Goal: Task Accomplishment & Management: Manage account settings

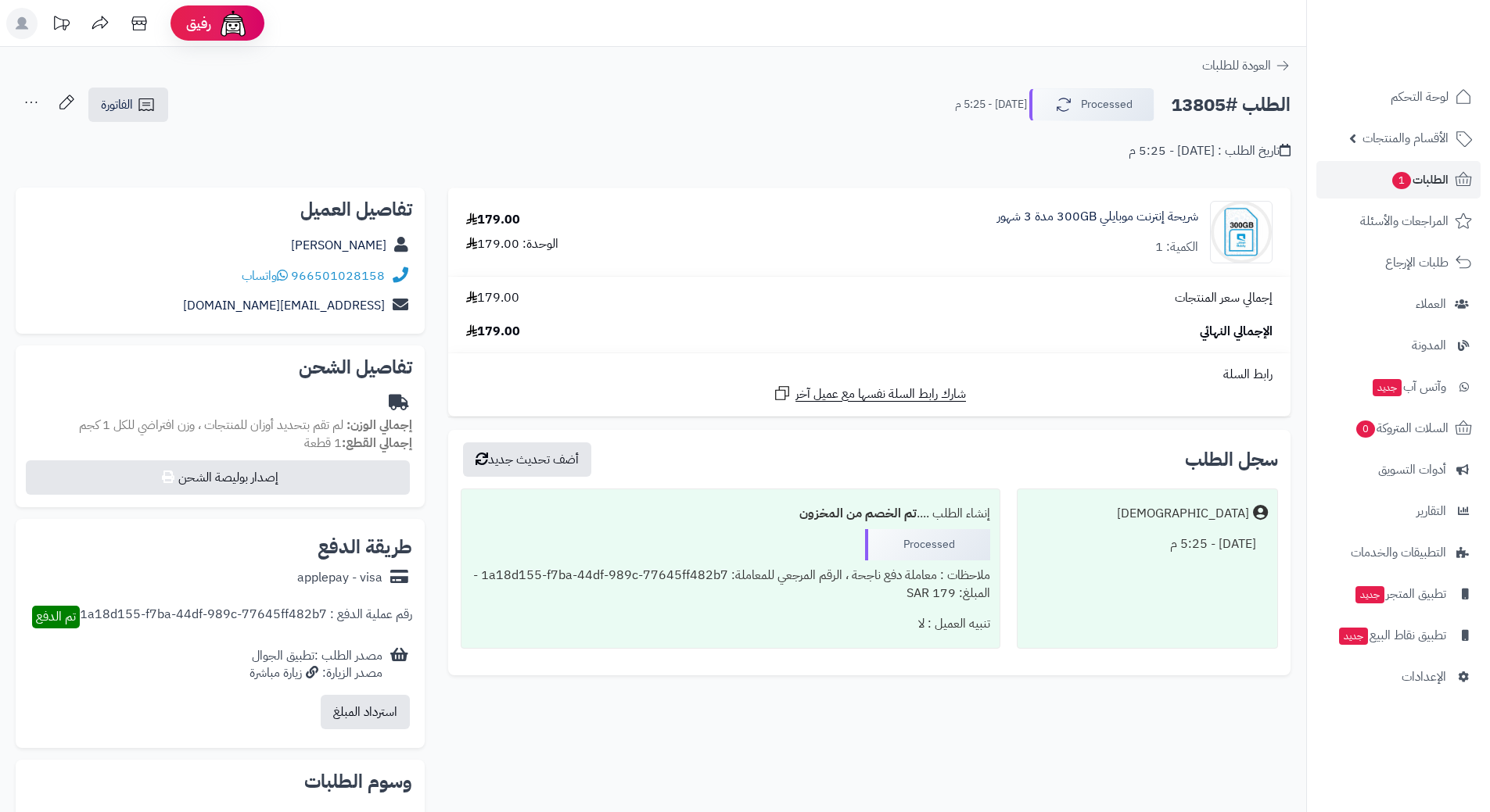
click at [1212, 103] on h2 "الطلب #13805" at bounding box center [1231, 105] width 120 height 32
click at [1212, 101] on h2 "الطلب #13805" at bounding box center [1231, 105] width 120 height 32
click at [1213, 101] on h2 "الطلب #13805" at bounding box center [1231, 105] width 120 height 32
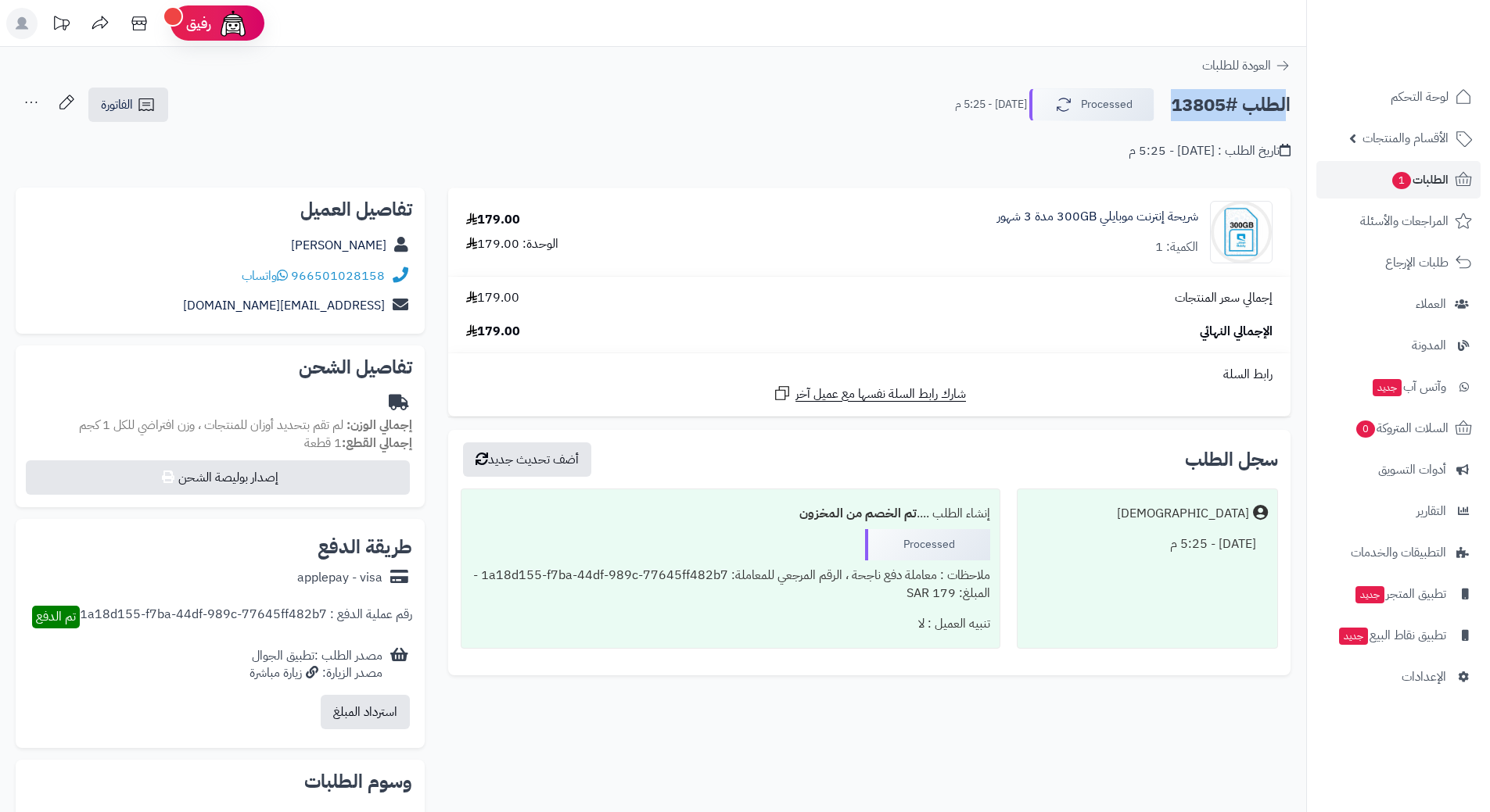
click at [1212, 101] on h2 "الطلب #13805" at bounding box center [1231, 105] width 120 height 32
click at [287, 272] on icon at bounding box center [282, 275] width 11 height 12
click at [1059, 95] on icon "button" at bounding box center [1061, 103] width 18 height 18
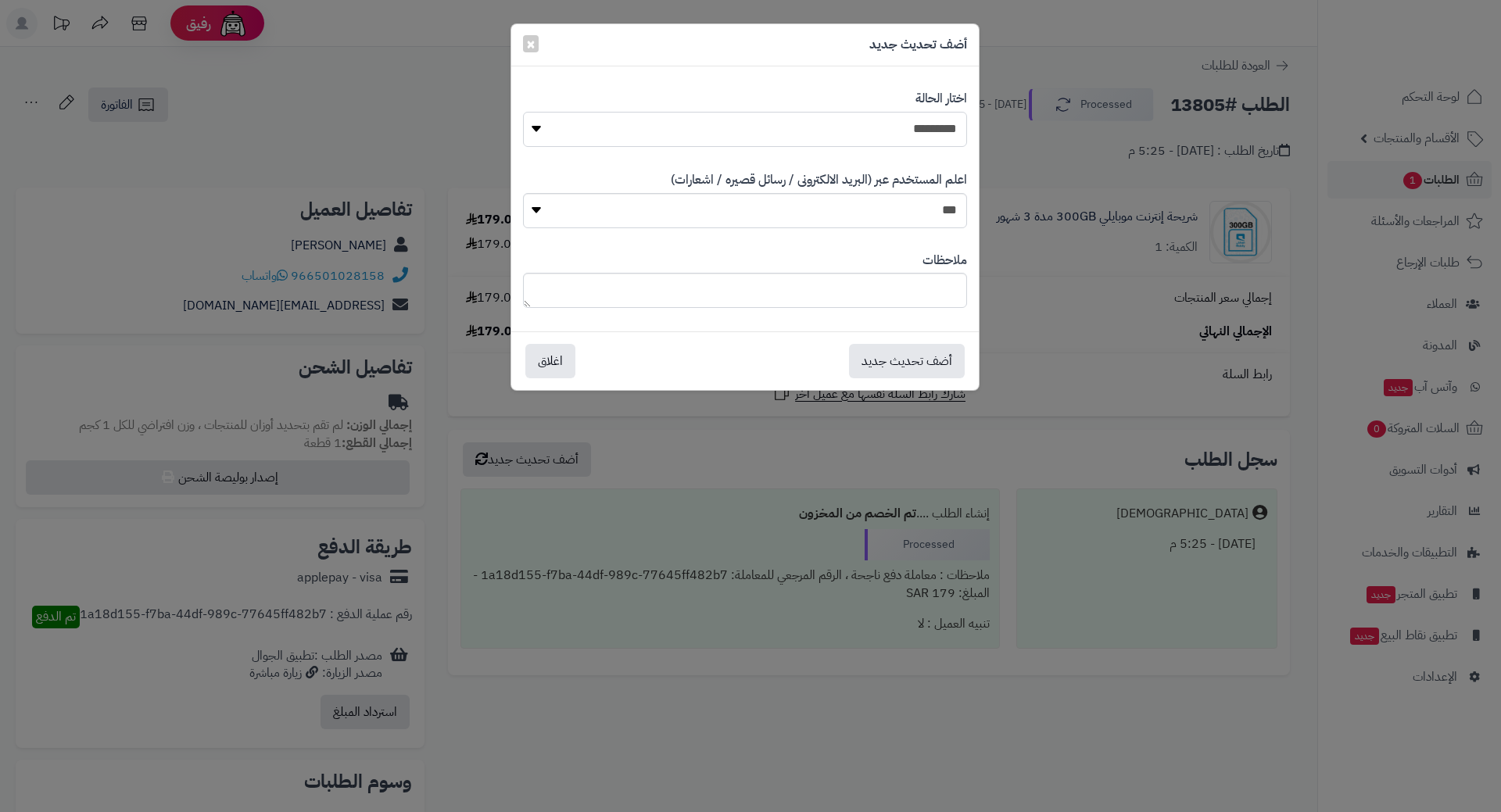
click at [908, 129] on select "**********" at bounding box center [745, 130] width 444 height 35
select select "*"
click at [523, 112] on select "**********" at bounding box center [745, 130] width 444 height 35
click at [940, 365] on button "أضف تحديث جديد" at bounding box center [907, 360] width 116 height 34
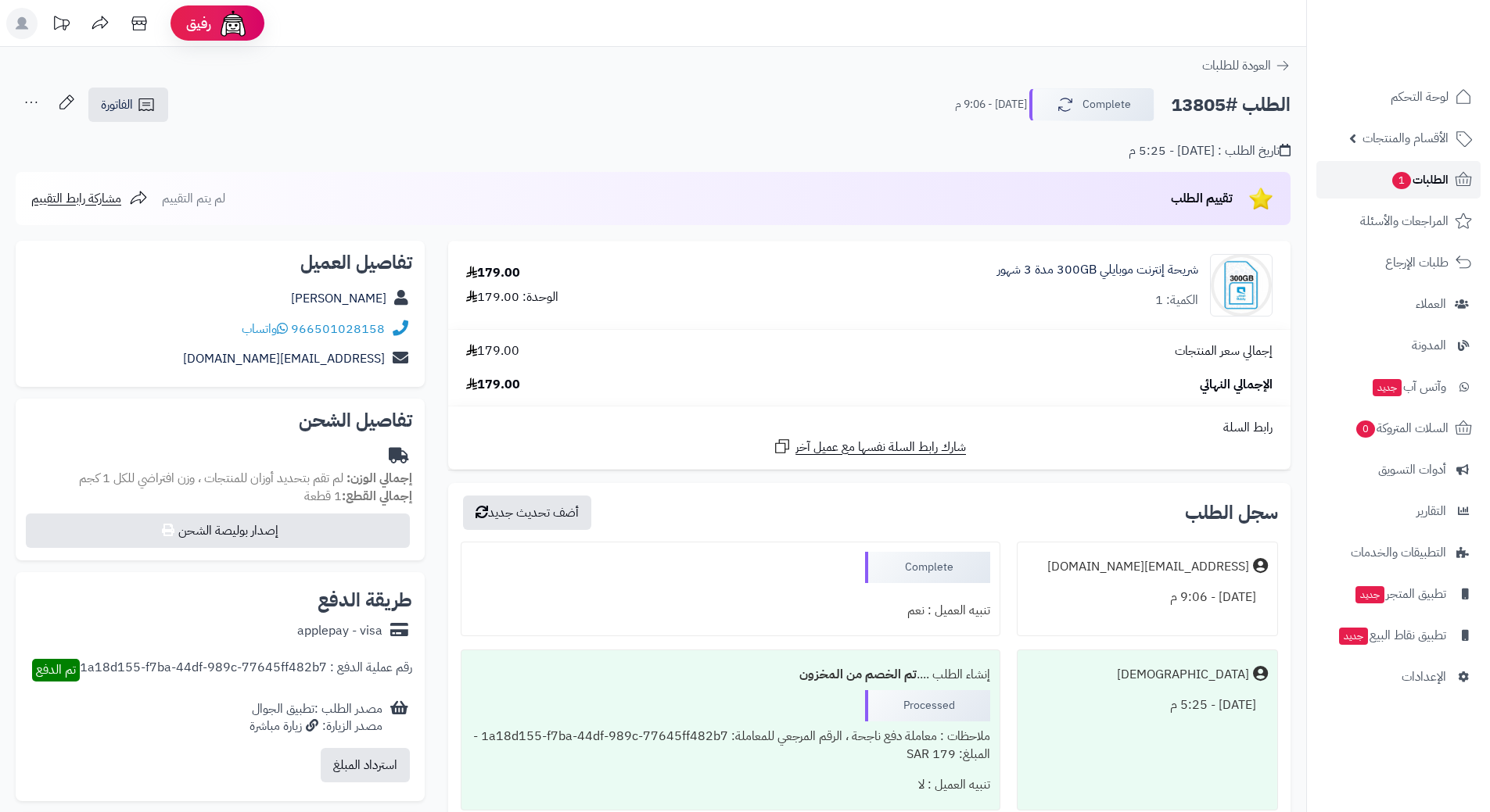
click at [1394, 173] on span "1" at bounding box center [1401, 180] width 18 height 18
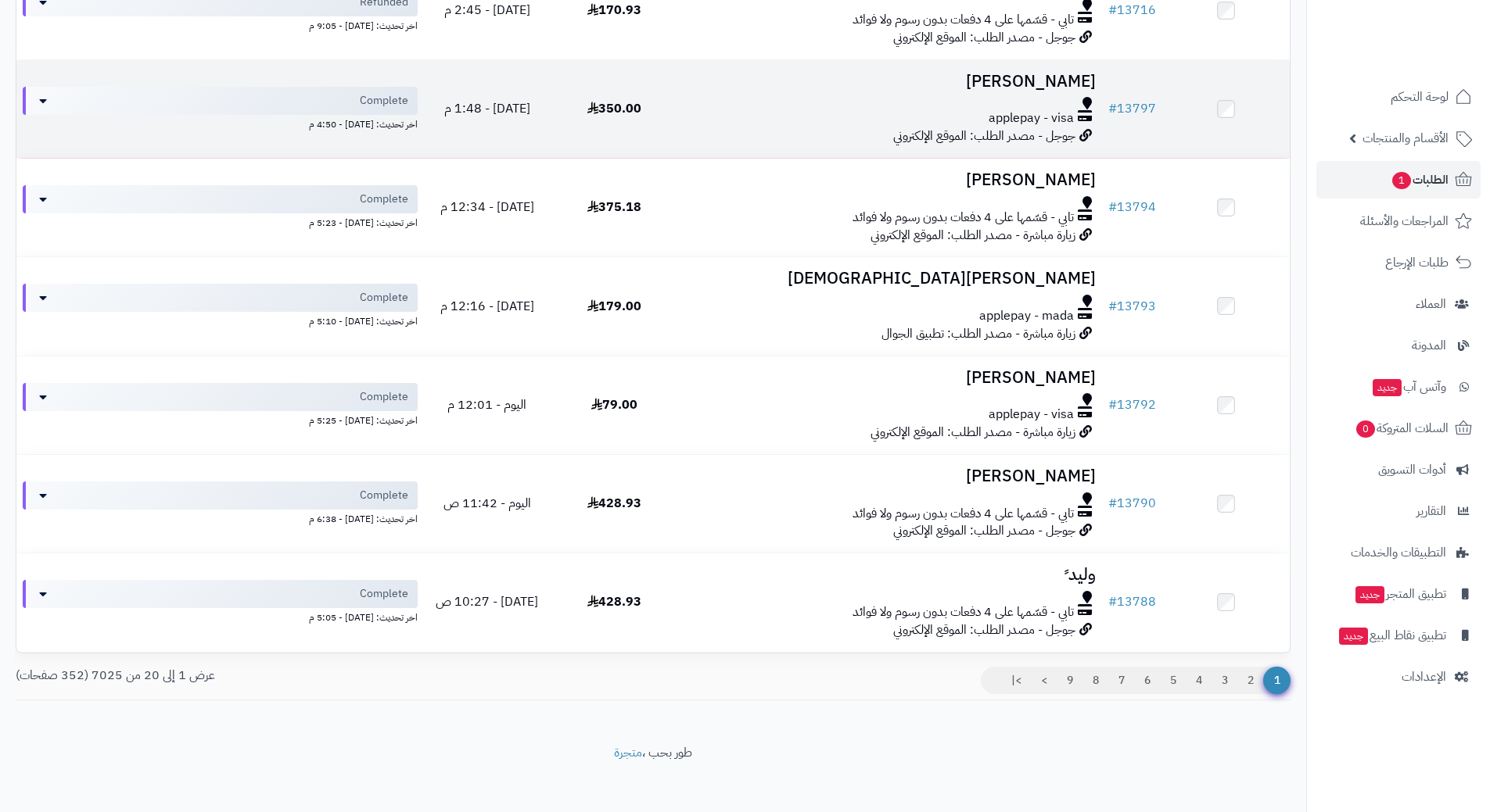
scroll to position [1571, 0]
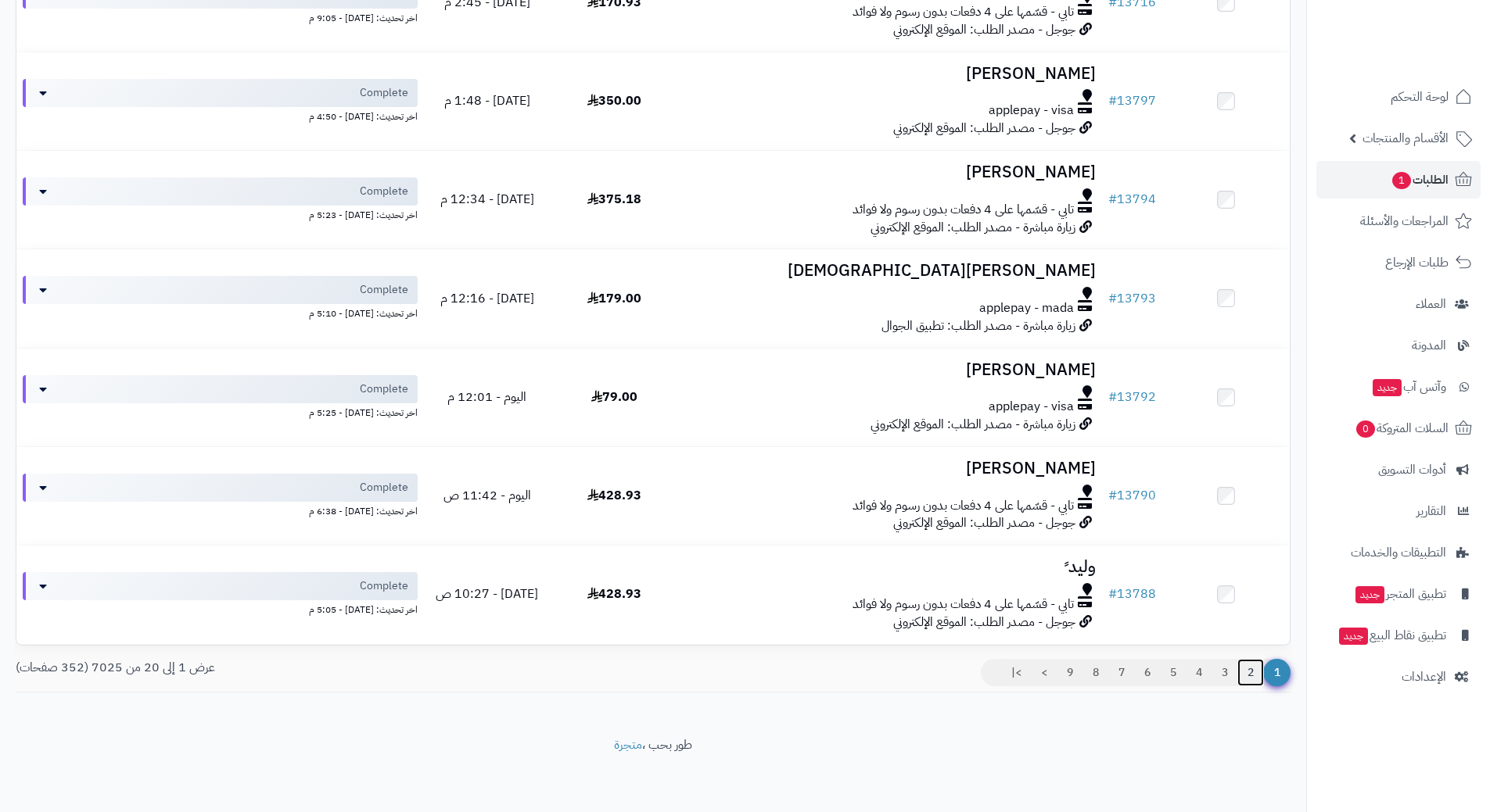
click at [1245, 667] on link "2" at bounding box center [1250, 673] width 26 height 28
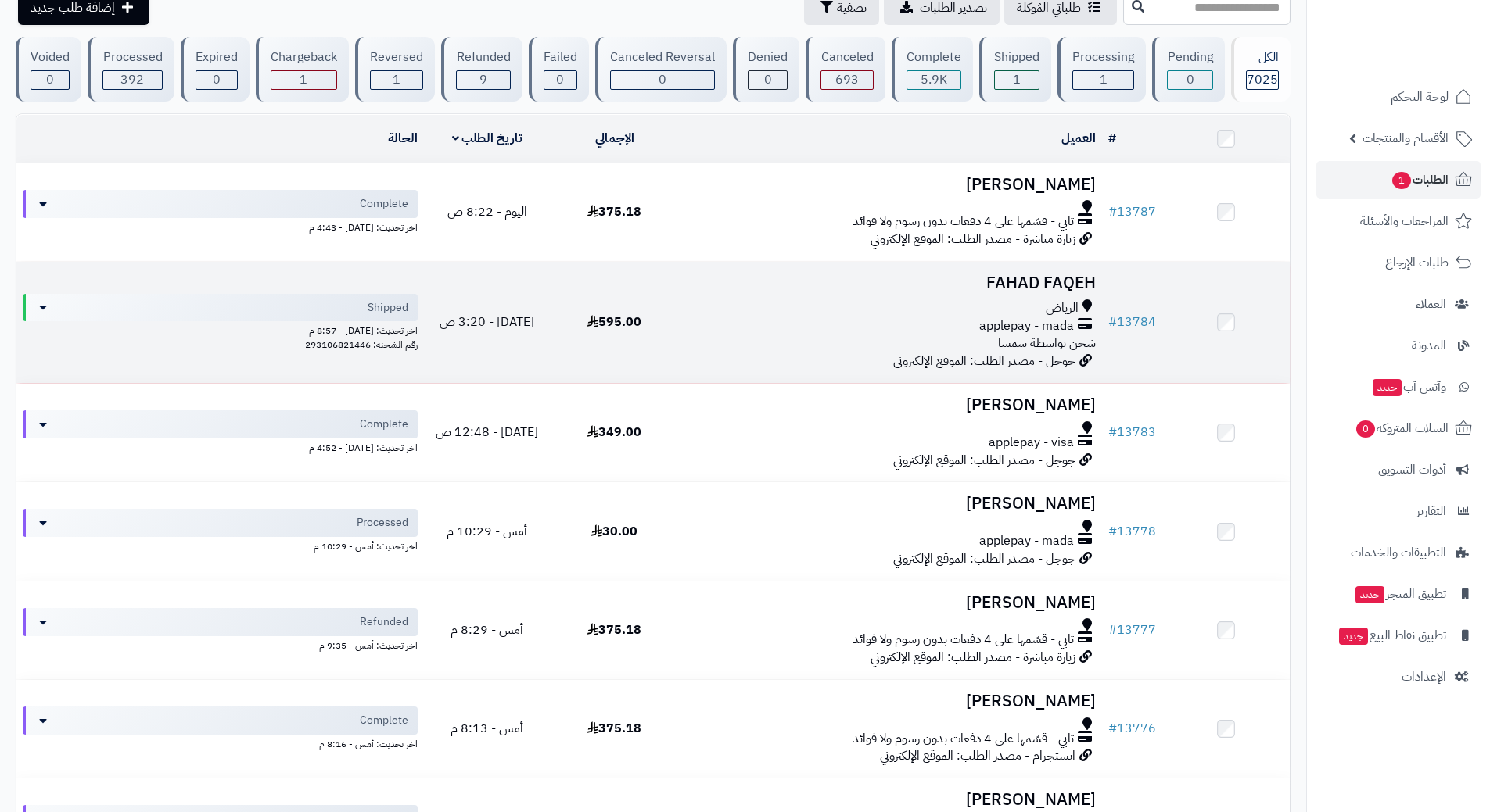
scroll to position [156, 0]
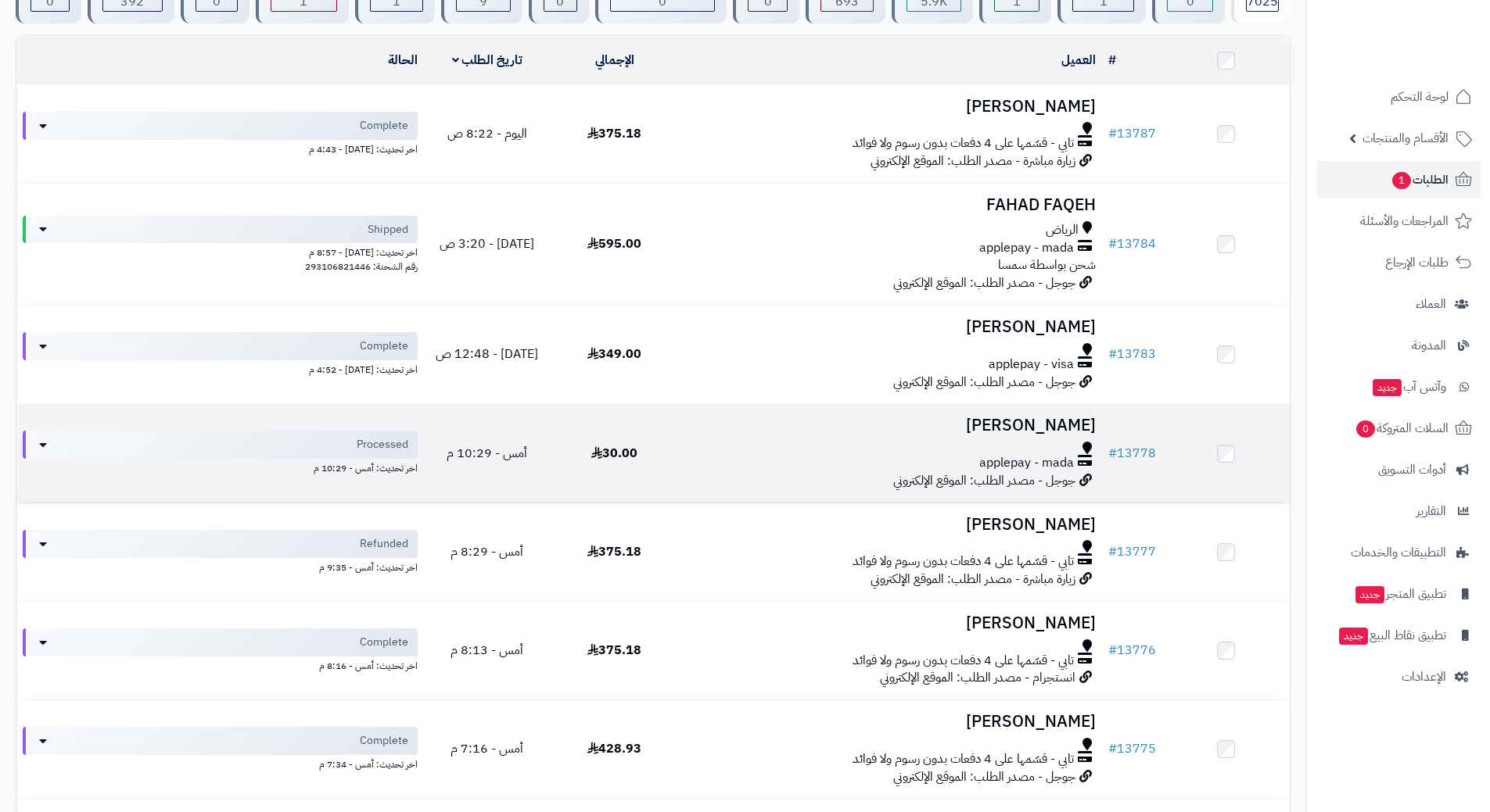
click at [722, 436] on td "Amany Alharbi applepay - mada جوجل - مصدر الطلب: الموقع الإلكتروني" at bounding box center [890, 453] width 424 height 98
click at [735, 433] on td "Amany Alharbi applepay - mada جوجل - مصدر الطلب: الموقع الإلكتروني" at bounding box center [890, 453] width 424 height 98
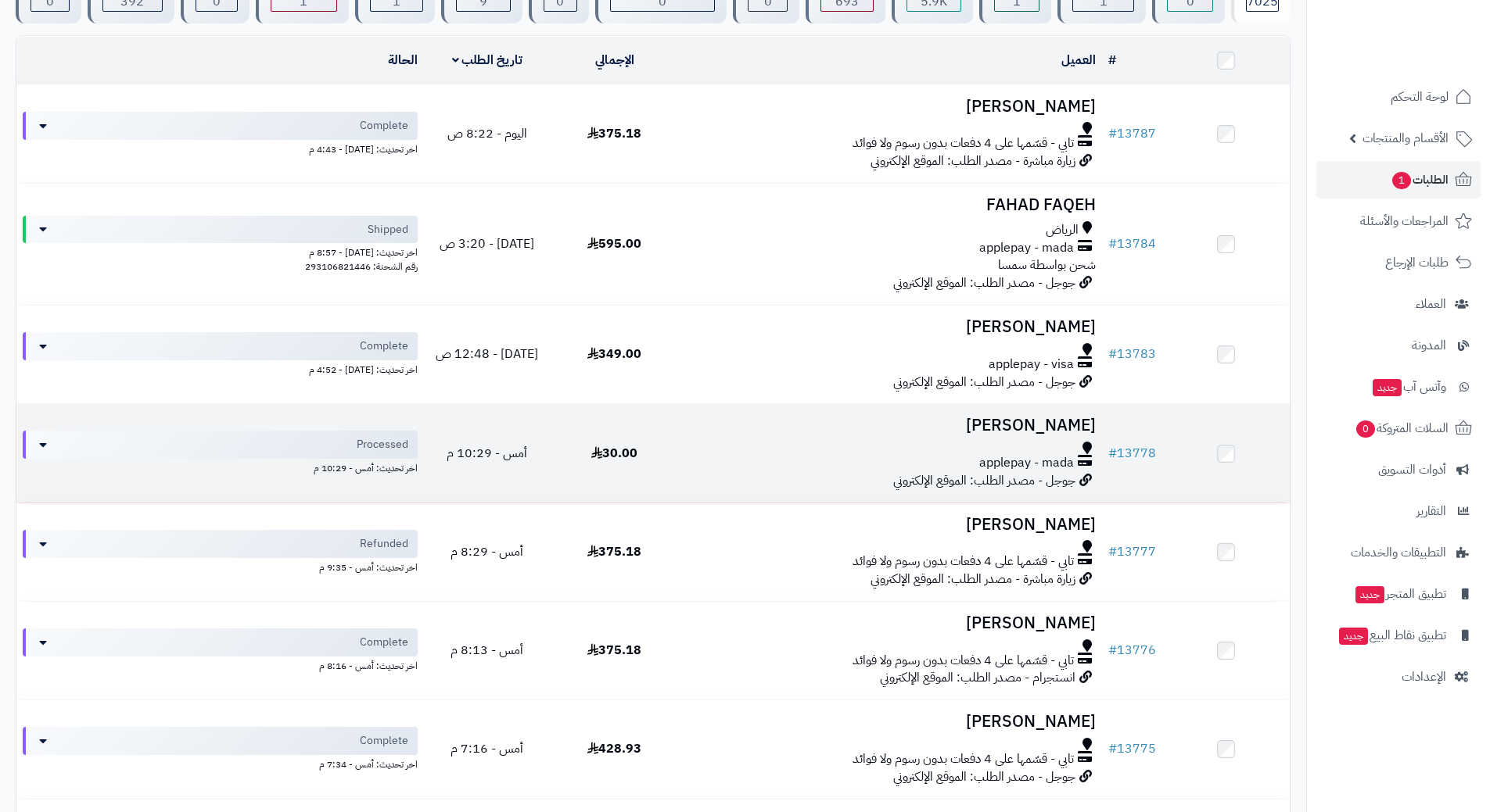
click at [735, 433] on td "Amany Alharbi applepay - mada جوجل - مصدر الطلب: الموقع الإلكتروني" at bounding box center [890, 453] width 424 height 98
click at [729, 441] on div at bounding box center [890, 448] width 411 height 12
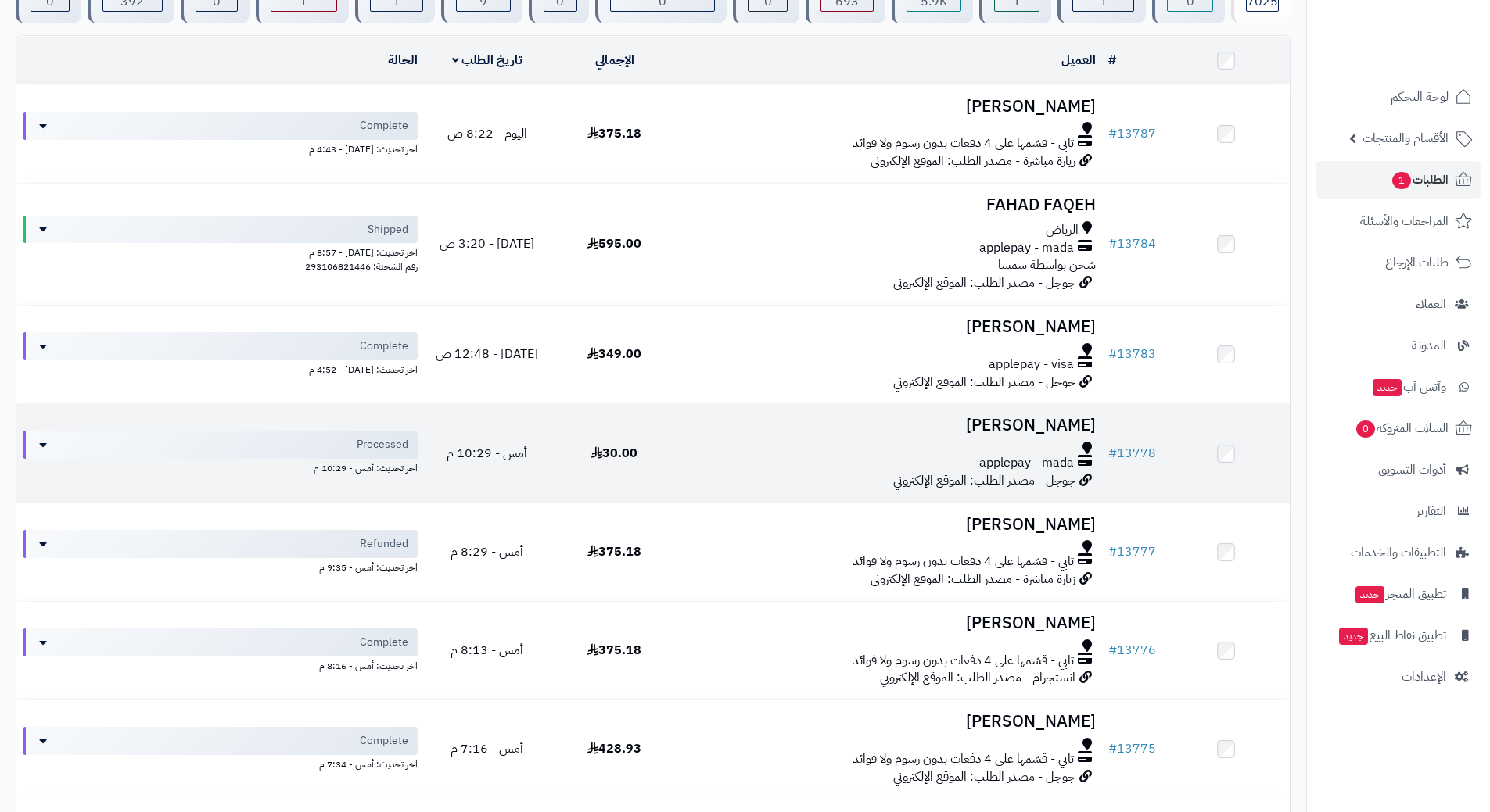
click at [729, 441] on div at bounding box center [890, 448] width 411 height 12
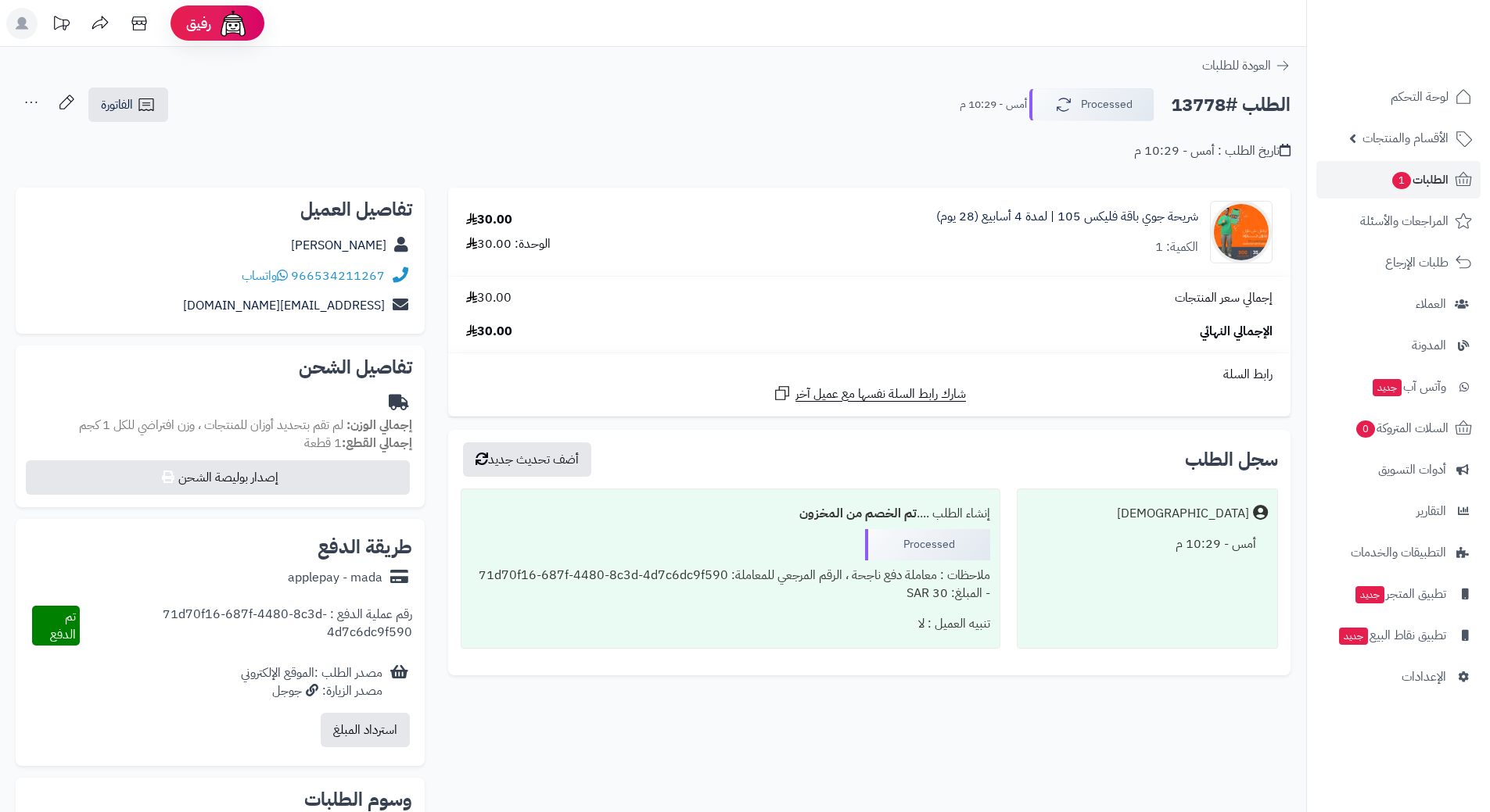
click at [1194, 109] on h2 "الطلب #13778" at bounding box center [1231, 105] width 120 height 32
copy div "الطلب #13778 Processed"
click at [287, 272] on icon at bounding box center [282, 275] width 11 height 12
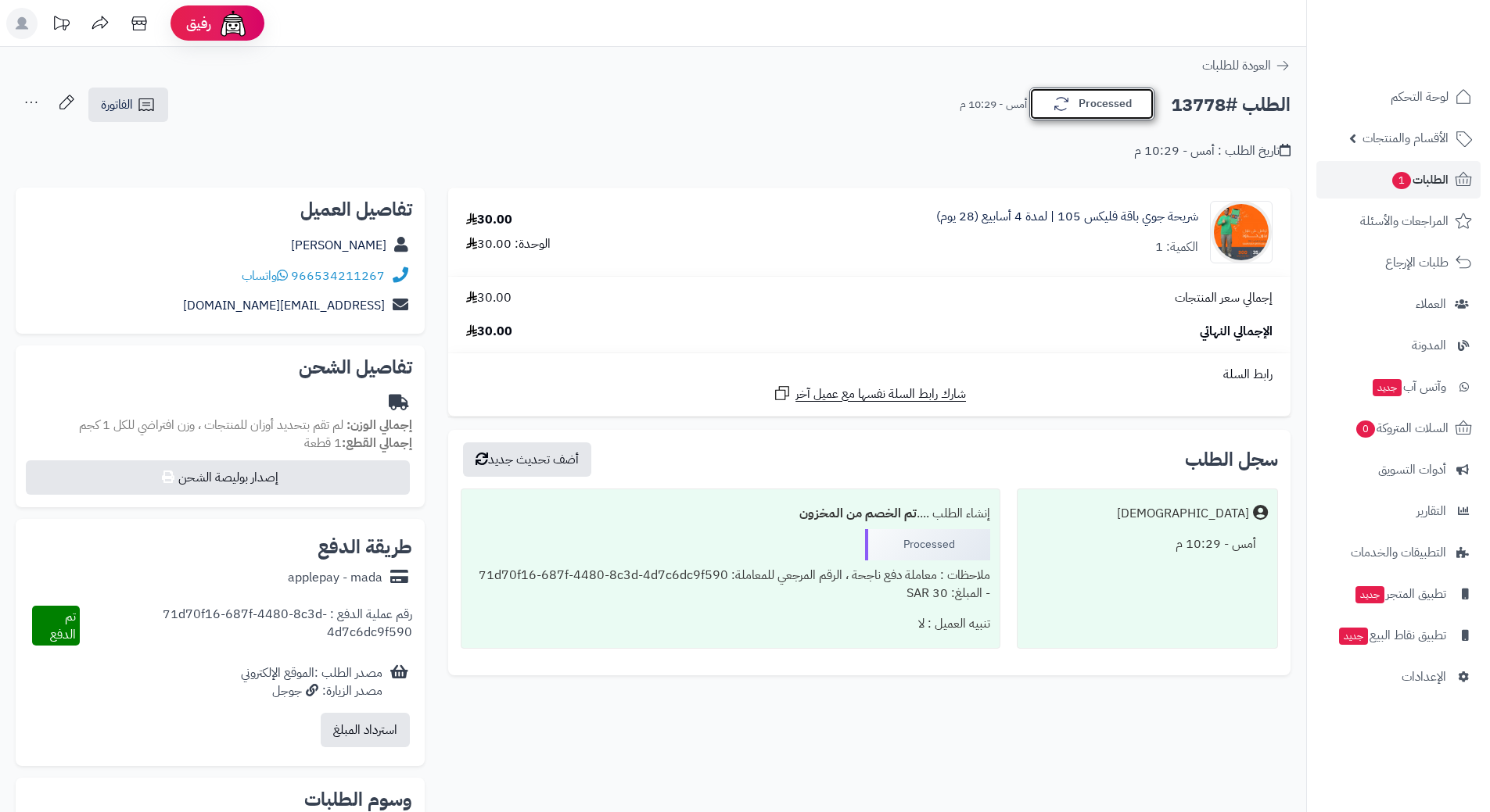
click at [1075, 111] on button "Processed" at bounding box center [1091, 103] width 125 height 32
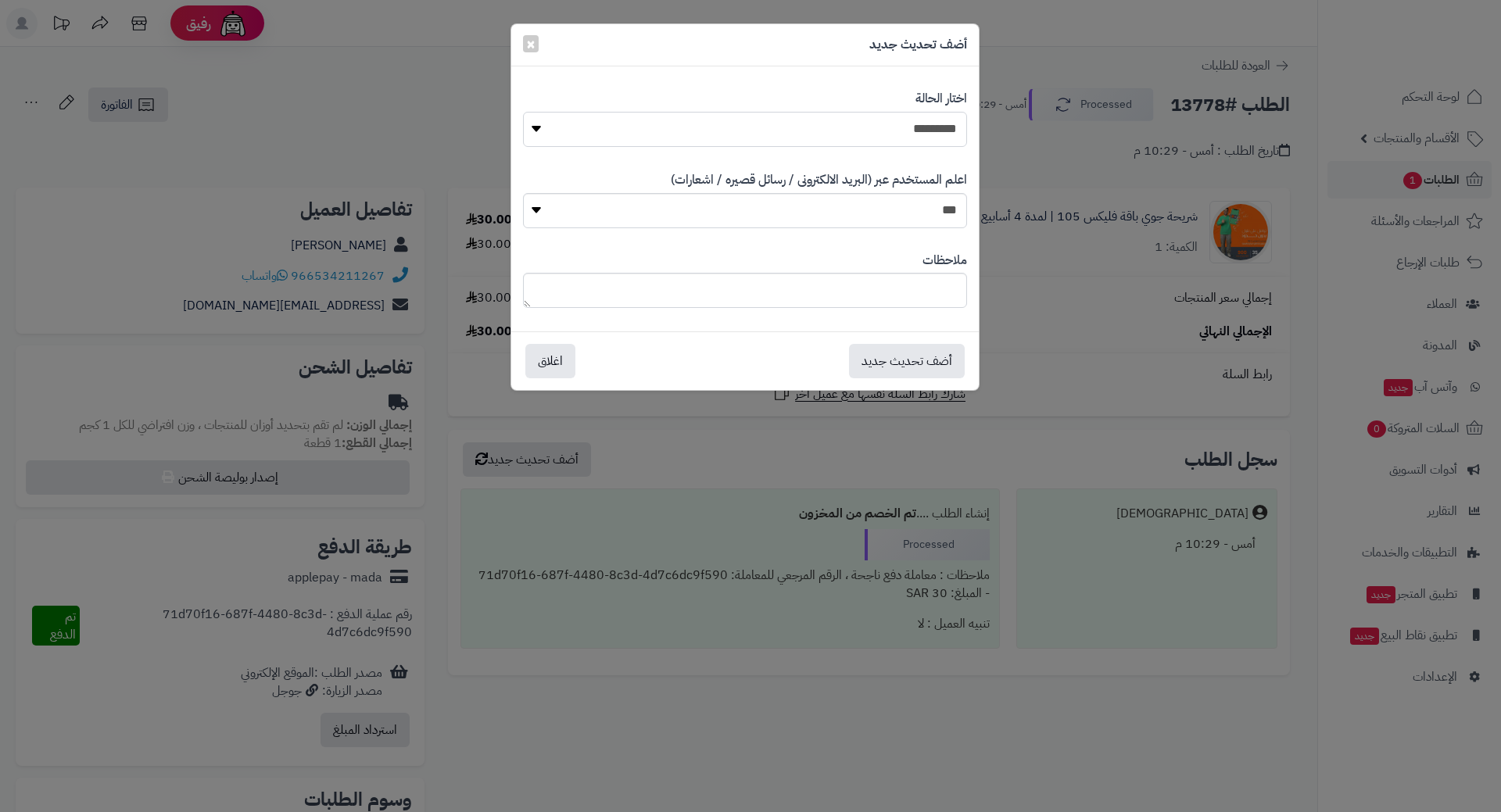
drag, startPoint x: 938, startPoint y: 120, endPoint x: 938, endPoint y: 142, distance: 22.0
click at [938, 120] on select "**********" at bounding box center [745, 130] width 444 height 35
select select "*"
click at [523, 112] on select "**********" at bounding box center [745, 130] width 444 height 35
click at [910, 359] on button "أضف تحديث جديد" at bounding box center [907, 360] width 116 height 34
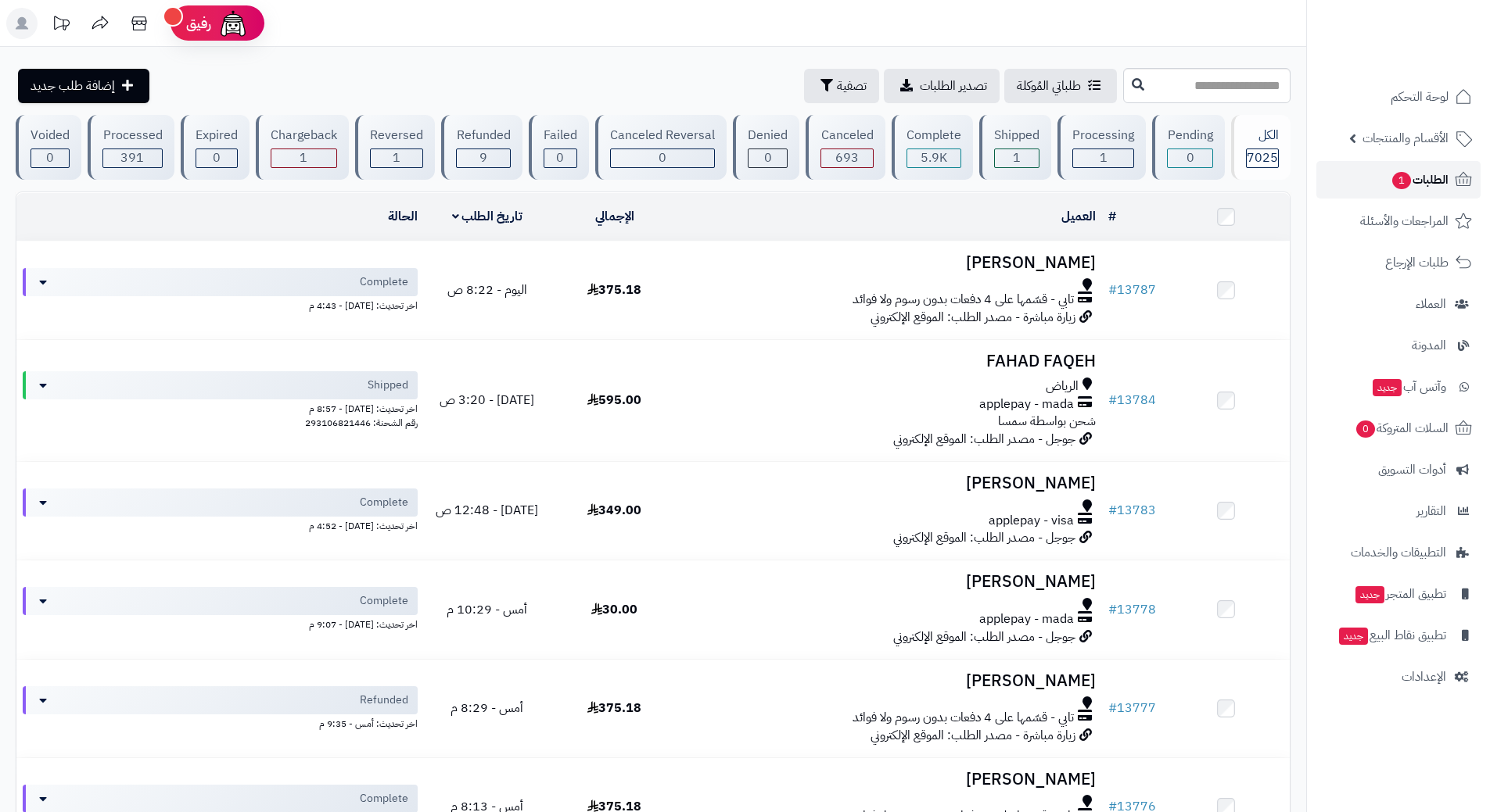
click at [1364, 175] on link "الطلبات 1" at bounding box center [1398, 180] width 164 height 38
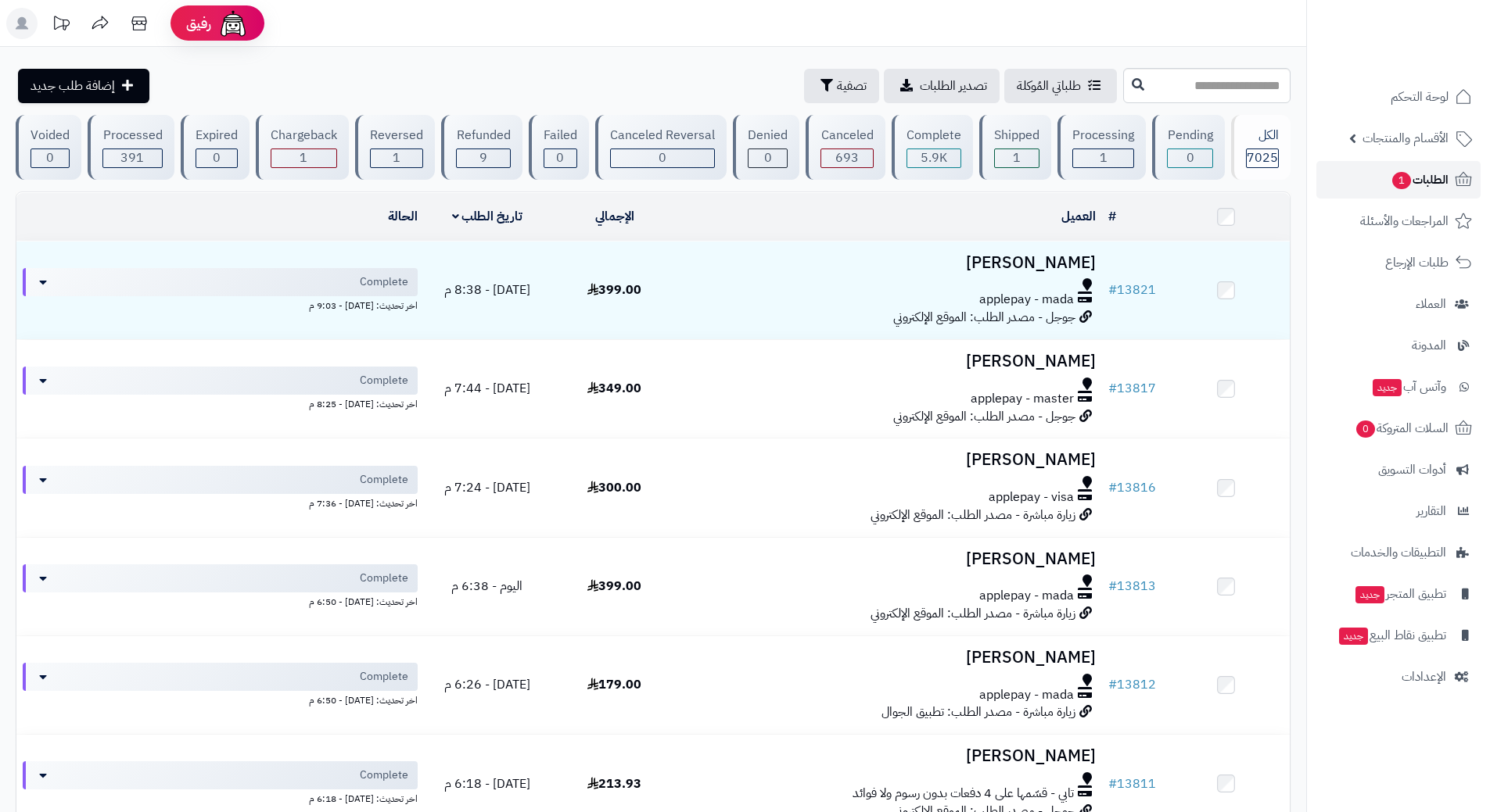
click at [1386, 163] on link "الطلبات 1" at bounding box center [1398, 180] width 164 height 38
click at [1385, 163] on link "الطلبات 1" at bounding box center [1398, 180] width 164 height 38
click at [1384, 164] on link "الطلبات 1" at bounding box center [1398, 180] width 164 height 38
click at [1382, 178] on link "الطلبات 1" at bounding box center [1398, 180] width 164 height 38
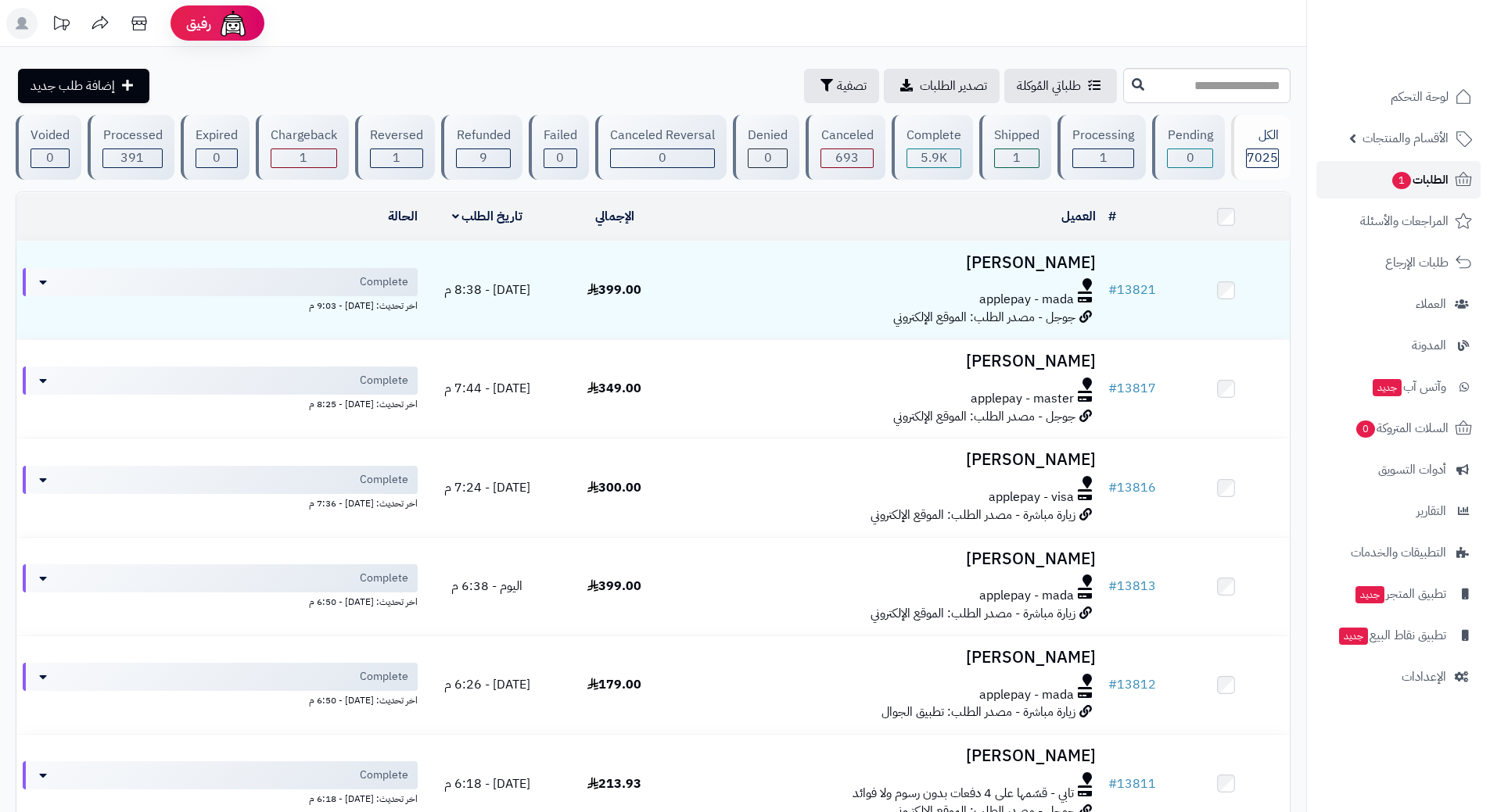
click at [1335, 181] on link "الطلبات 1" at bounding box center [1398, 180] width 164 height 38
click at [1381, 173] on link "الطلبات 1" at bounding box center [1398, 180] width 164 height 38
click at [141, 31] on icon at bounding box center [139, 24] width 32 height 32
click at [1379, 174] on link "الطلبات 1" at bounding box center [1398, 180] width 164 height 38
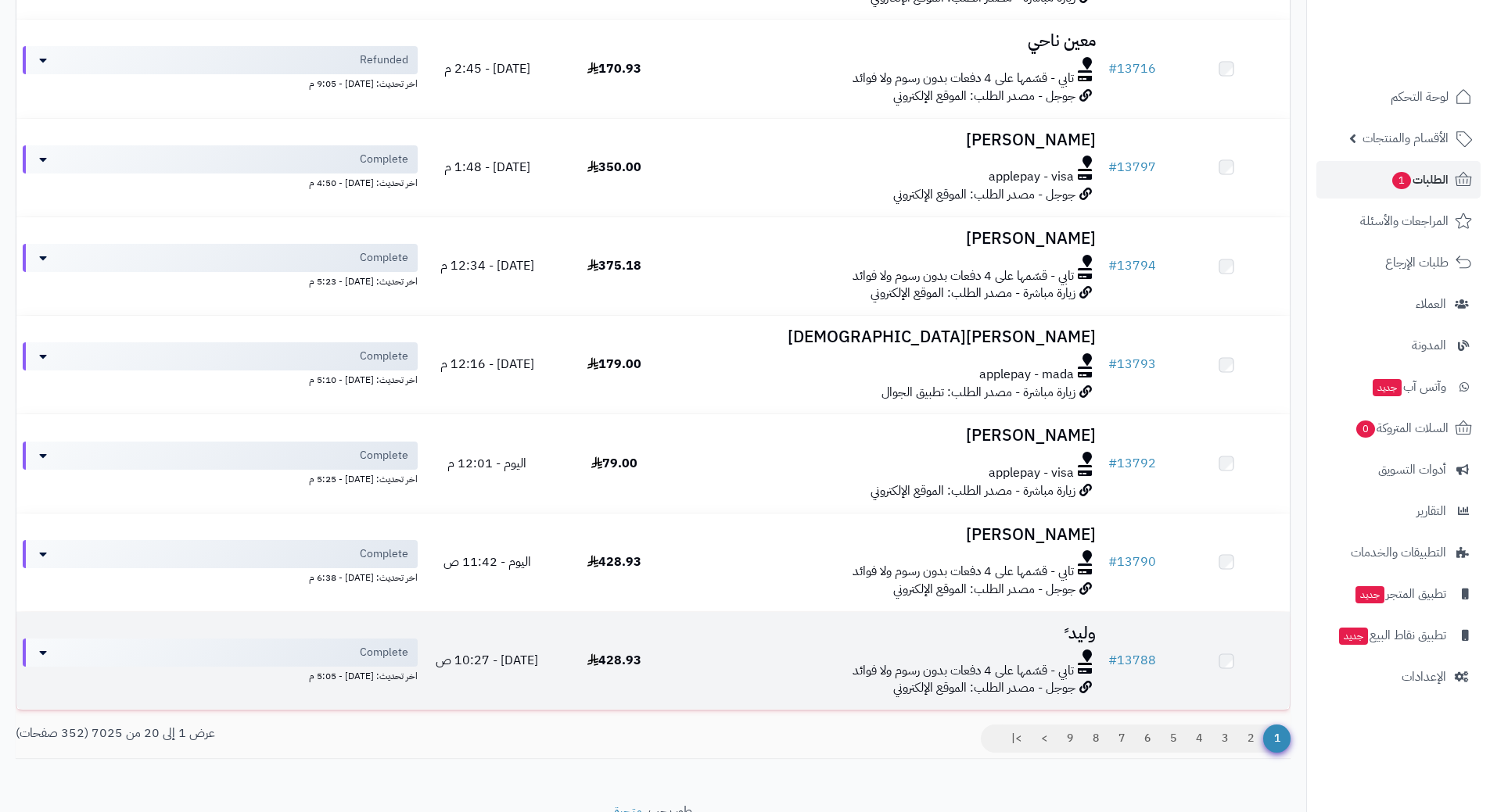
scroll to position [1571, 0]
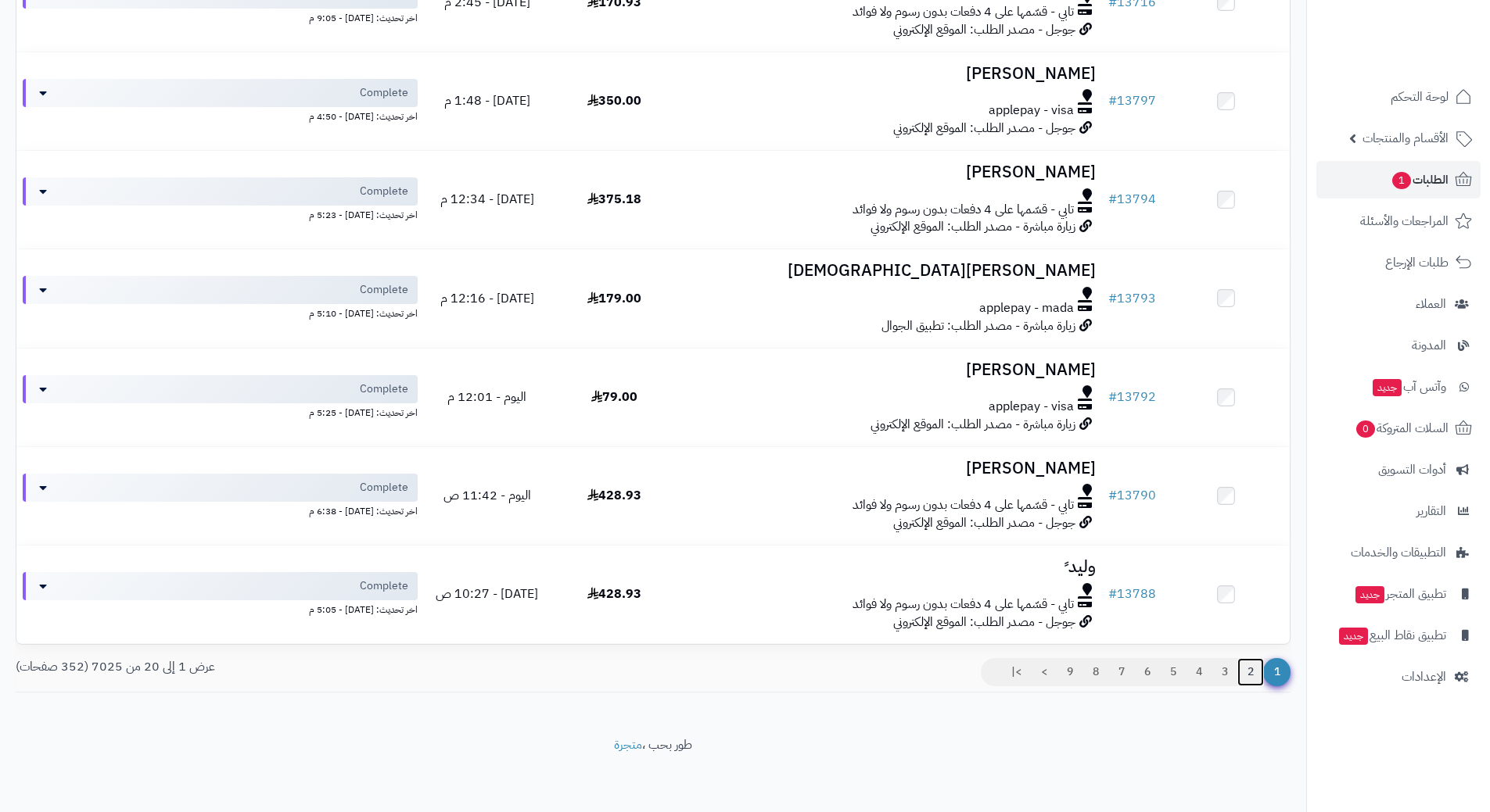
click at [1246, 670] on link "2" at bounding box center [1250, 672] width 26 height 28
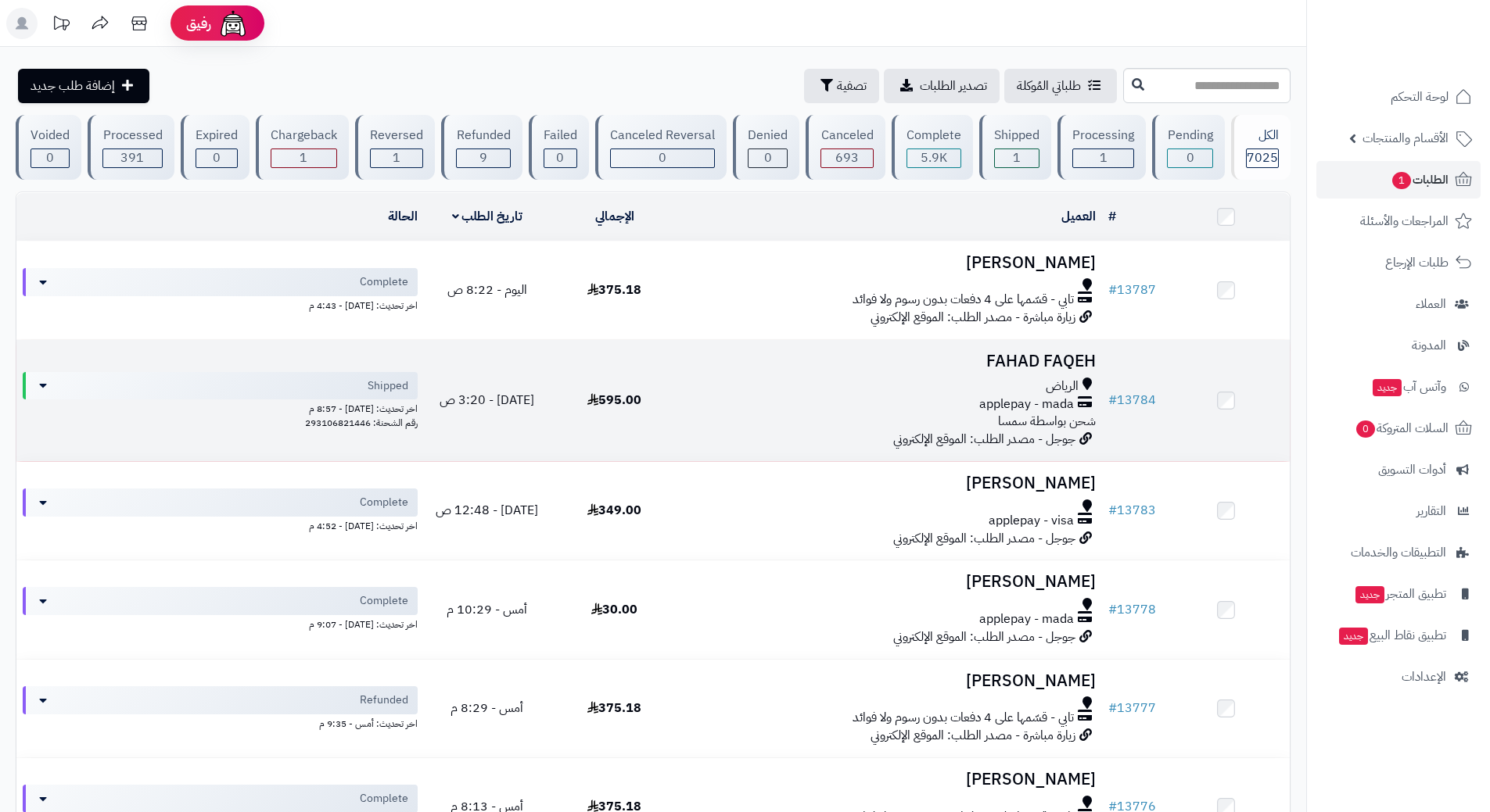
click at [697, 389] on div "الرياض" at bounding box center [890, 386] width 411 height 18
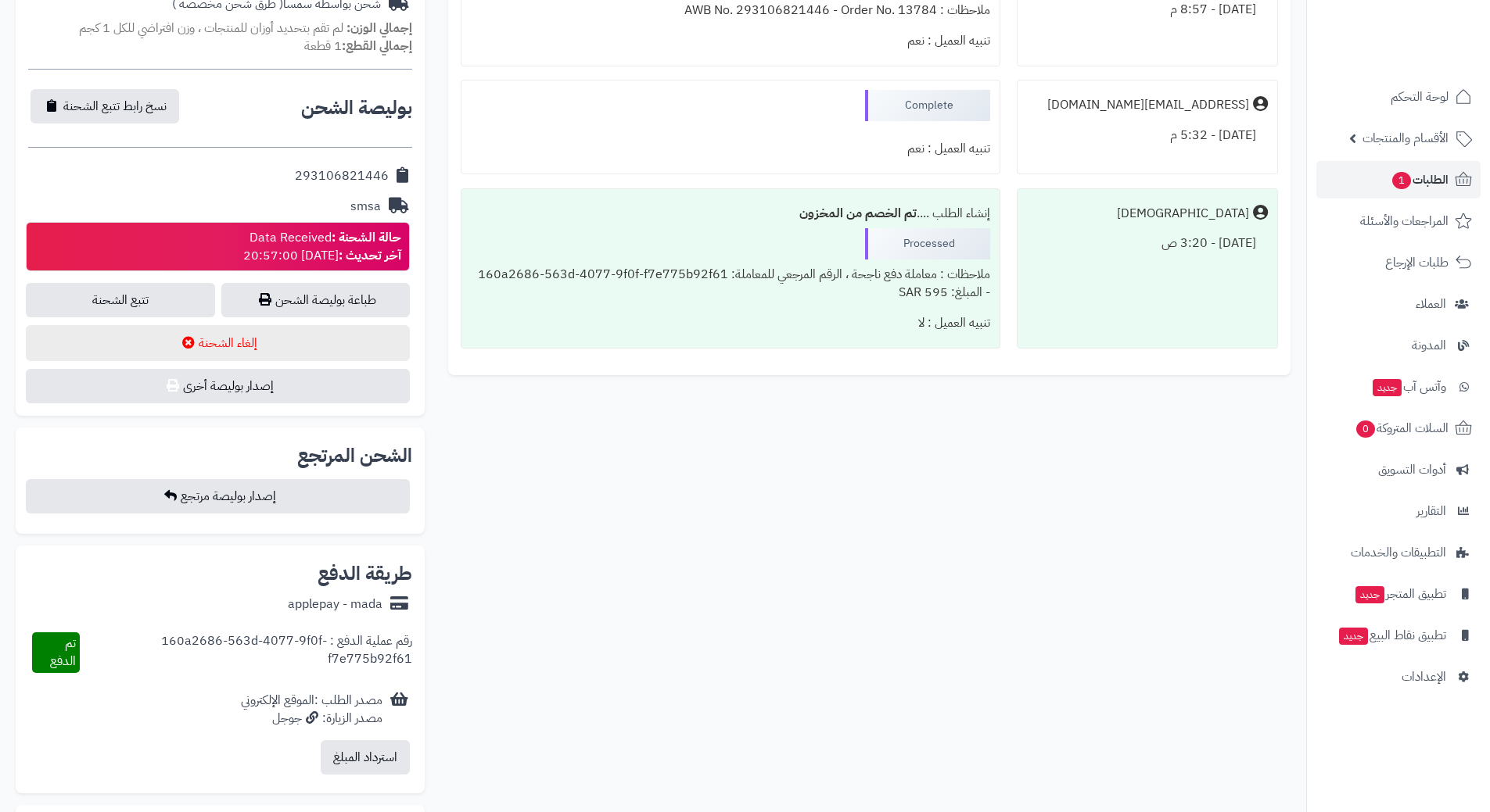
scroll to position [625, 0]
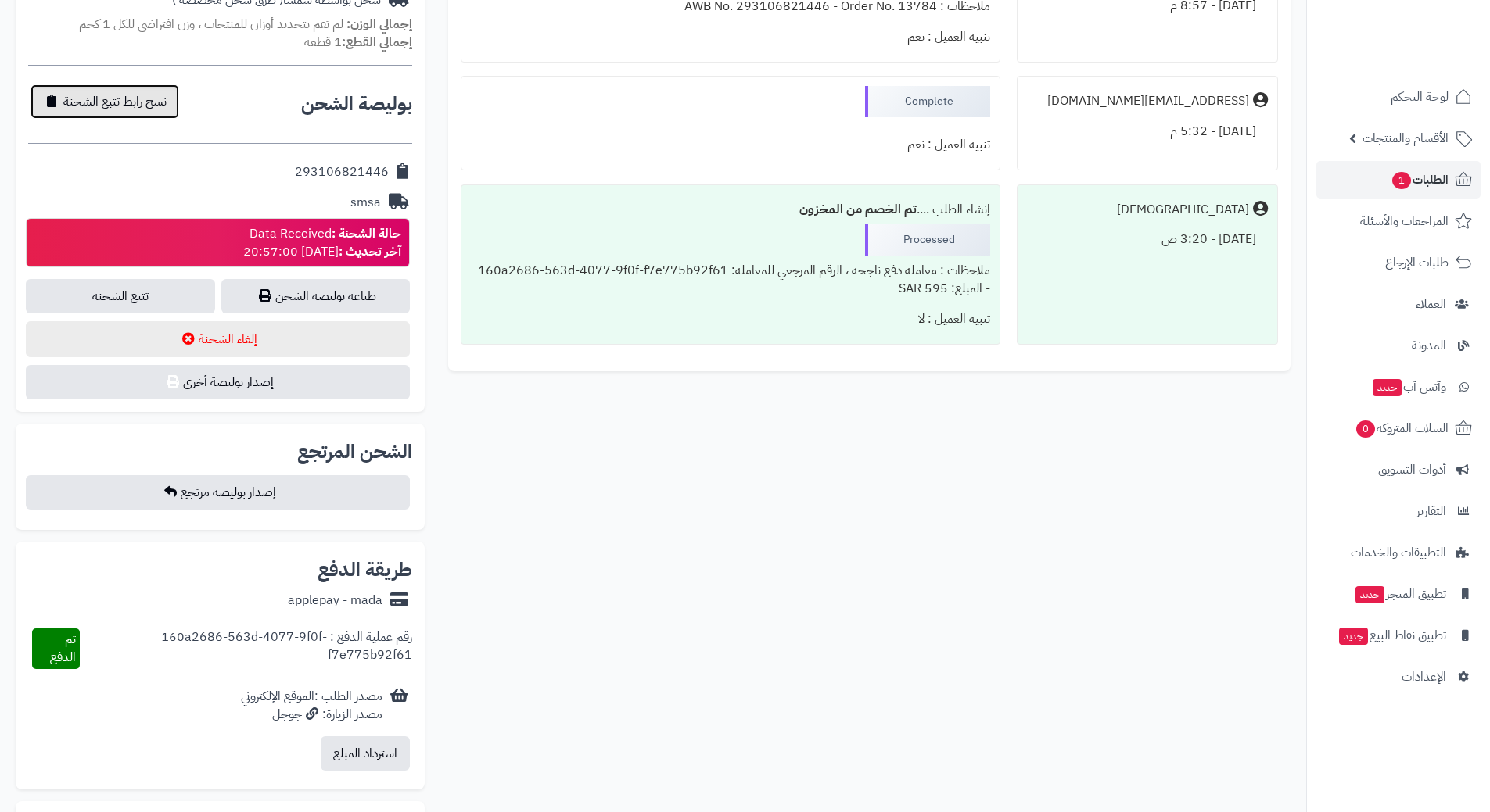
click at [97, 92] on span "نسخ رابط تتبع الشحنة" at bounding box center [115, 101] width 103 height 18
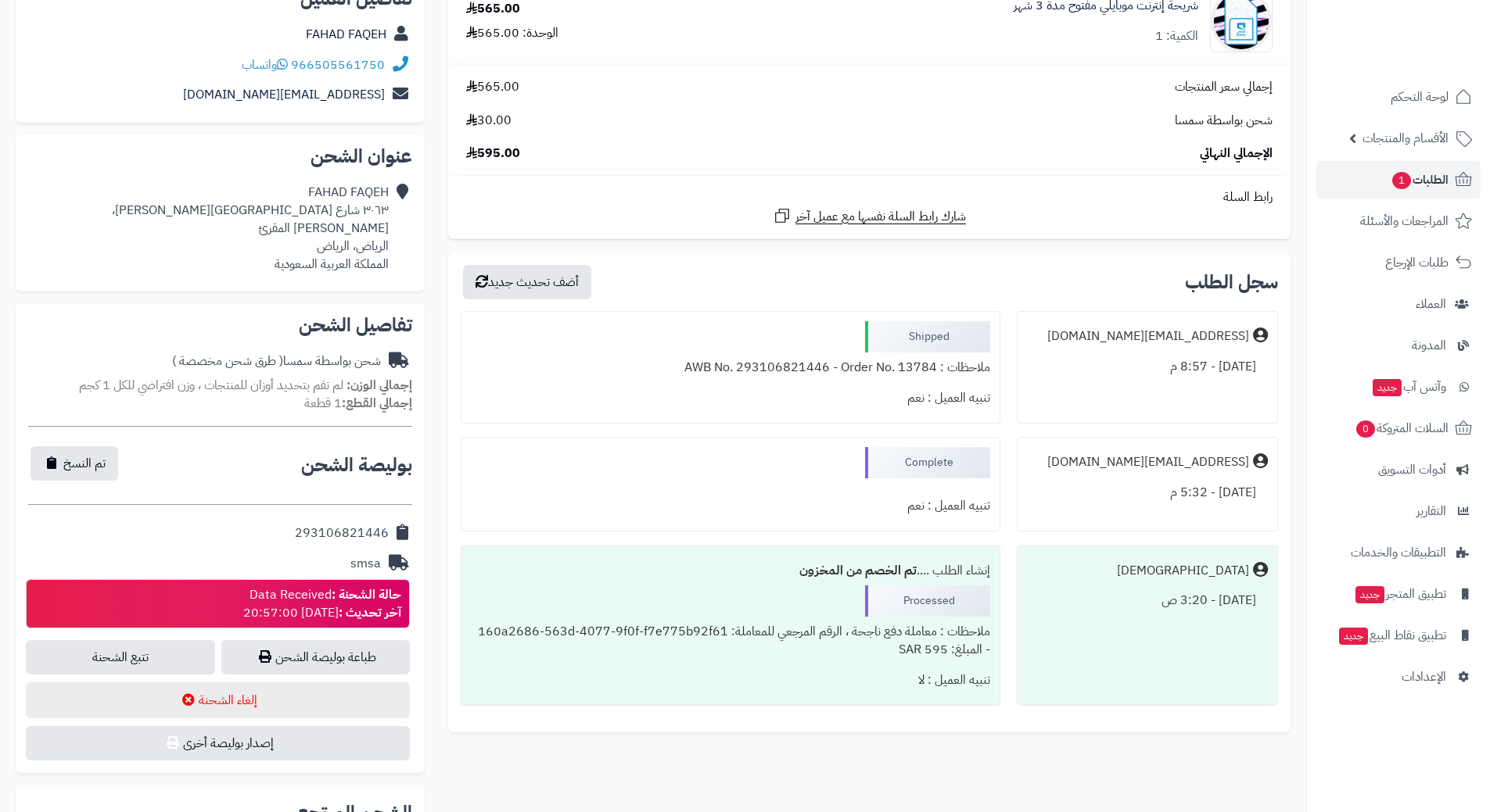
scroll to position [235, 0]
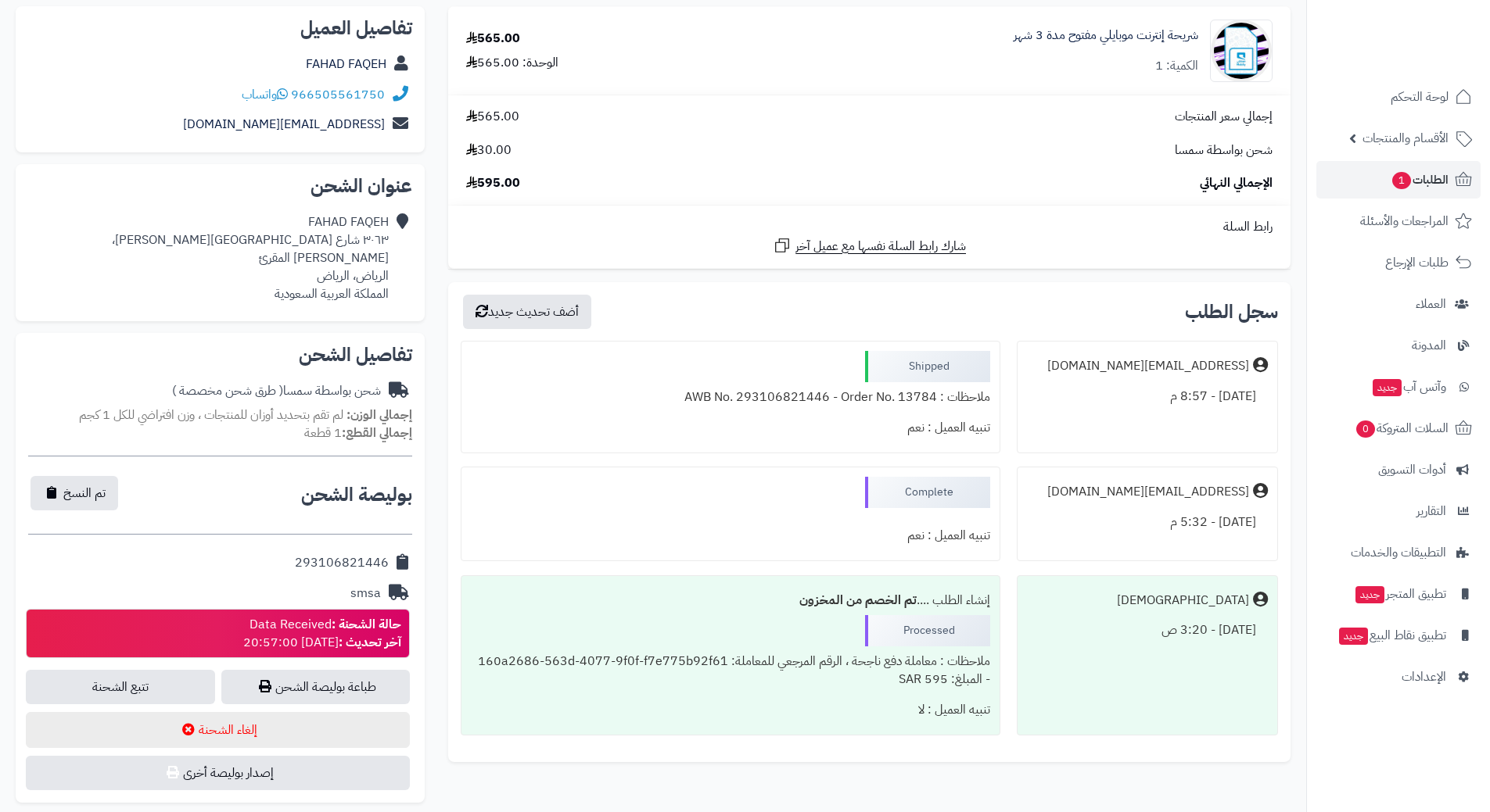
click at [348, 554] on div "293106821446" at bounding box center [341, 563] width 94 height 18
click at [349, 554] on div "293106821446" at bounding box center [341, 563] width 94 height 18
copy div "293106821446"
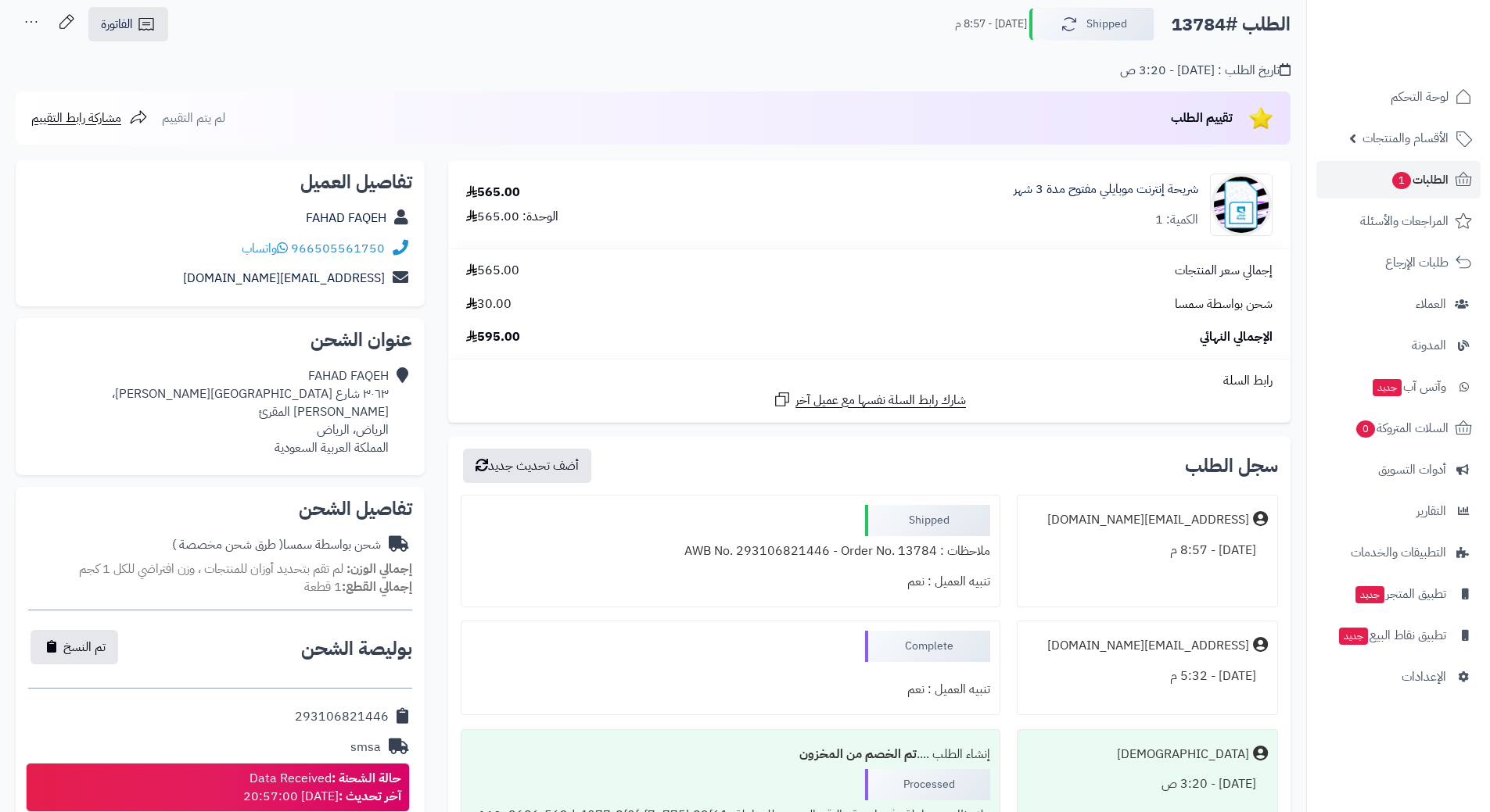
scroll to position [73, 0]
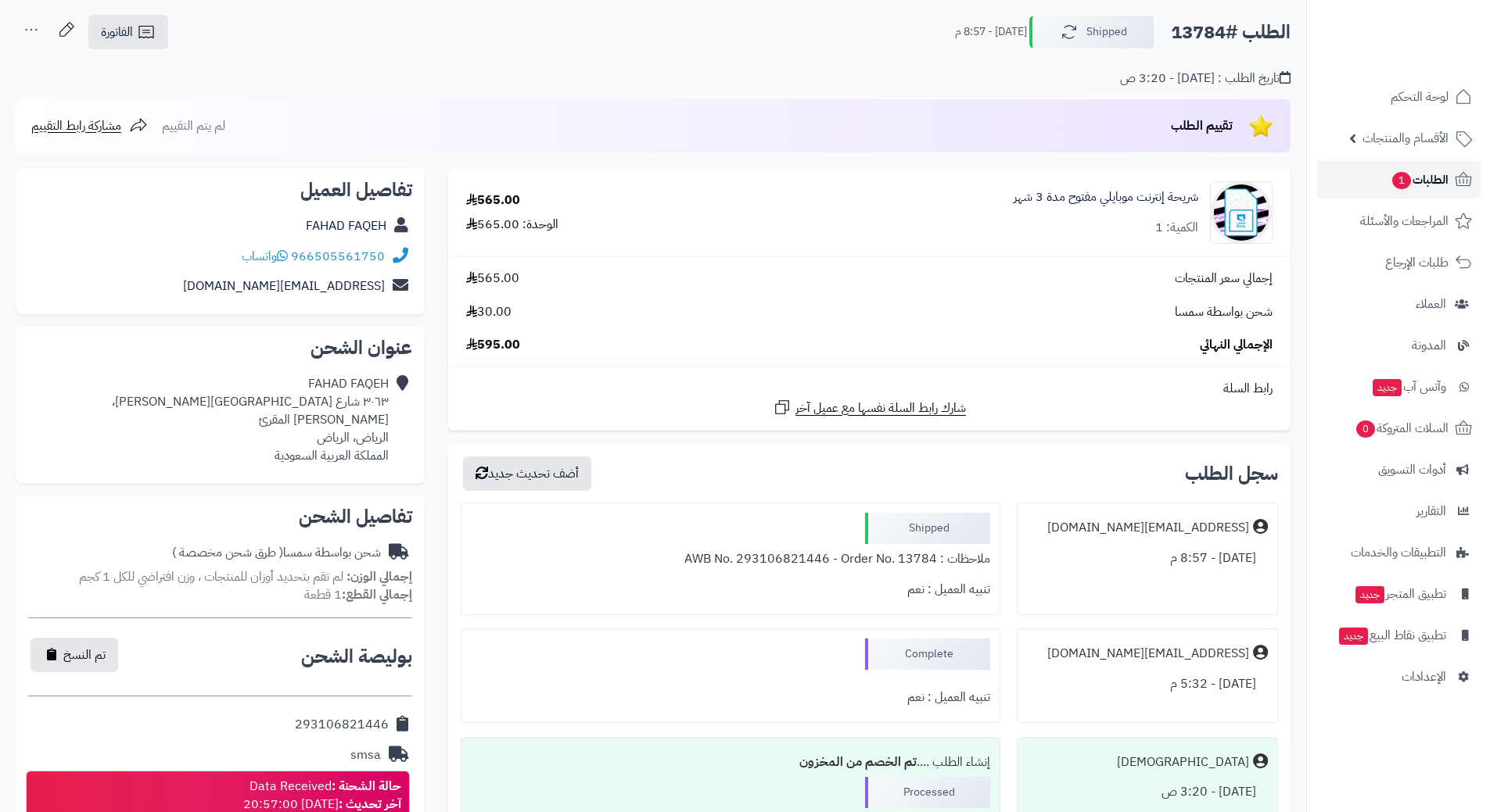
click at [1395, 171] on span "الطلبات 1" at bounding box center [1419, 180] width 58 height 22
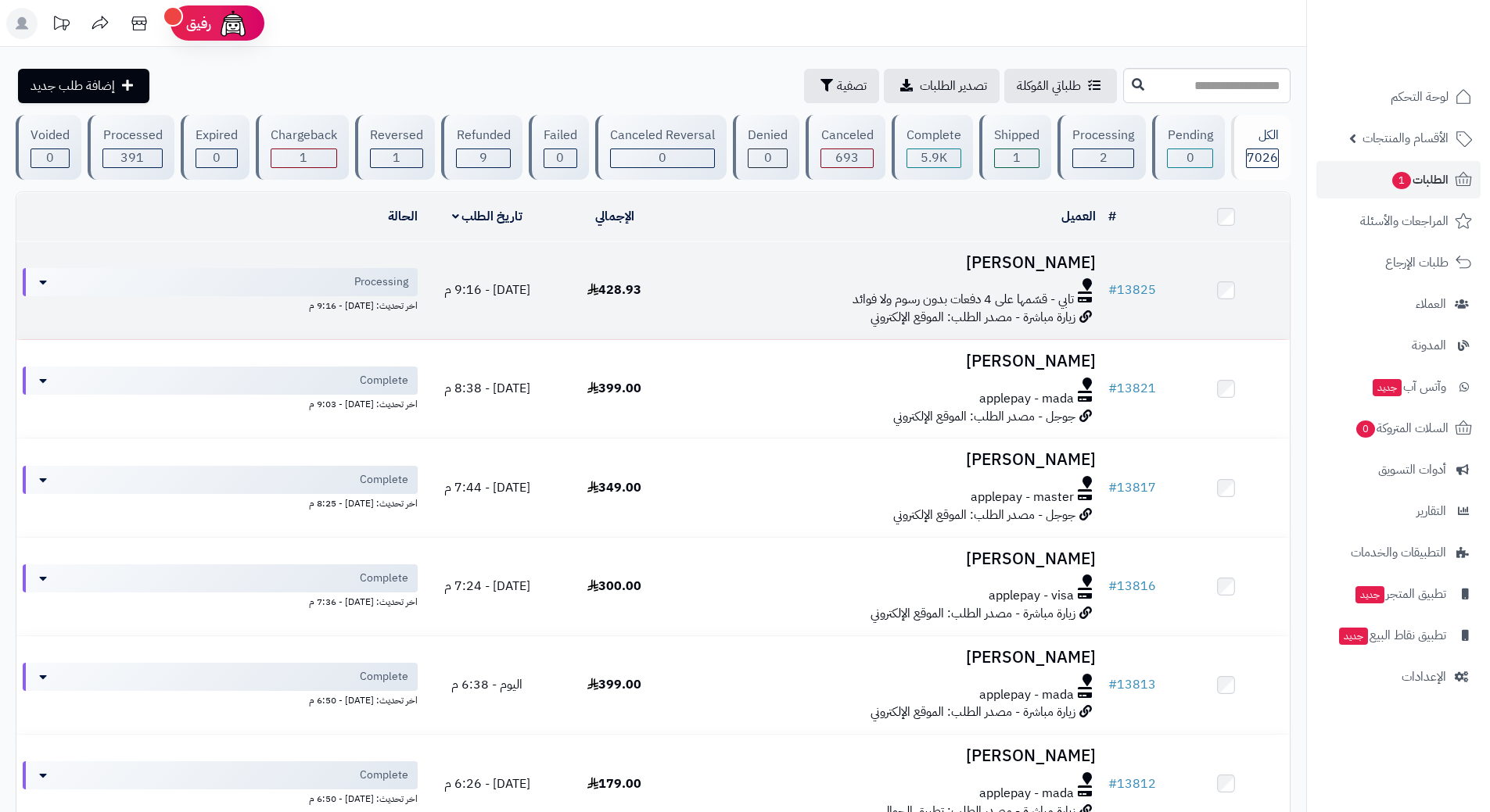
click at [750, 293] on div "تابي - قسّمها على 4 دفعات بدون رسوم ولا فوائد" at bounding box center [890, 300] width 411 height 18
click at [750, 292] on div "تابي - قسّمها على 4 دفعات بدون رسوم ولا فوائد" at bounding box center [890, 300] width 411 height 18
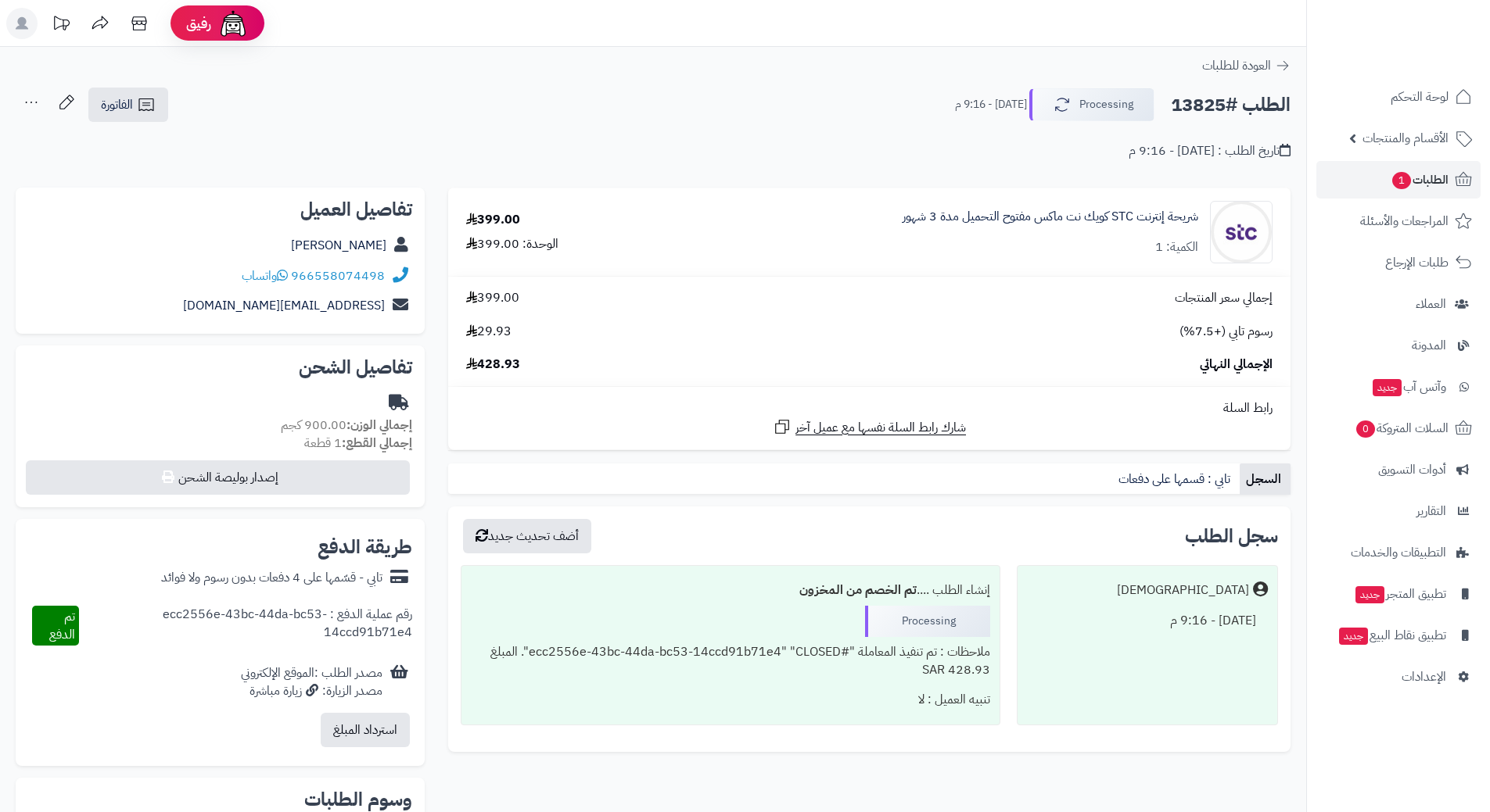
click at [1229, 98] on h2 "الطلب #13825" at bounding box center [1231, 105] width 120 height 32
click at [1226, 98] on h2 "الطلب #13825" at bounding box center [1231, 105] width 120 height 32
click at [1232, 104] on h2 "الطلب #13825" at bounding box center [1231, 105] width 120 height 32
click at [1235, 105] on h2 "الطلب #13825" at bounding box center [1231, 105] width 120 height 32
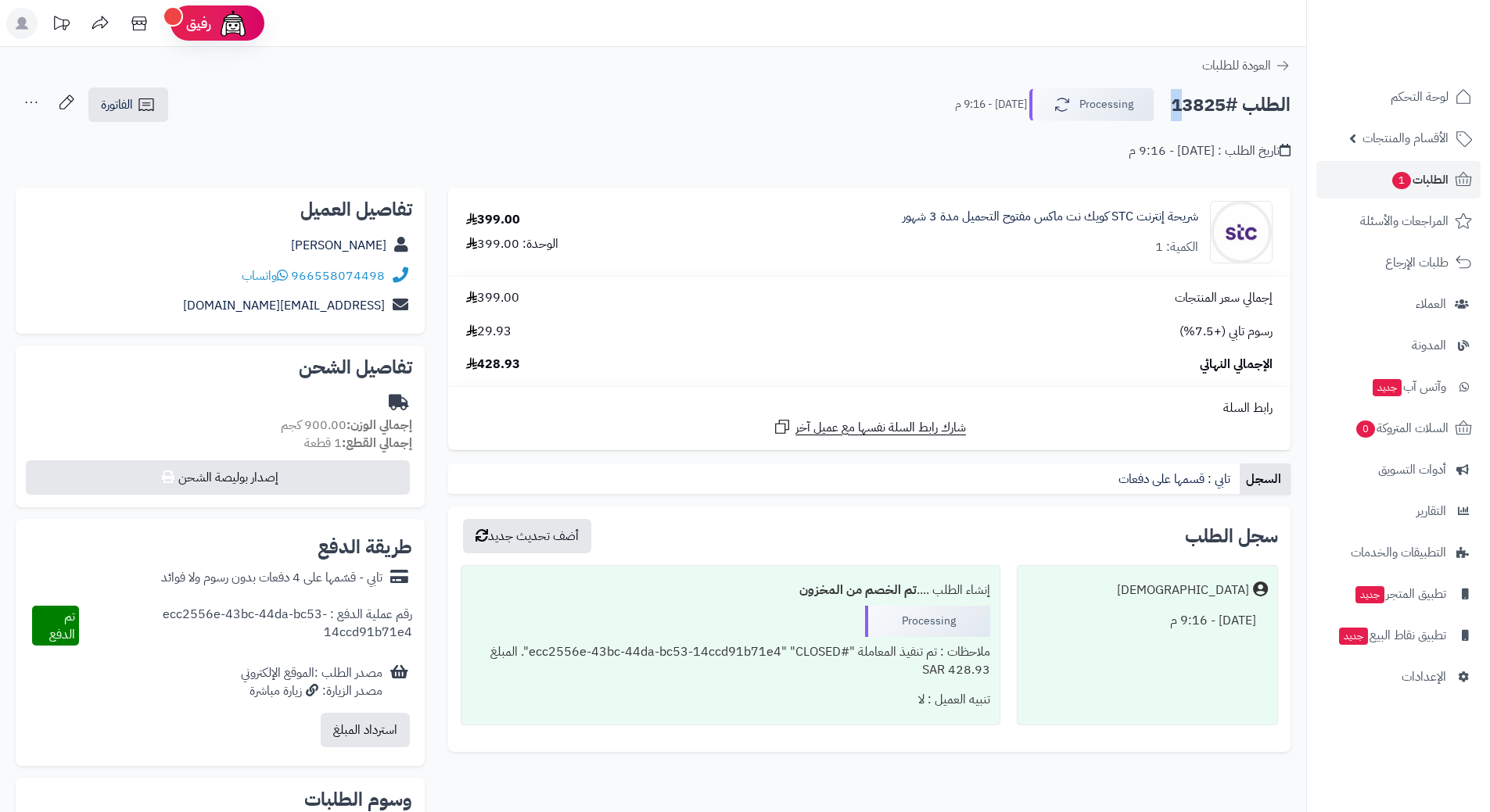
click at [1236, 105] on h2 "الطلب #13825" at bounding box center [1231, 105] width 120 height 32
click at [1218, 105] on h2 "الطلب #13825" at bounding box center [1231, 105] width 120 height 32
click at [1217, 105] on h2 "الطلب #13825" at bounding box center [1231, 105] width 120 height 32
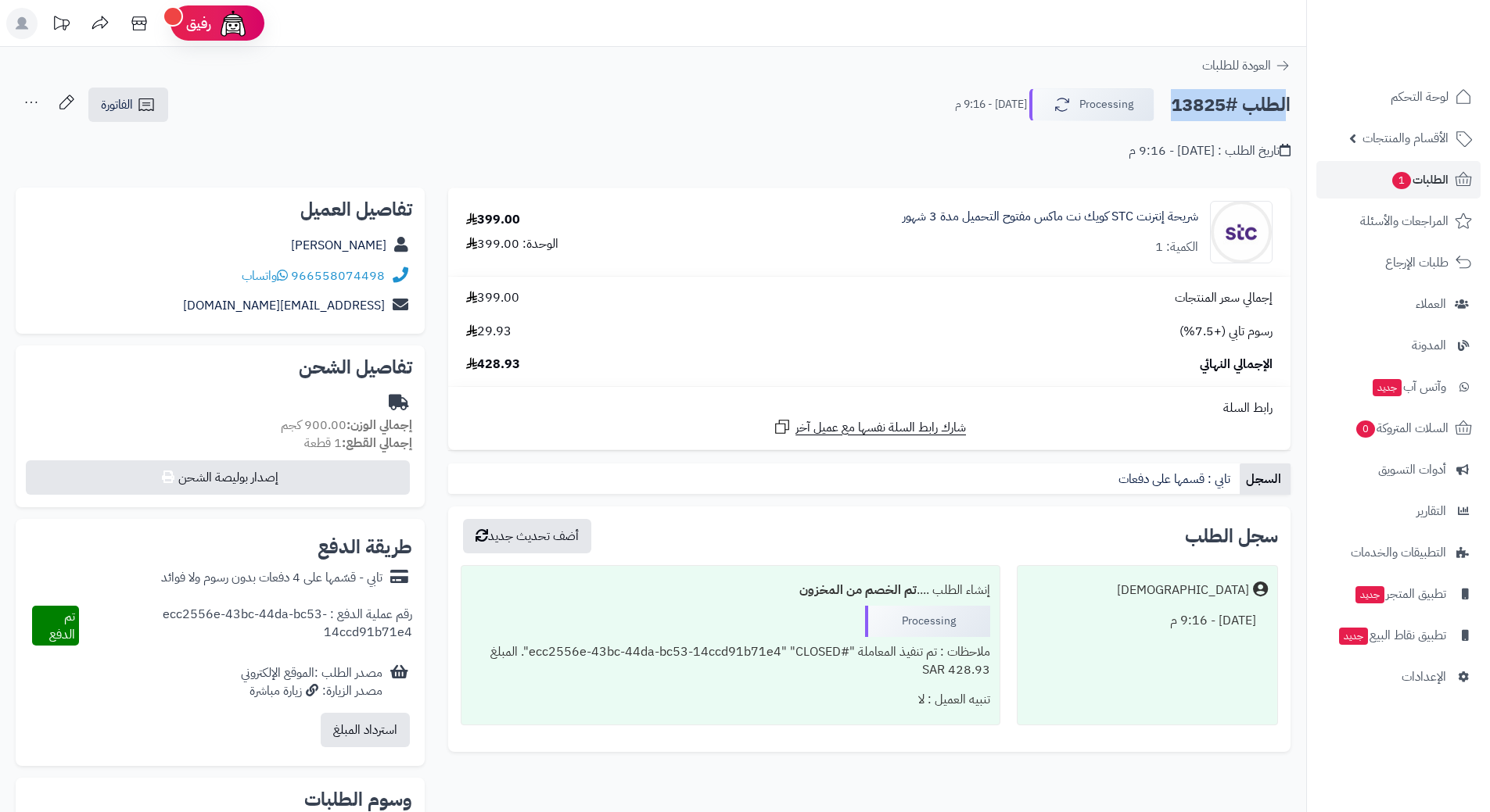
copy div "الطلب #13825 Processing"
click at [287, 276] on icon at bounding box center [282, 275] width 11 height 12
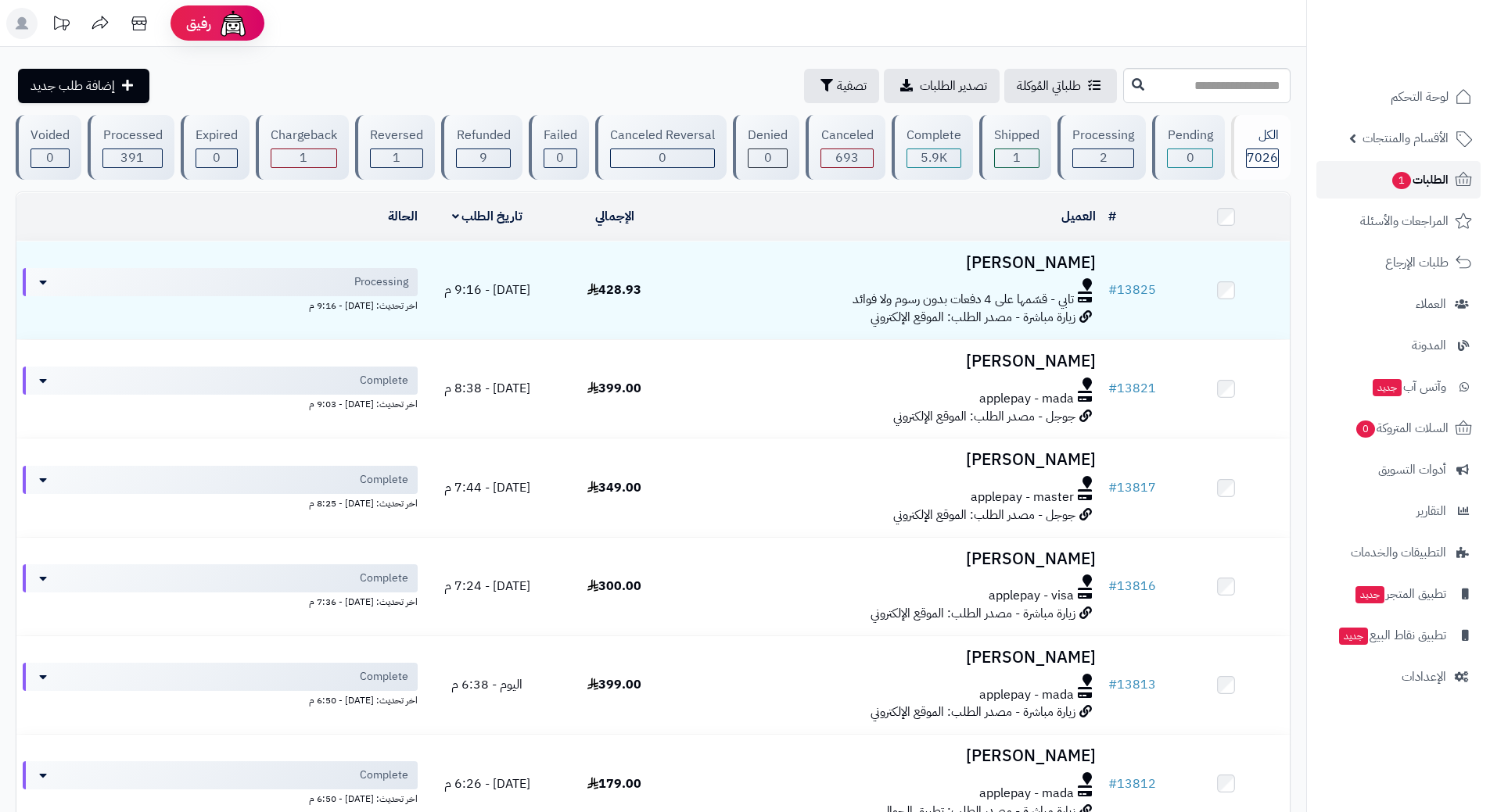
click at [1376, 179] on link "الطلبات 1" at bounding box center [1398, 180] width 164 height 38
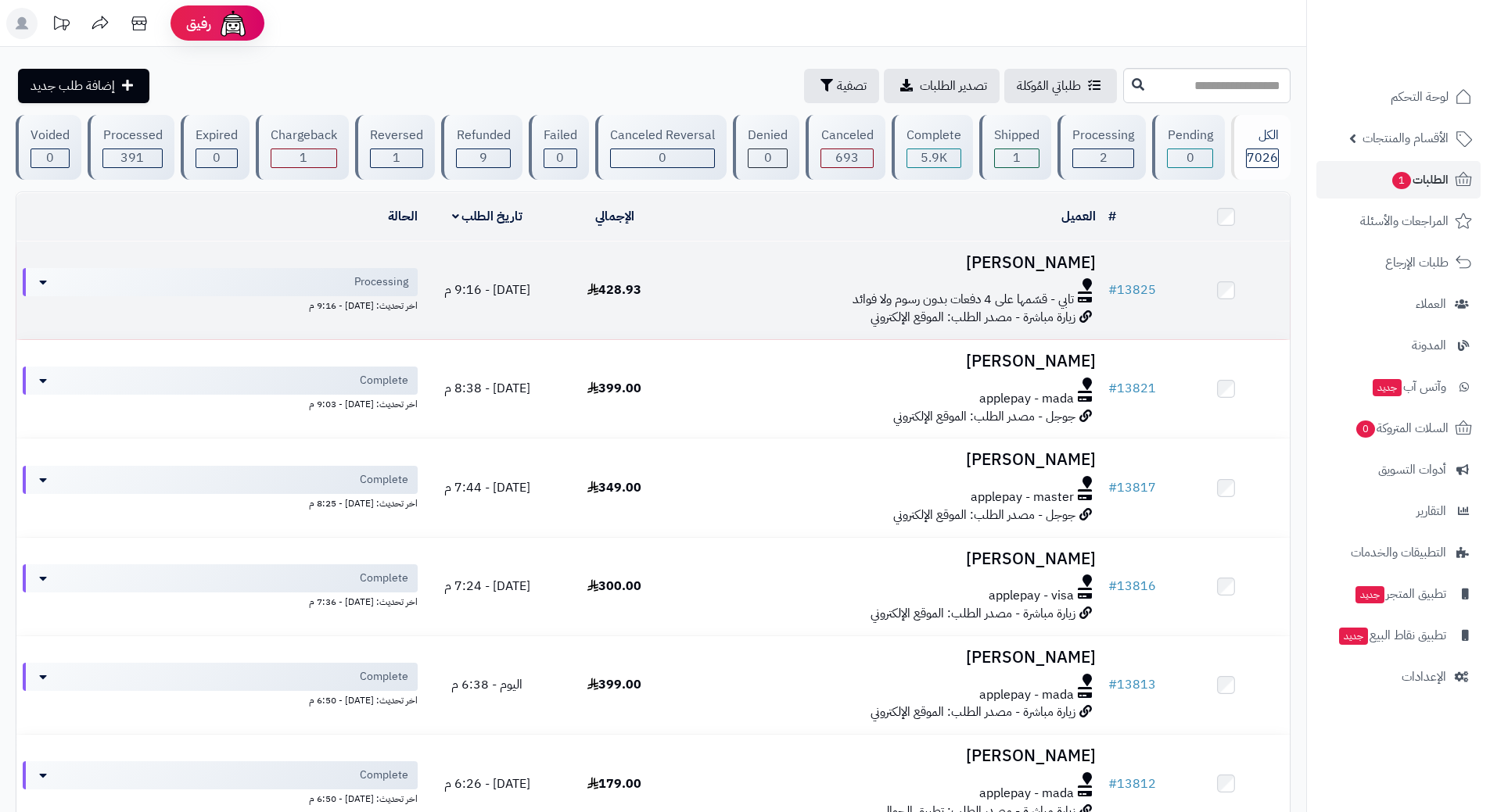
click at [740, 279] on div at bounding box center [890, 285] width 411 height 12
drag, startPoint x: 740, startPoint y: 276, endPoint x: 761, endPoint y: 274, distance: 21.1
click at [745, 275] on td "Yahia Alqaradi تابي - قسّمها على 4 دفعات بدون رسوم ولا فوائد زيارة مباشرة - مصد…" at bounding box center [890, 291] width 424 height 98
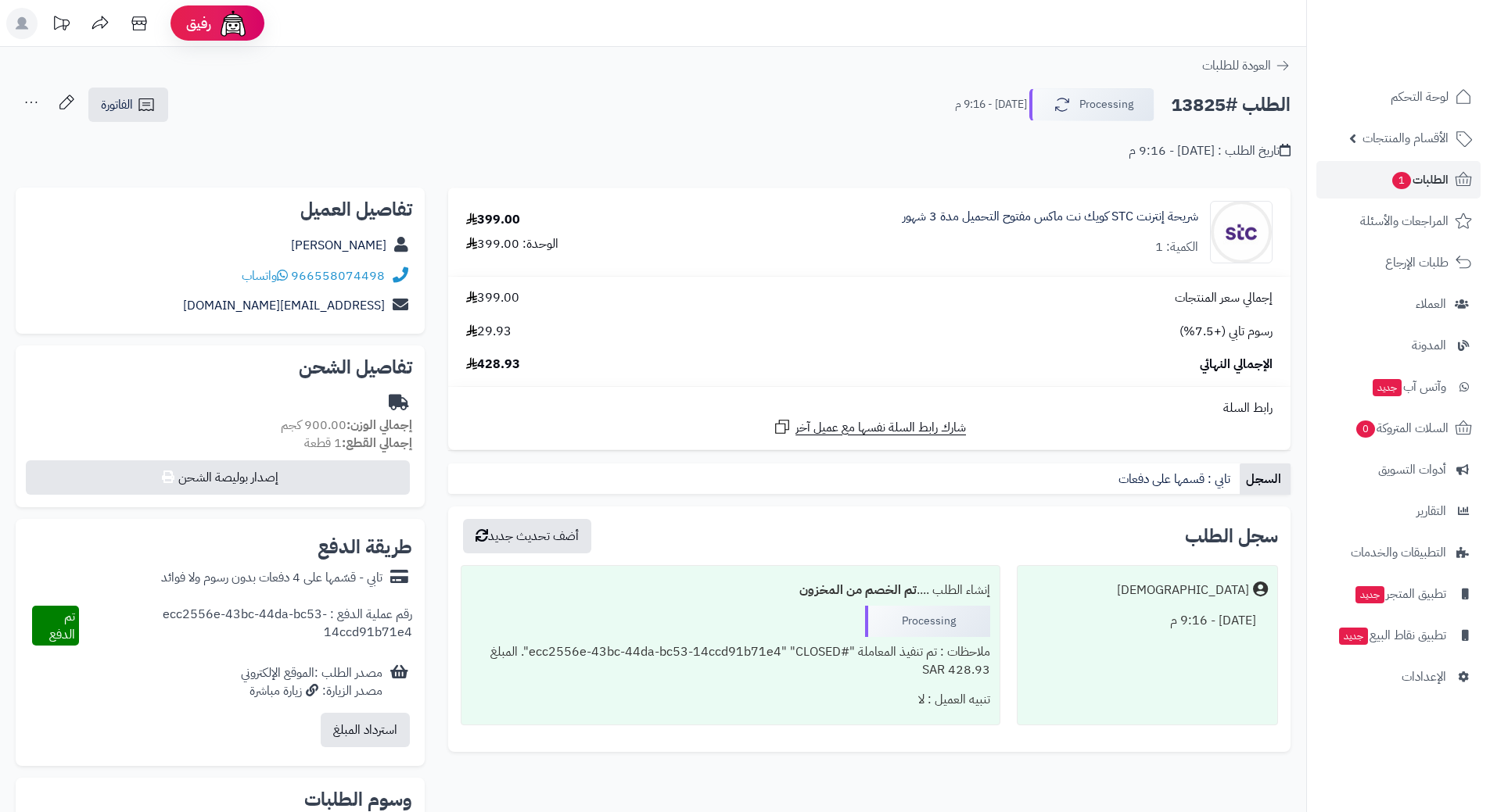
click at [1198, 110] on h2 "الطلب #13825" at bounding box center [1231, 105] width 120 height 32
click at [1198, 107] on h2 "الطلب #13825" at bounding box center [1231, 105] width 120 height 32
click at [1199, 107] on h2 "الطلب #13825" at bounding box center [1231, 105] width 120 height 32
copy div "الطلب #13825 Processing"
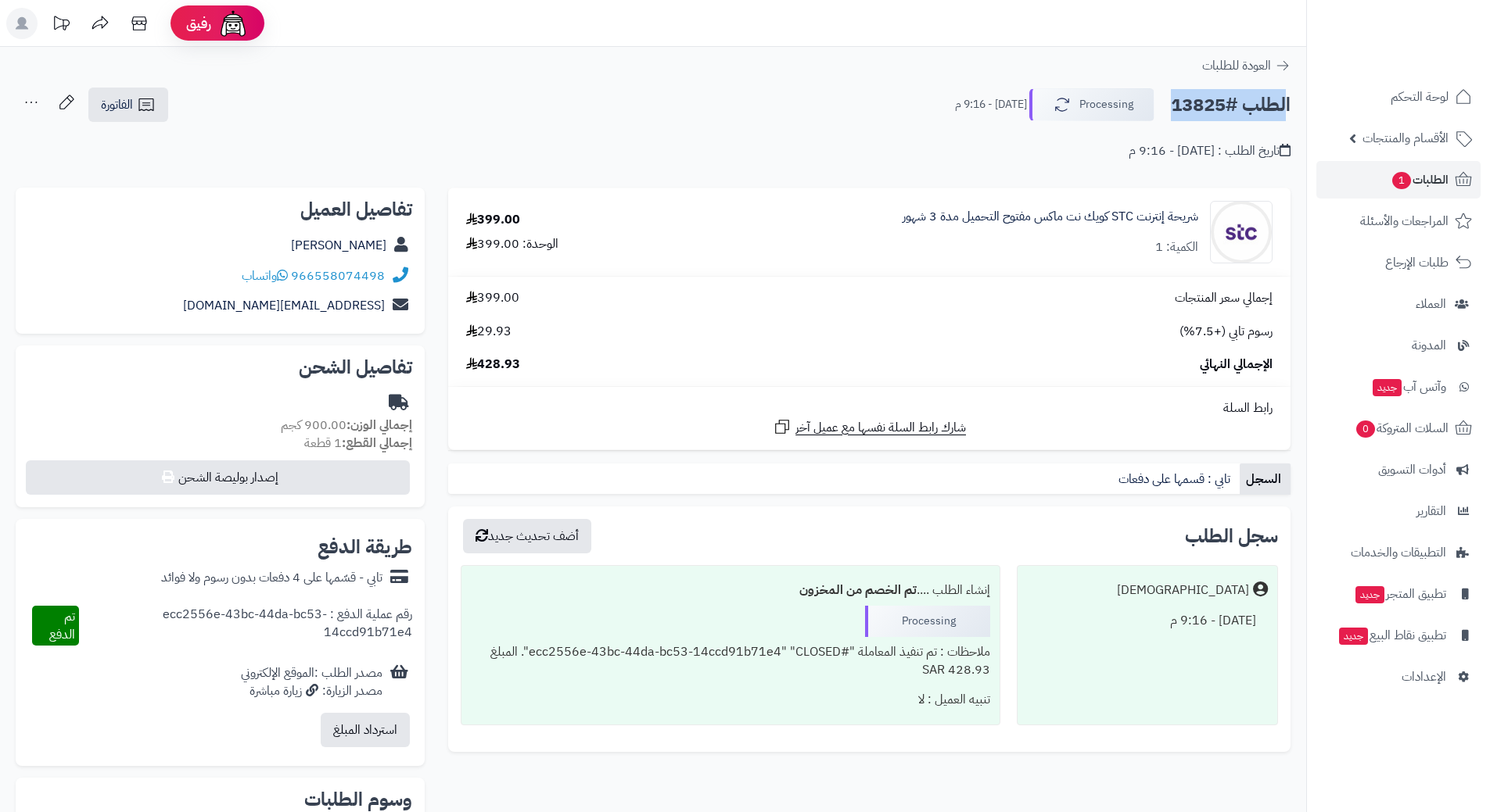
copy div "الطلب #13825 Processing"
click at [1118, 102] on button "Processing" at bounding box center [1091, 103] width 125 height 32
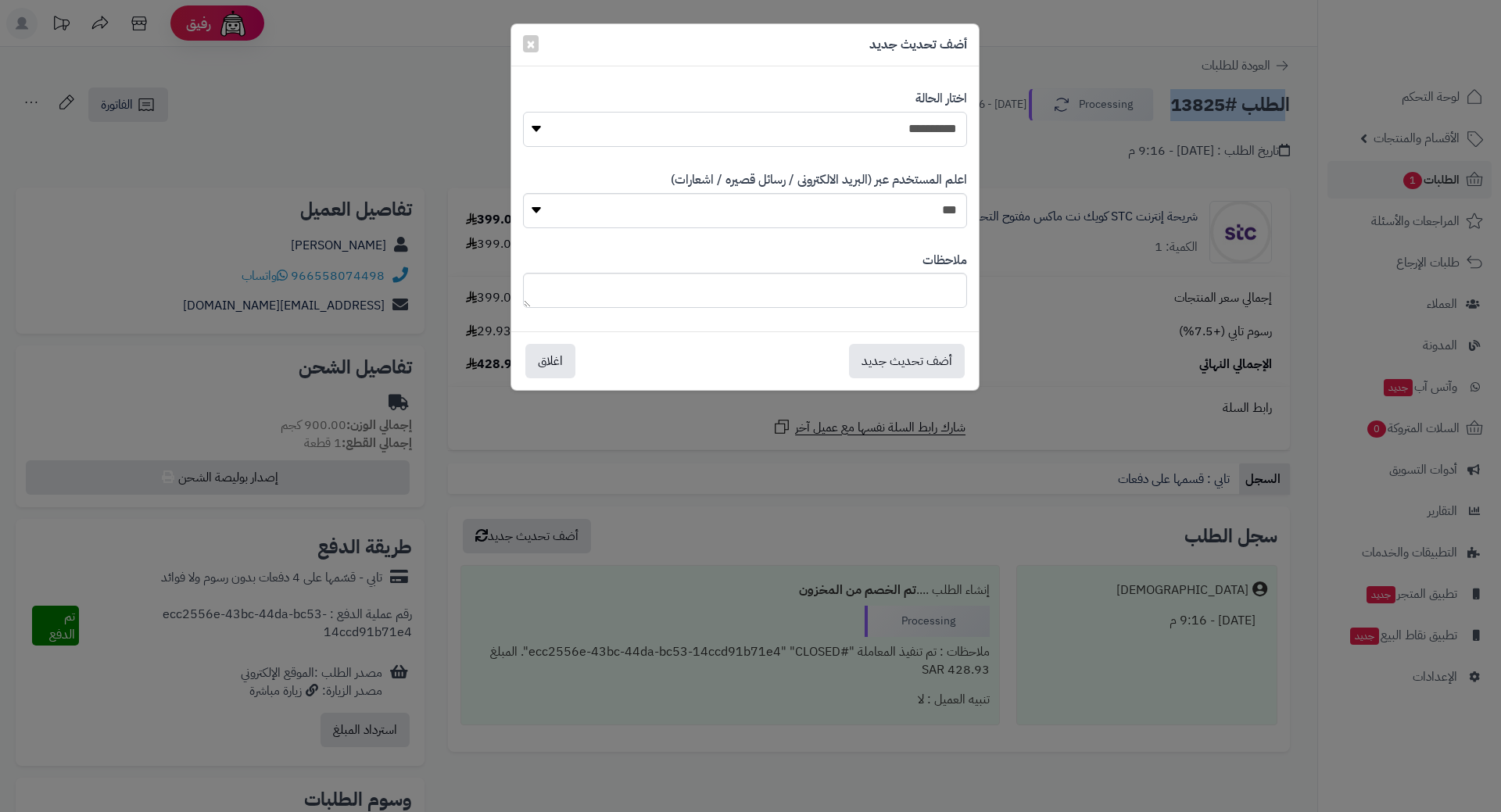
click at [918, 131] on select "**********" at bounding box center [745, 130] width 444 height 35
select select "*"
click at [523, 112] on select "**********" at bounding box center [745, 130] width 444 height 35
click at [894, 352] on button "أضف تحديث جديد" at bounding box center [907, 360] width 116 height 34
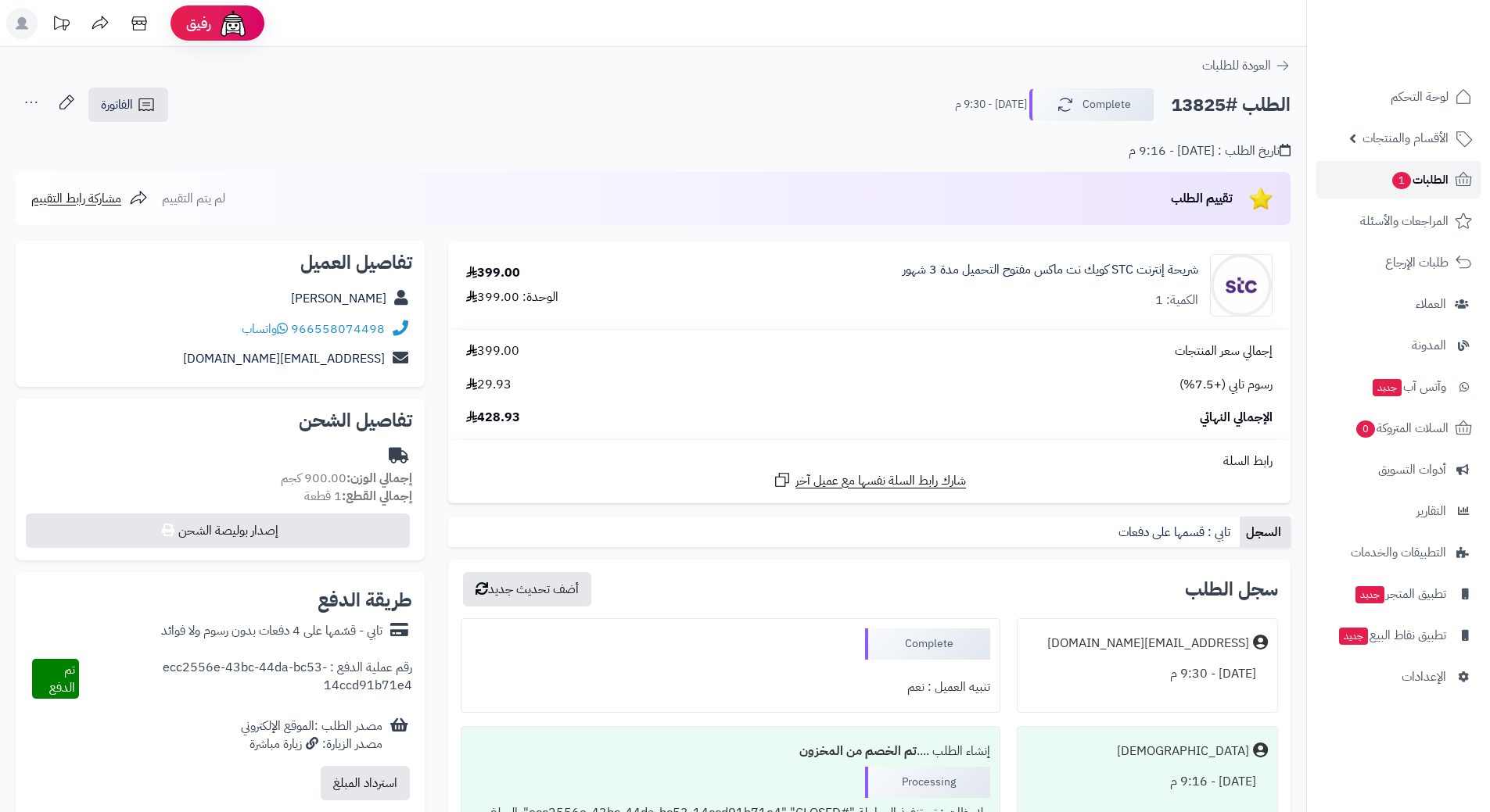
click at [1354, 171] on link "الطلبات 1" at bounding box center [1398, 180] width 164 height 38
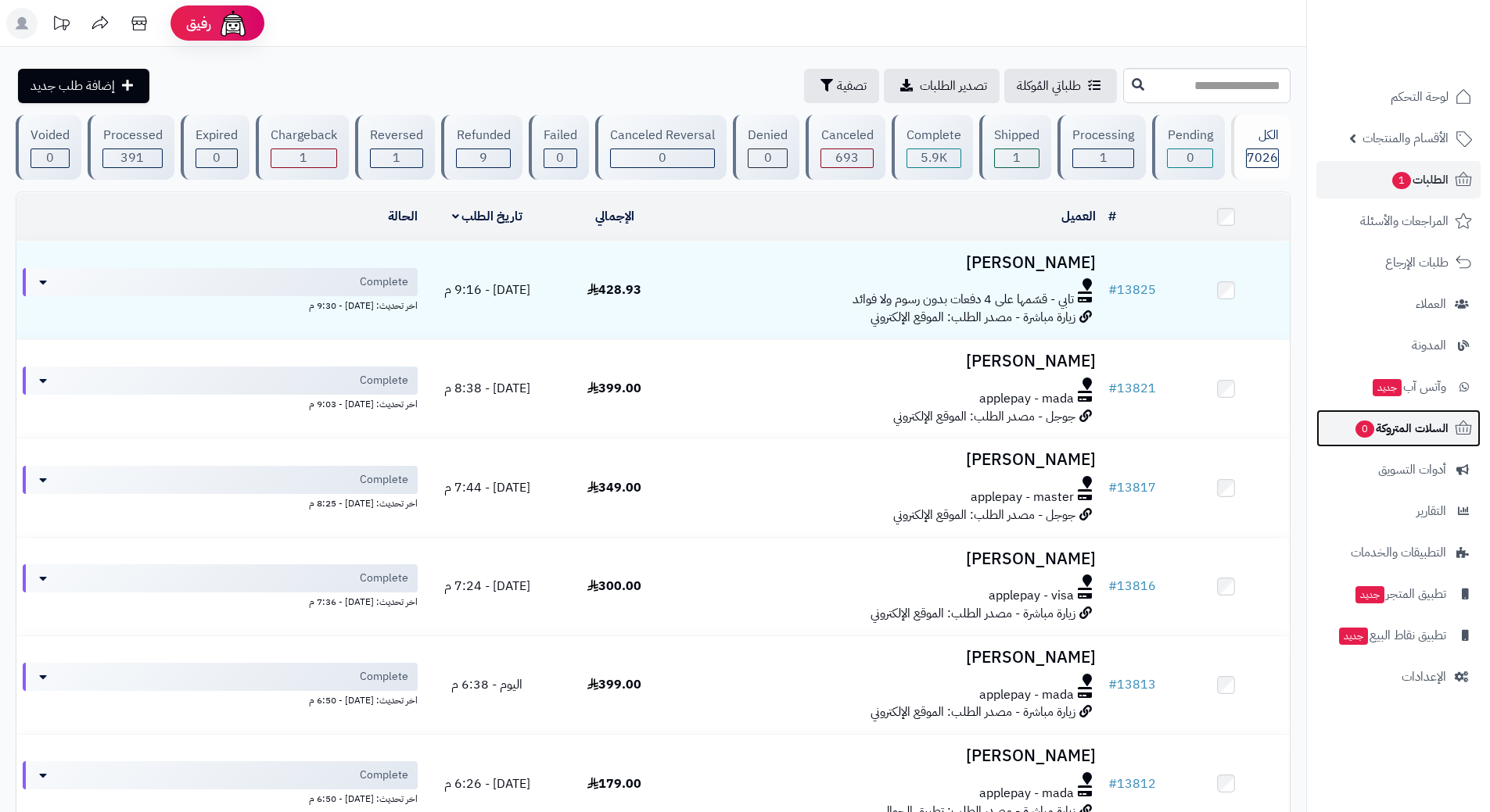
click at [1355, 440] on link "السلات المتروكة 0" at bounding box center [1398, 427] width 164 height 38
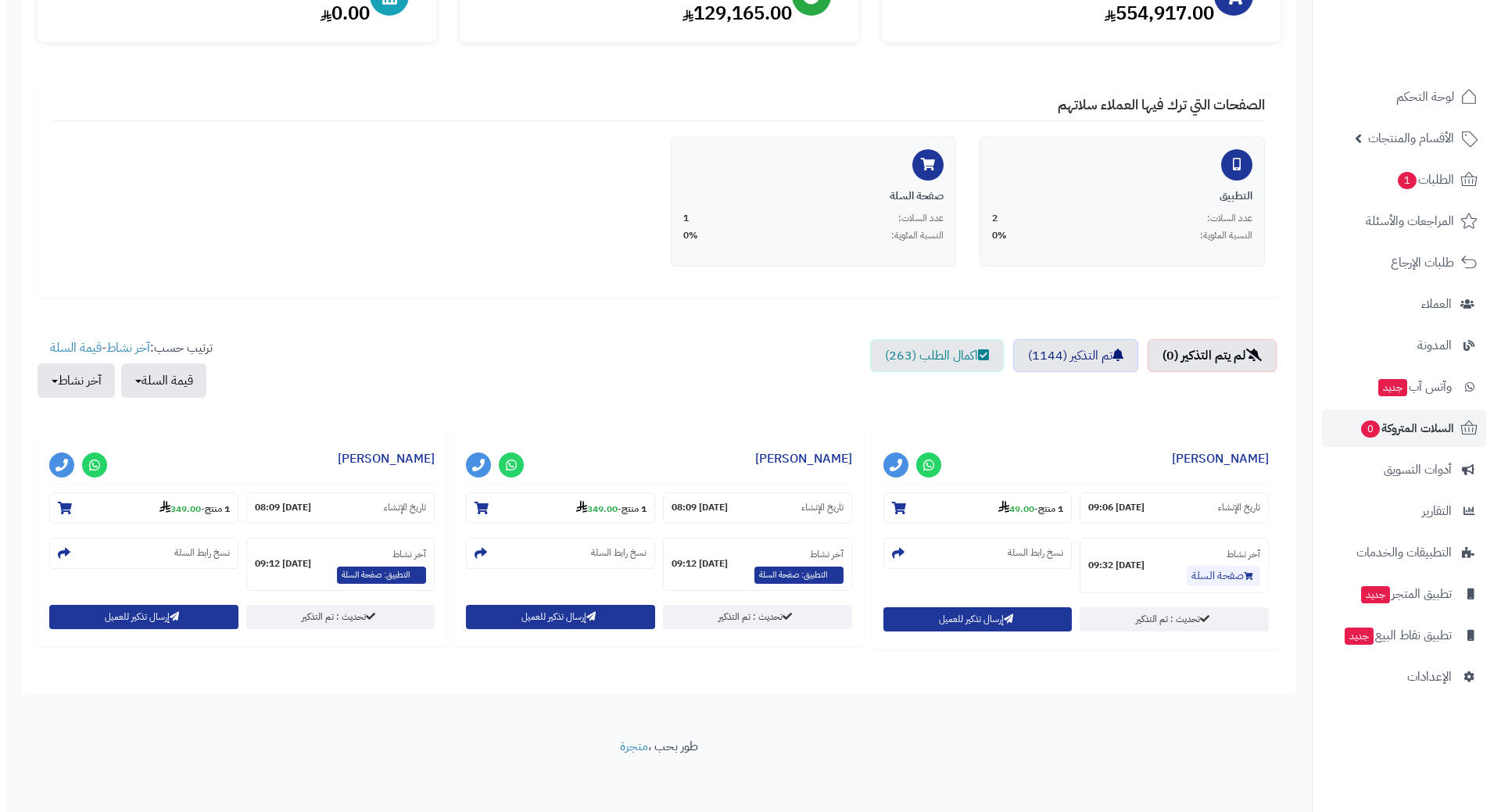
scroll to position [237, 0]
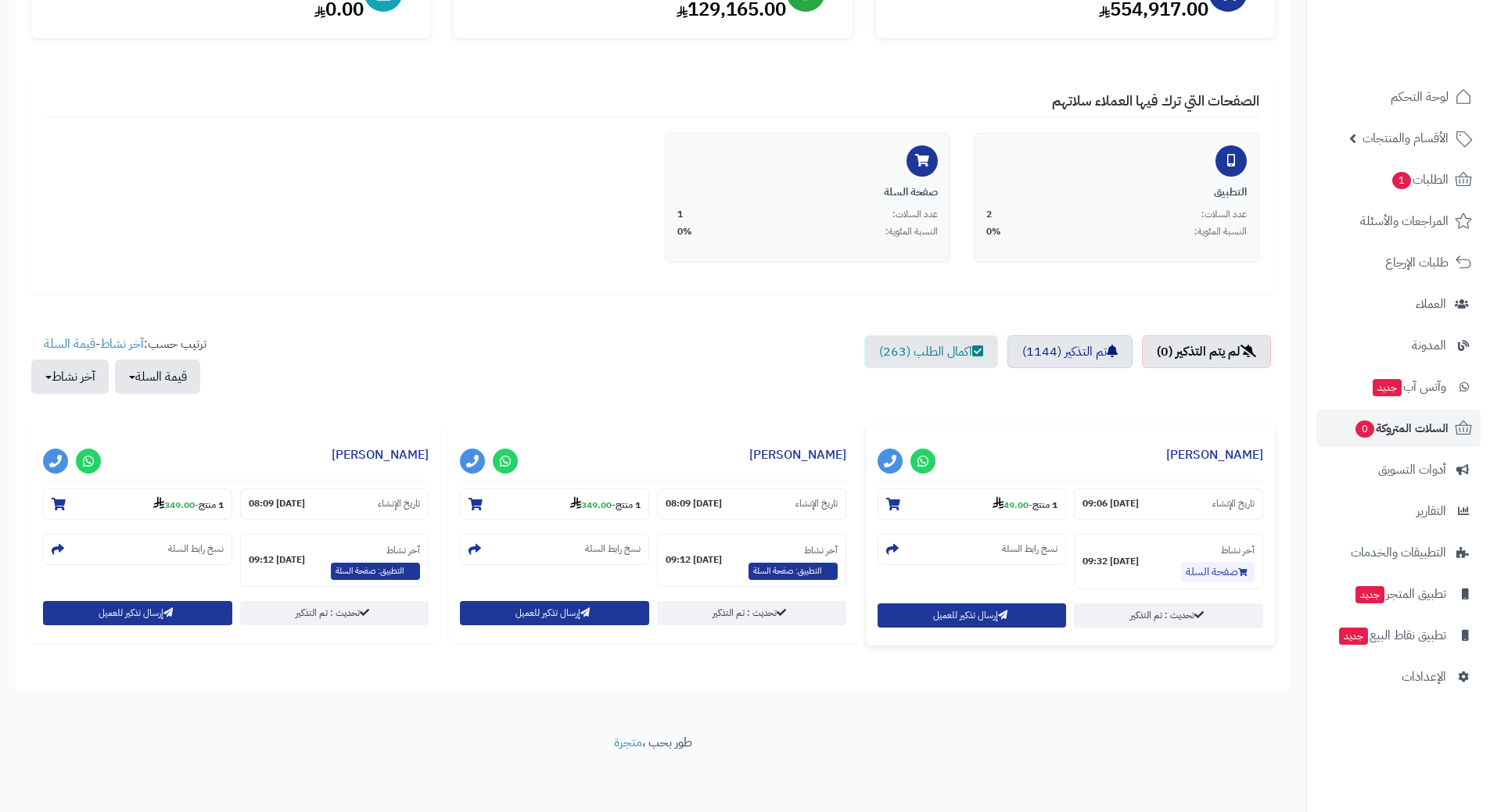
click at [1009, 628] on div "تحديث : تم التذكير إرسال تذكير للعميل" at bounding box center [1070, 618] width 394 height 31
click at [1006, 621] on button "إرسال تذكير للعميل" at bounding box center [972, 615] width 189 height 25
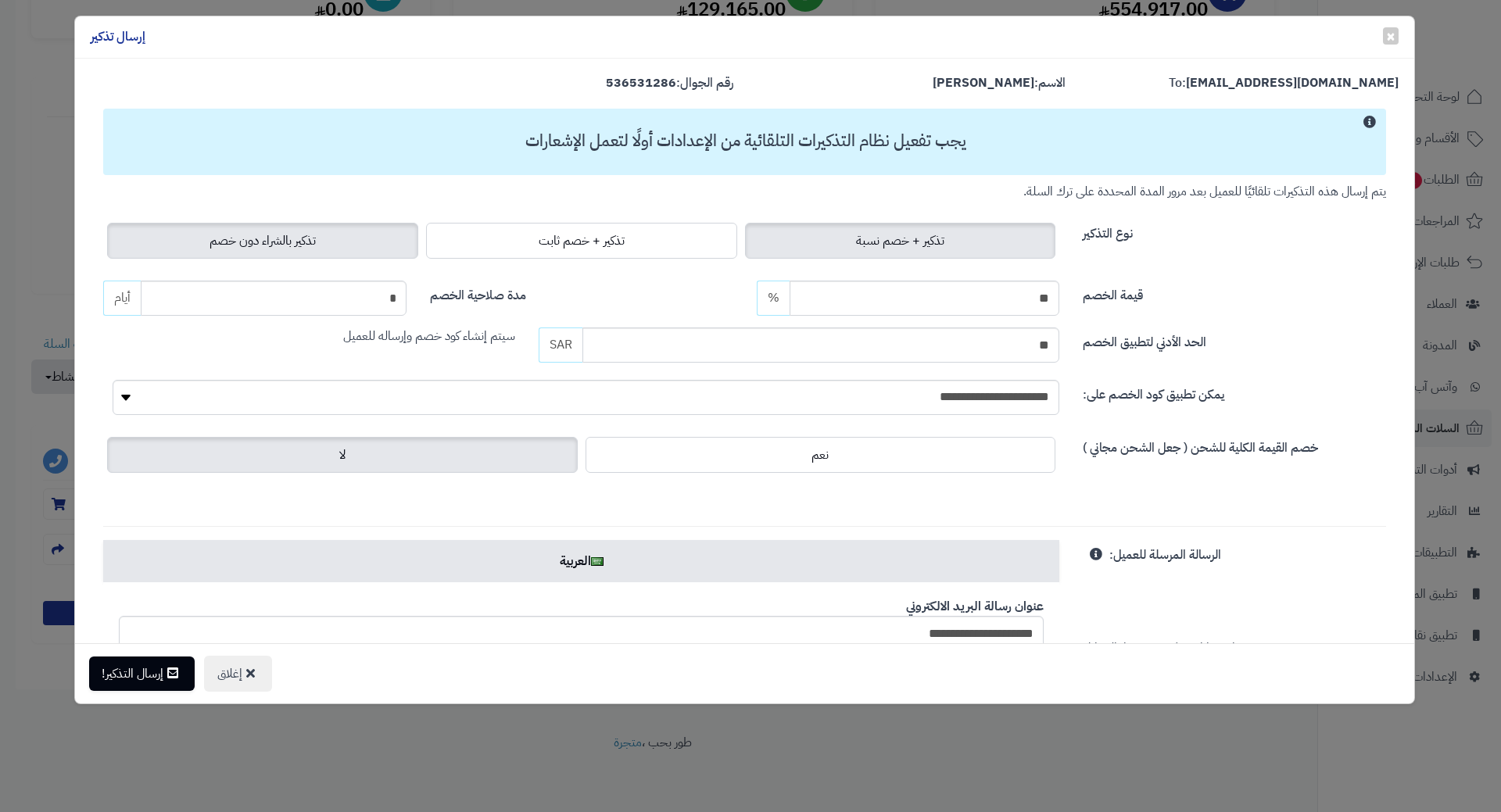
click at [249, 247] on span "تذكير بالشراء دون خصم" at bounding box center [262, 240] width 106 height 18
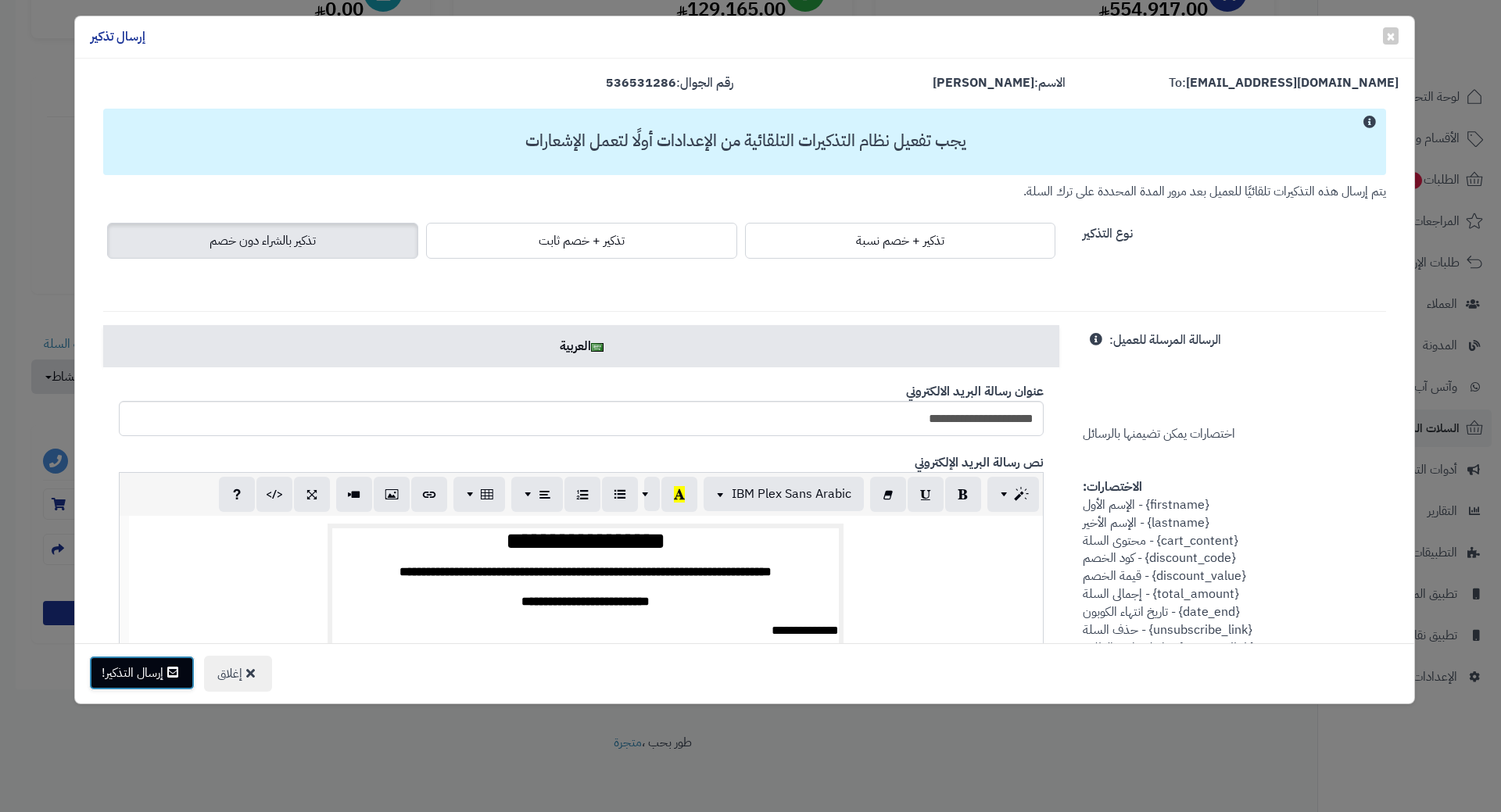
click at [155, 672] on button "إرسال التذكير!" at bounding box center [142, 673] width 105 height 34
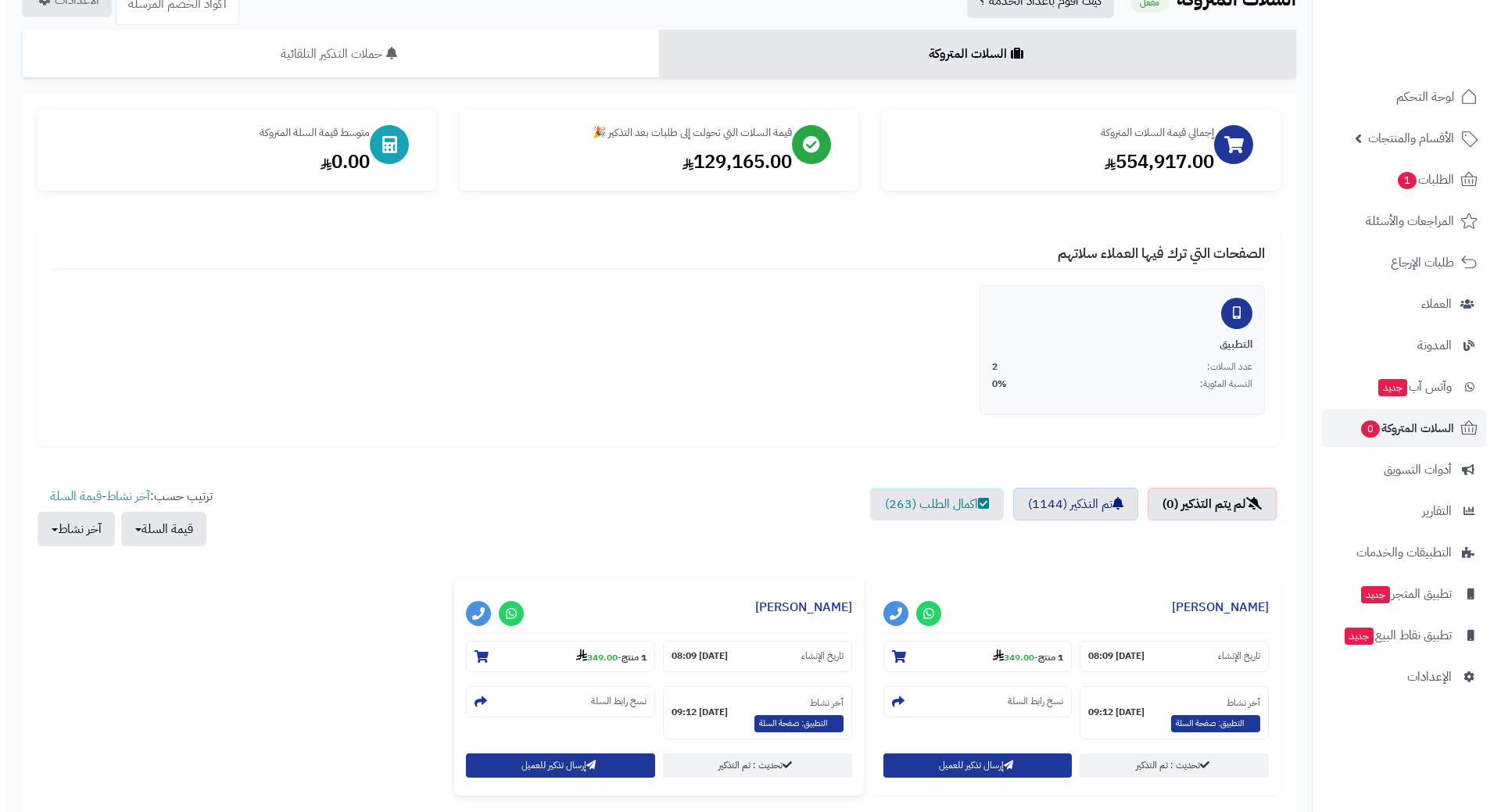
scroll to position [235, 0]
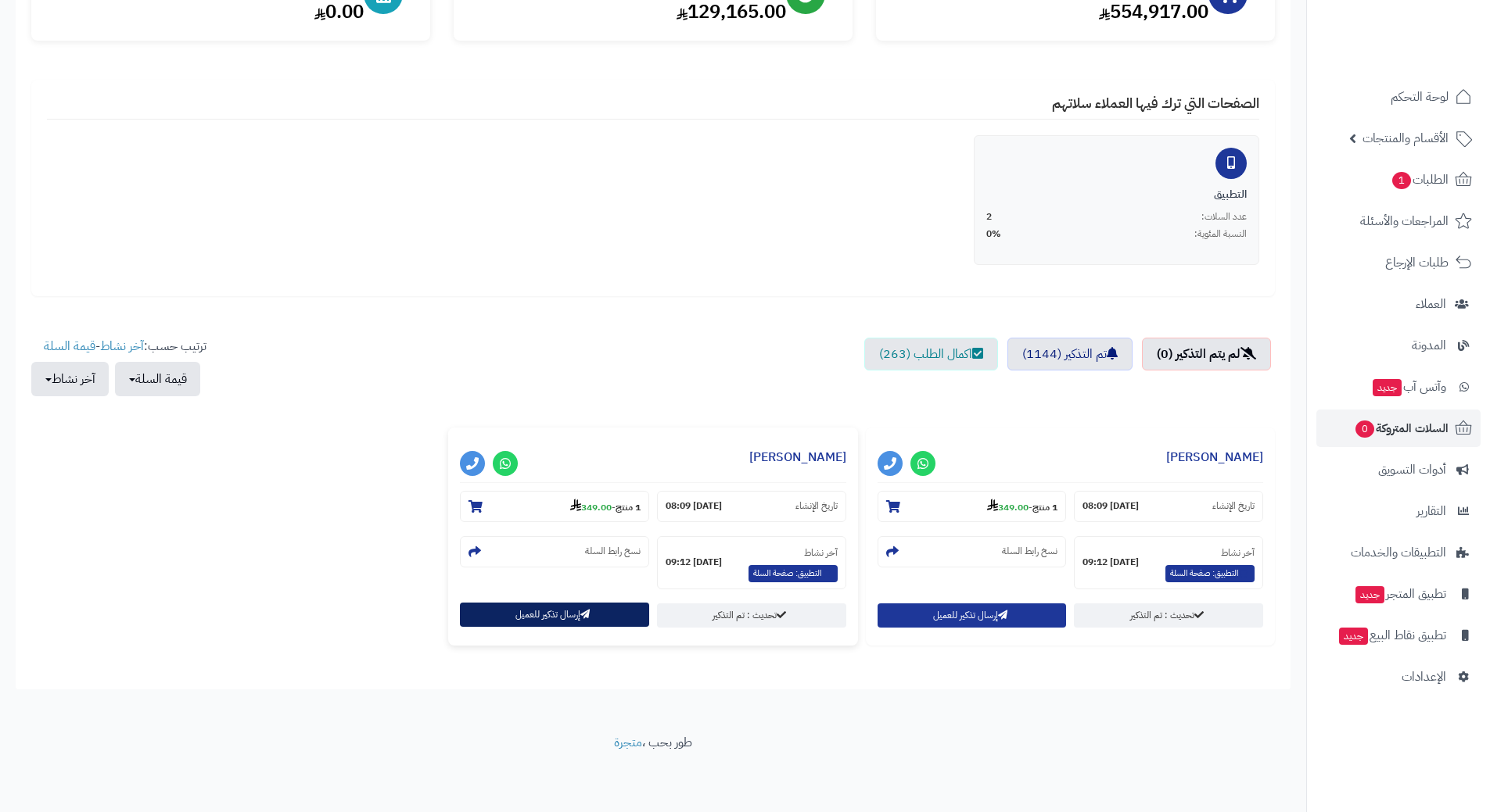
click at [550, 618] on button "إرسال تذكير للعميل" at bounding box center [555, 615] width 189 height 25
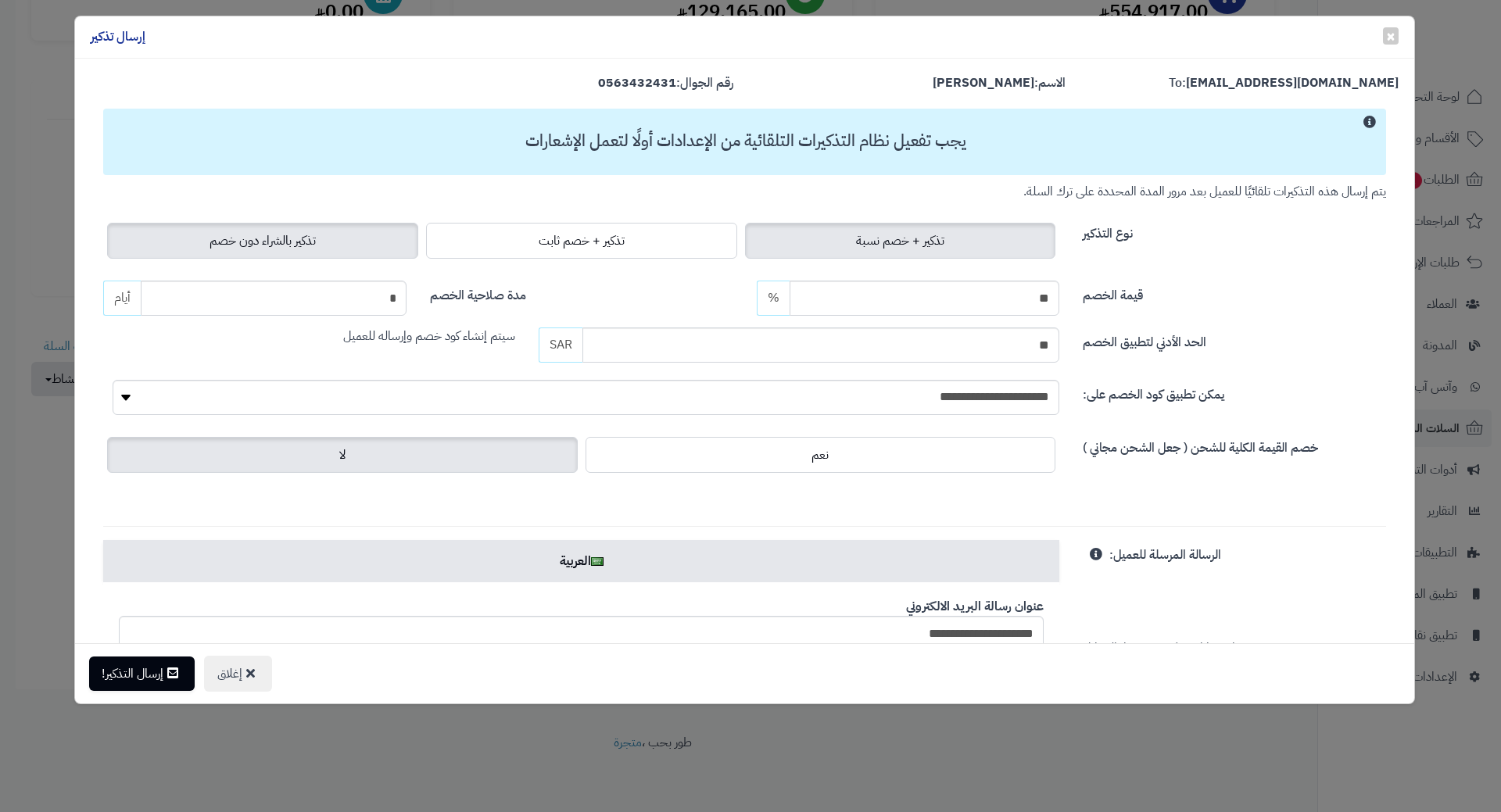
click at [246, 239] on span "تذكير بالشراء دون خصم" at bounding box center [262, 240] width 106 height 18
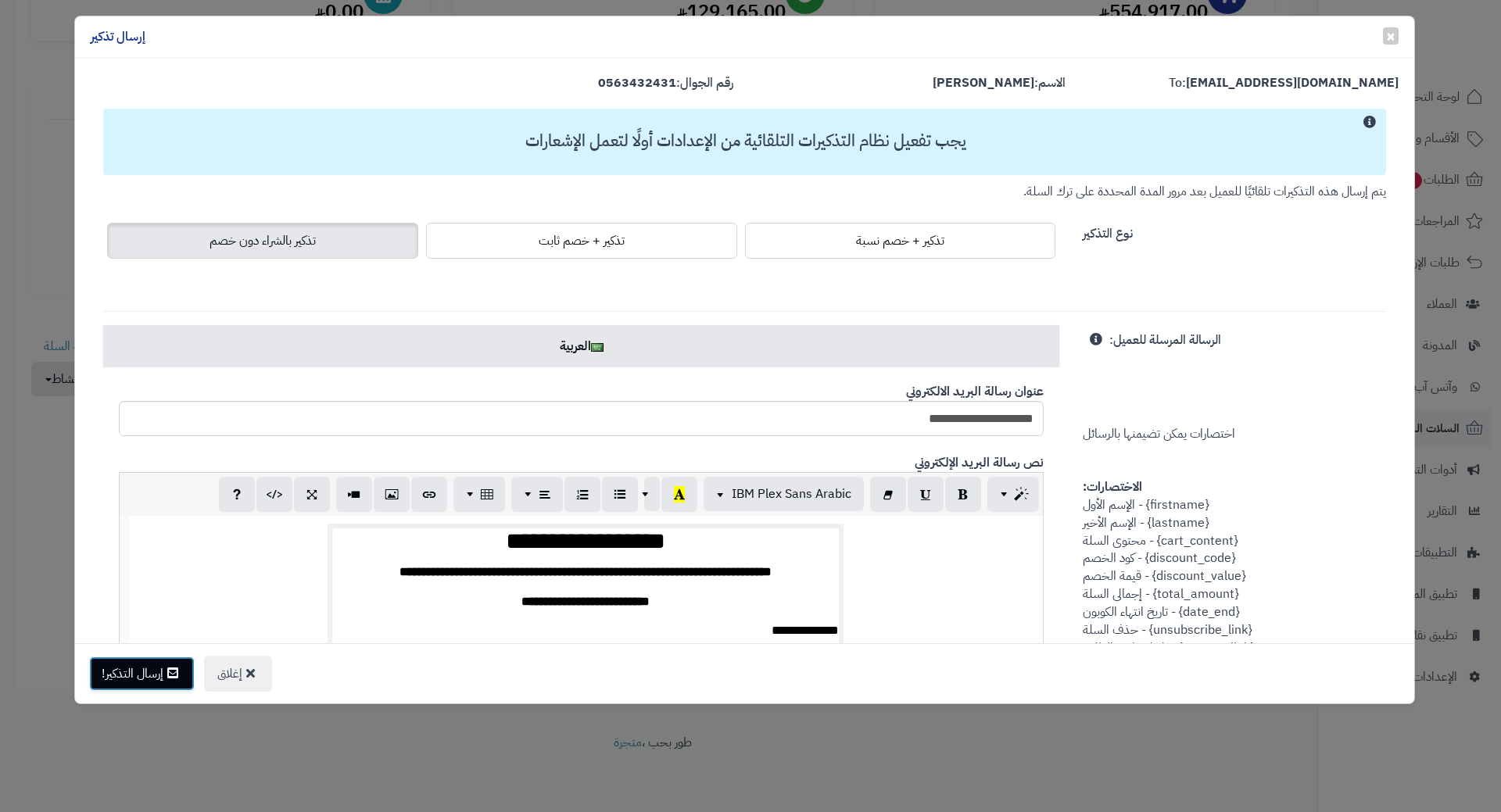
click at [123, 653] on div "إغلاق إرسال التذكير!" at bounding box center [745, 673] width 1339 height 60
click at [122, 667] on button "إرسال التذكير!" at bounding box center [142, 673] width 105 height 34
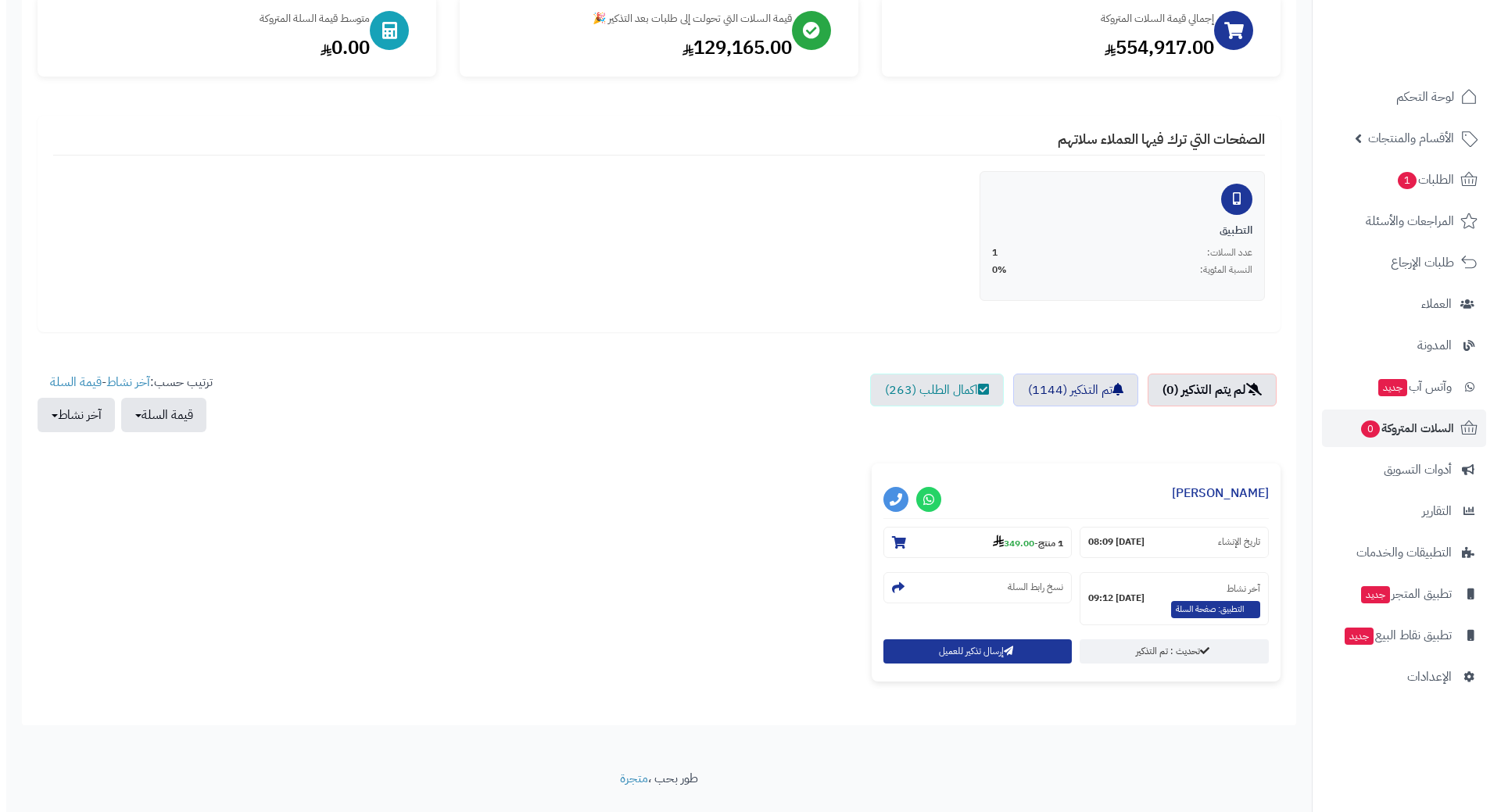
scroll to position [235, 0]
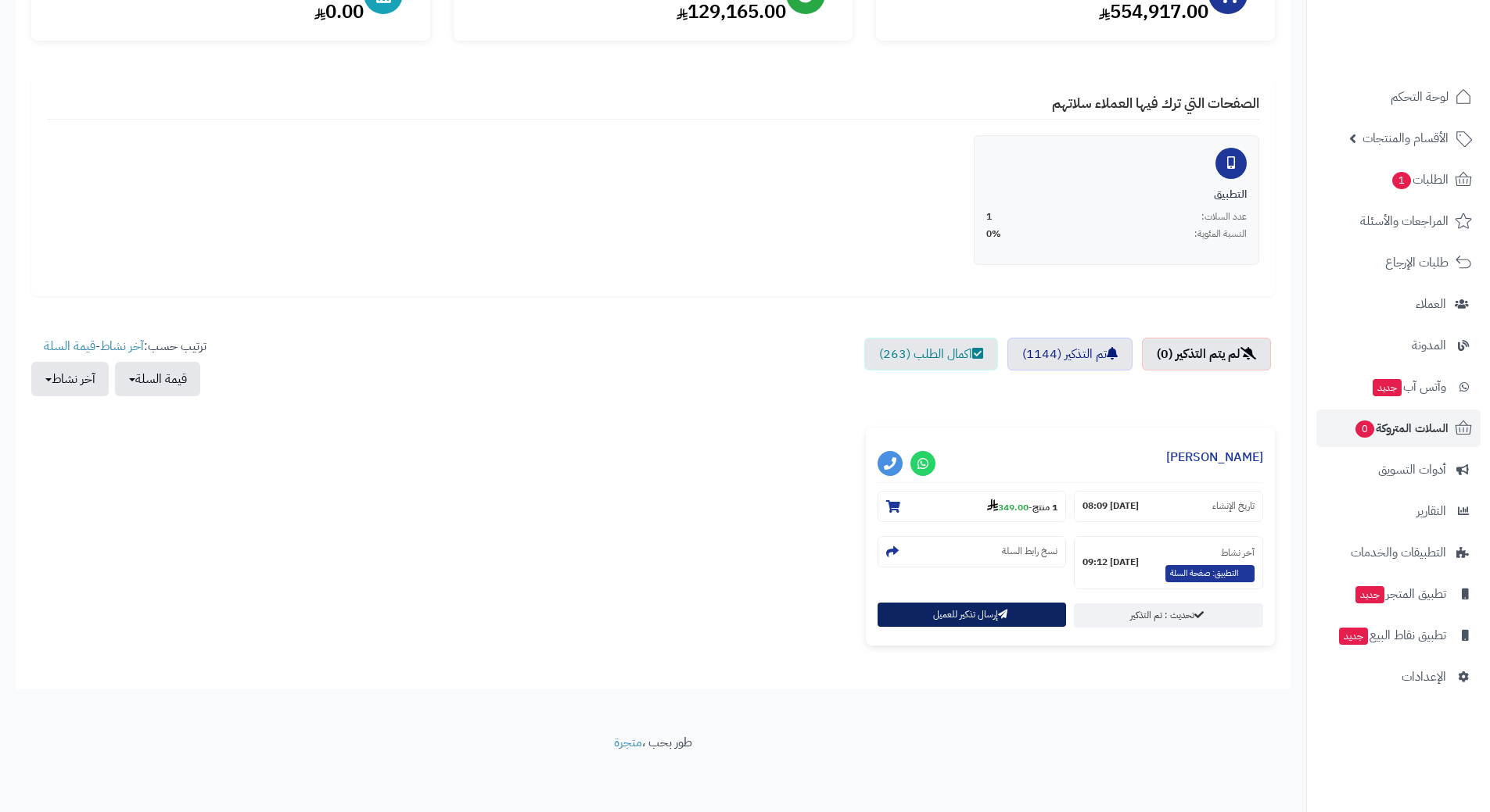
click at [935, 609] on button "إرسال تذكير للعميل" at bounding box center [972, 615] width 189 height 25
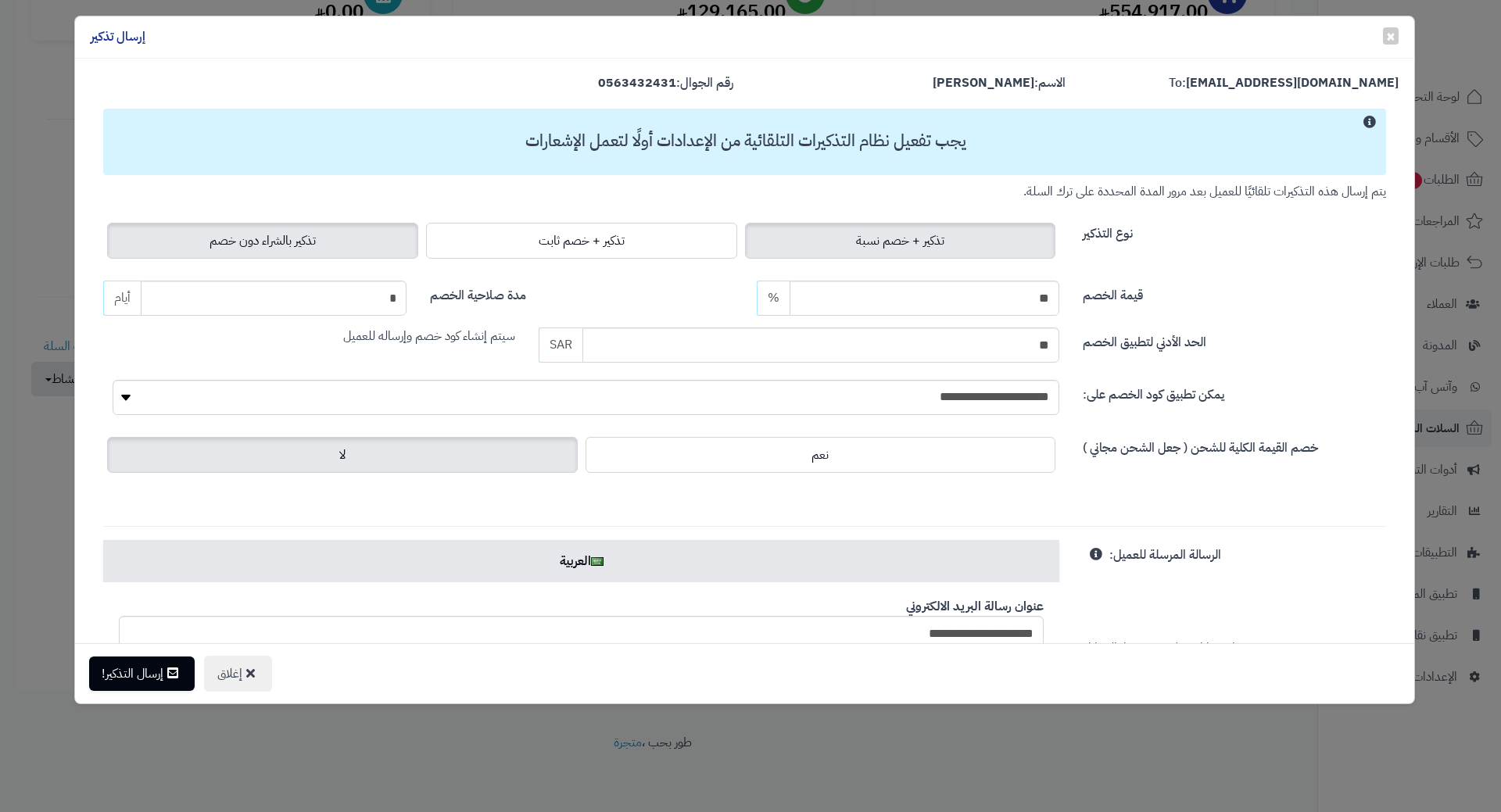
click at [313, 235] on span "تذكير بالشراء دون خصم" at bounding box center [262, 240] width 106 height 18
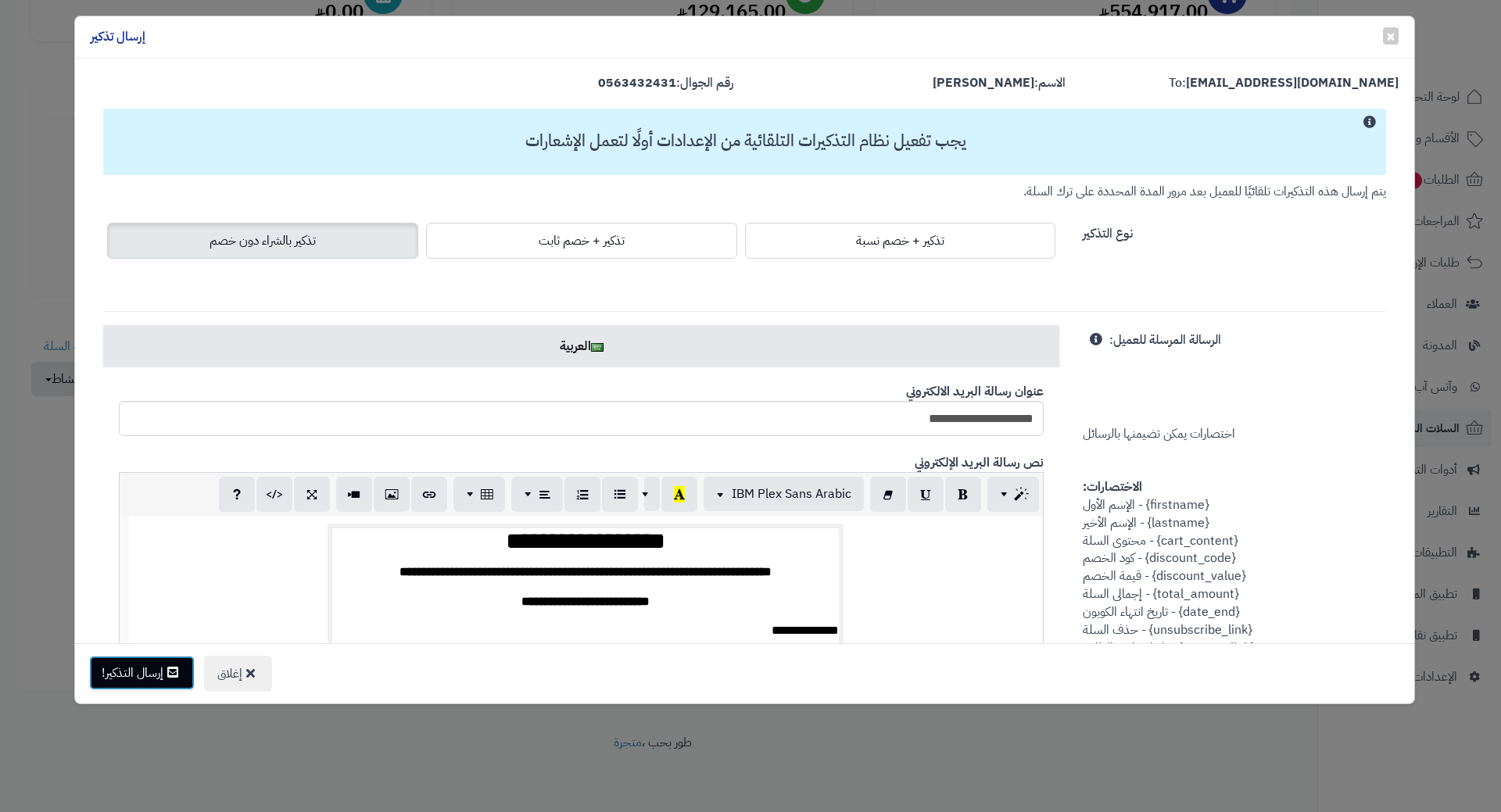
click at [155, 680] on button "إرسال التذكير!" at bounding box center [142, 673] width 105 height 34
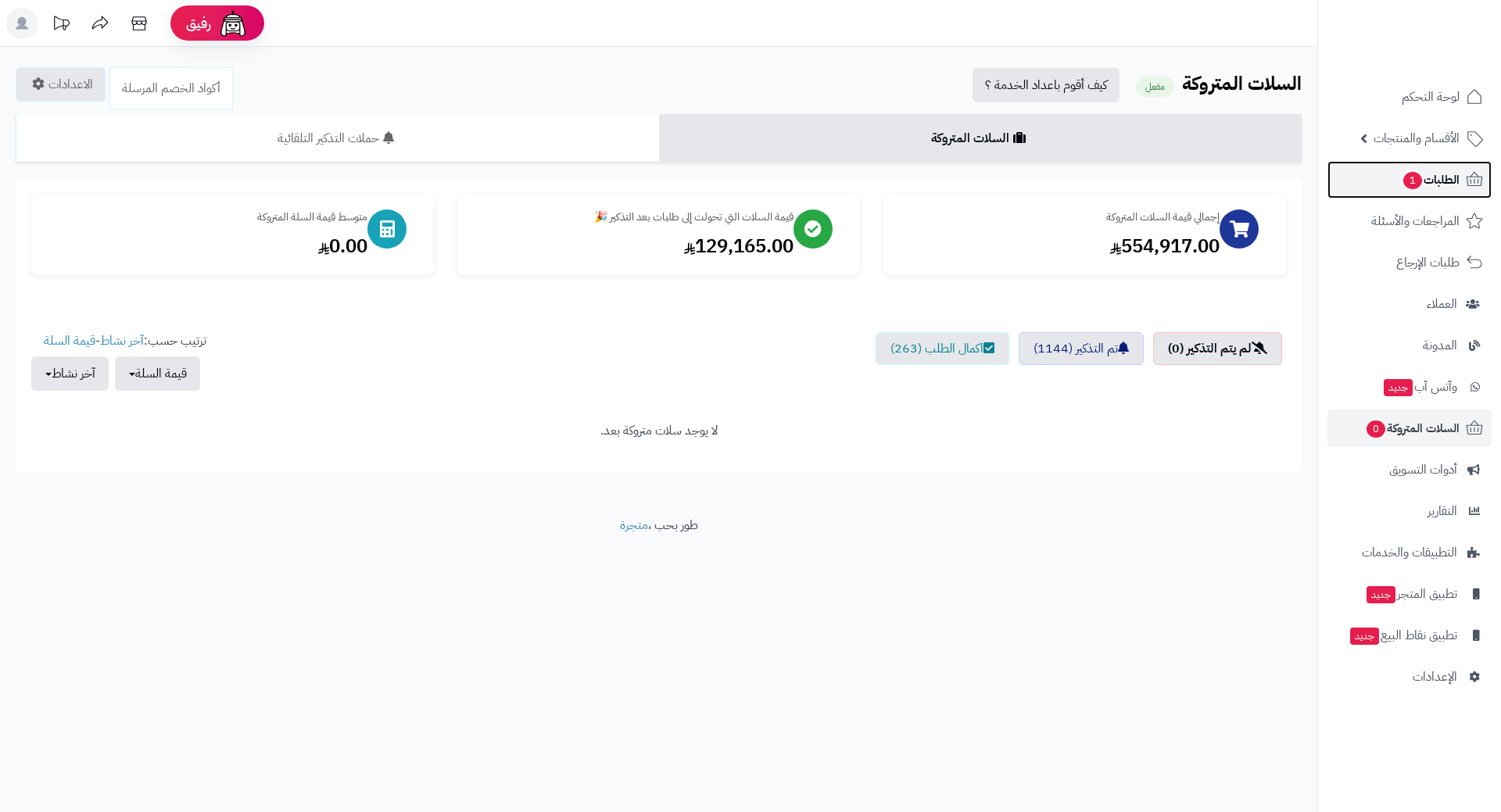
click at [1408, 185] on span "1" at bounding box center [1412, 180] width 18 height 18
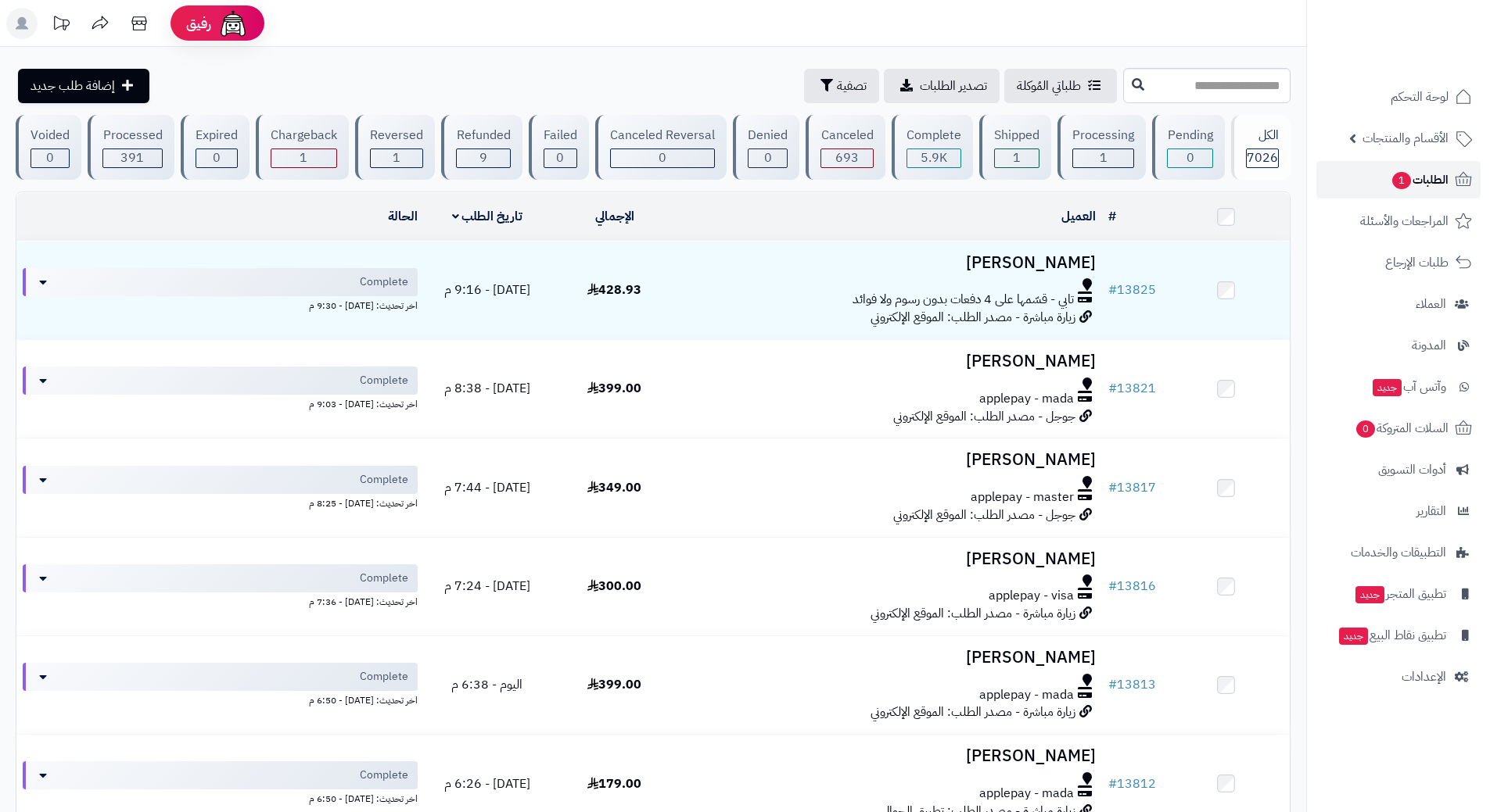
click at [1362, 183] on link "الطلبات 1" at bounding box center [1398, 180] width 164 height 38
click at [1357, 189] on link "الطلبات 1" at bounding box center [1398, 180] width 164 height 38
click at [1376, 131] on span "الأقسام والمنتجات" at bounding box center [1405, 138] width 86 height 22
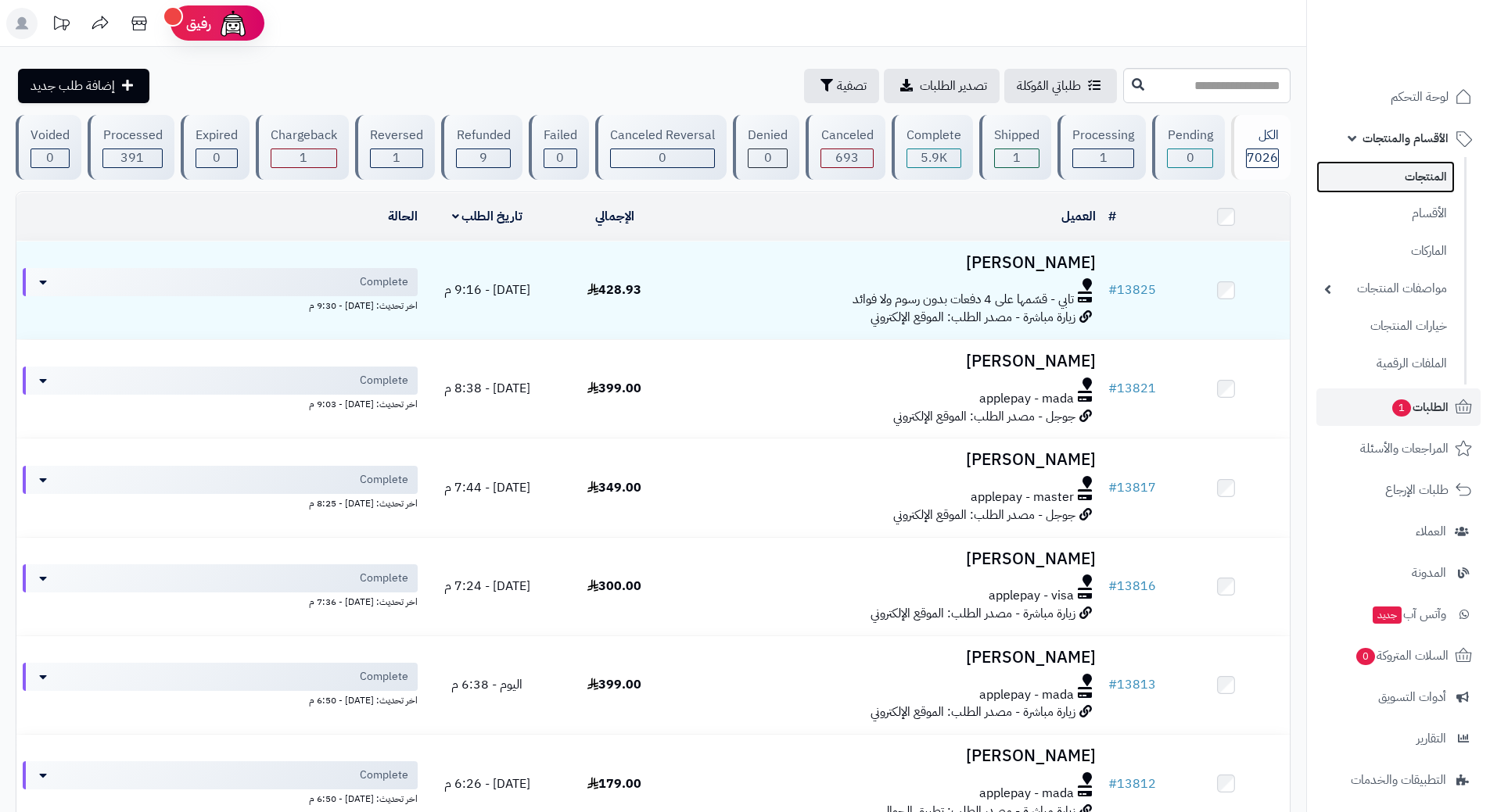
click at [1383, 174] on link "المنتجات" at bounding box center [1386, 177] width 138 height 32
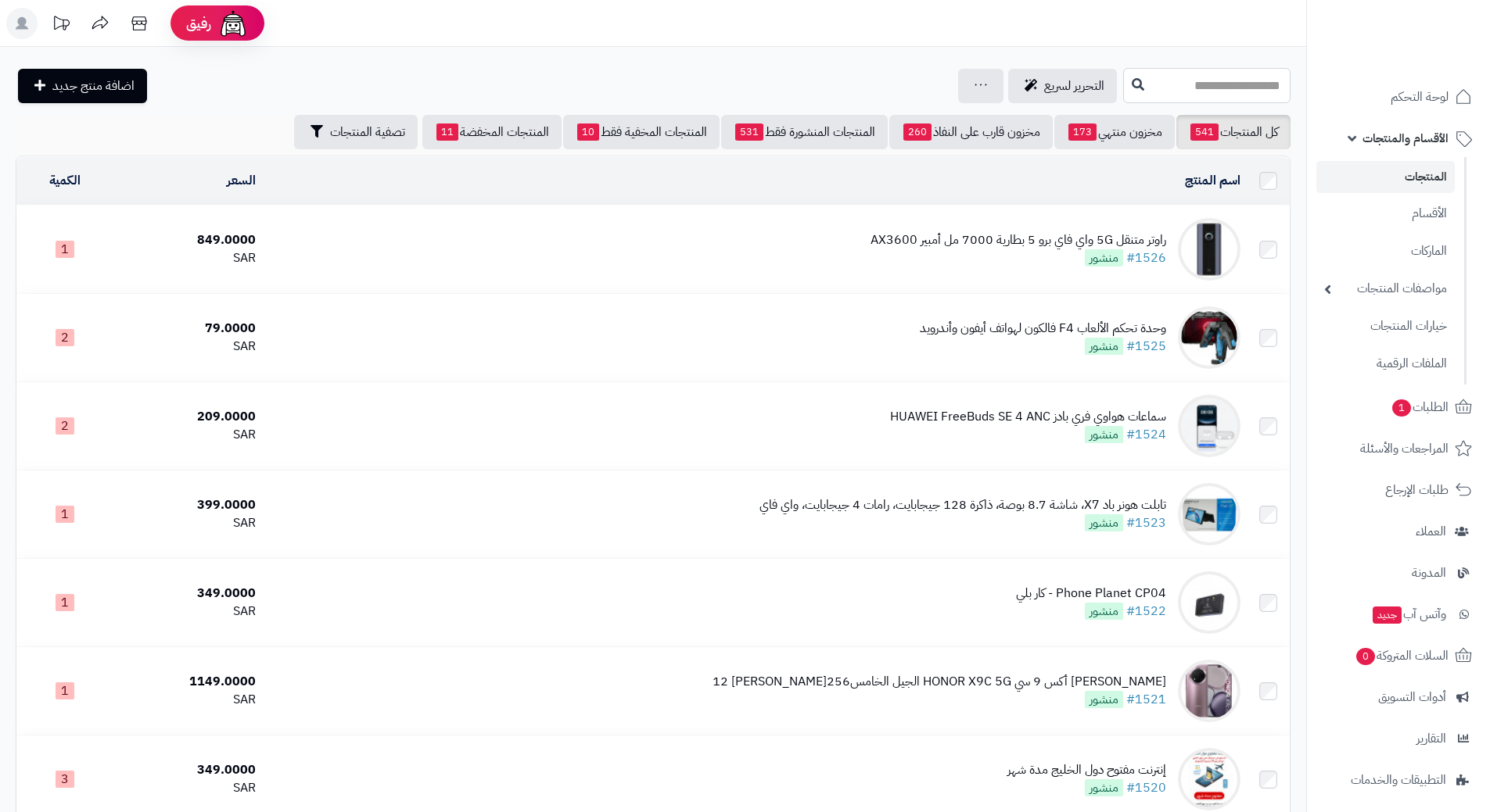
click at [1153, 88] on input "text" at bounding box center [1206, 86] width 167 height 35
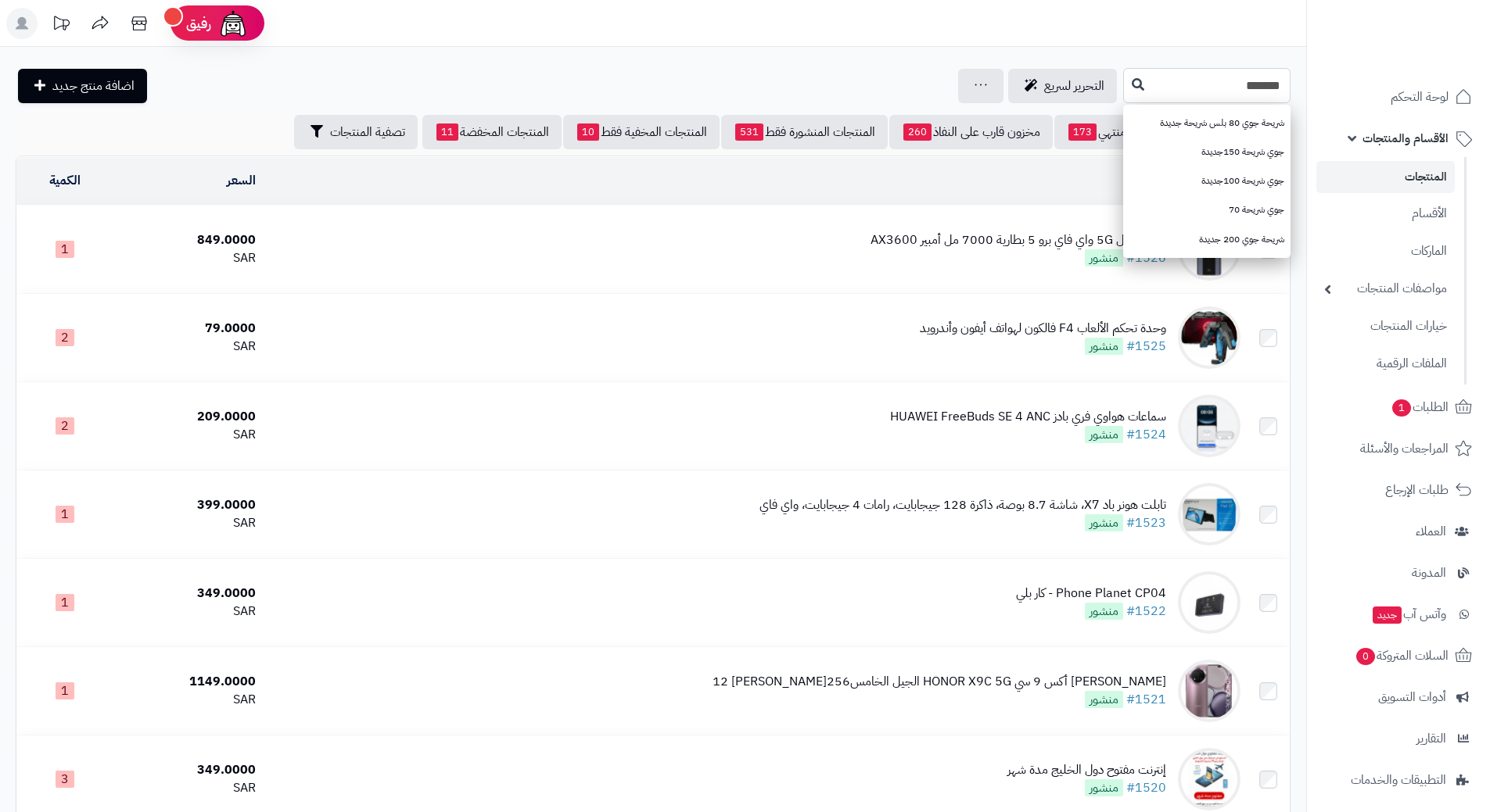
type input "*******"
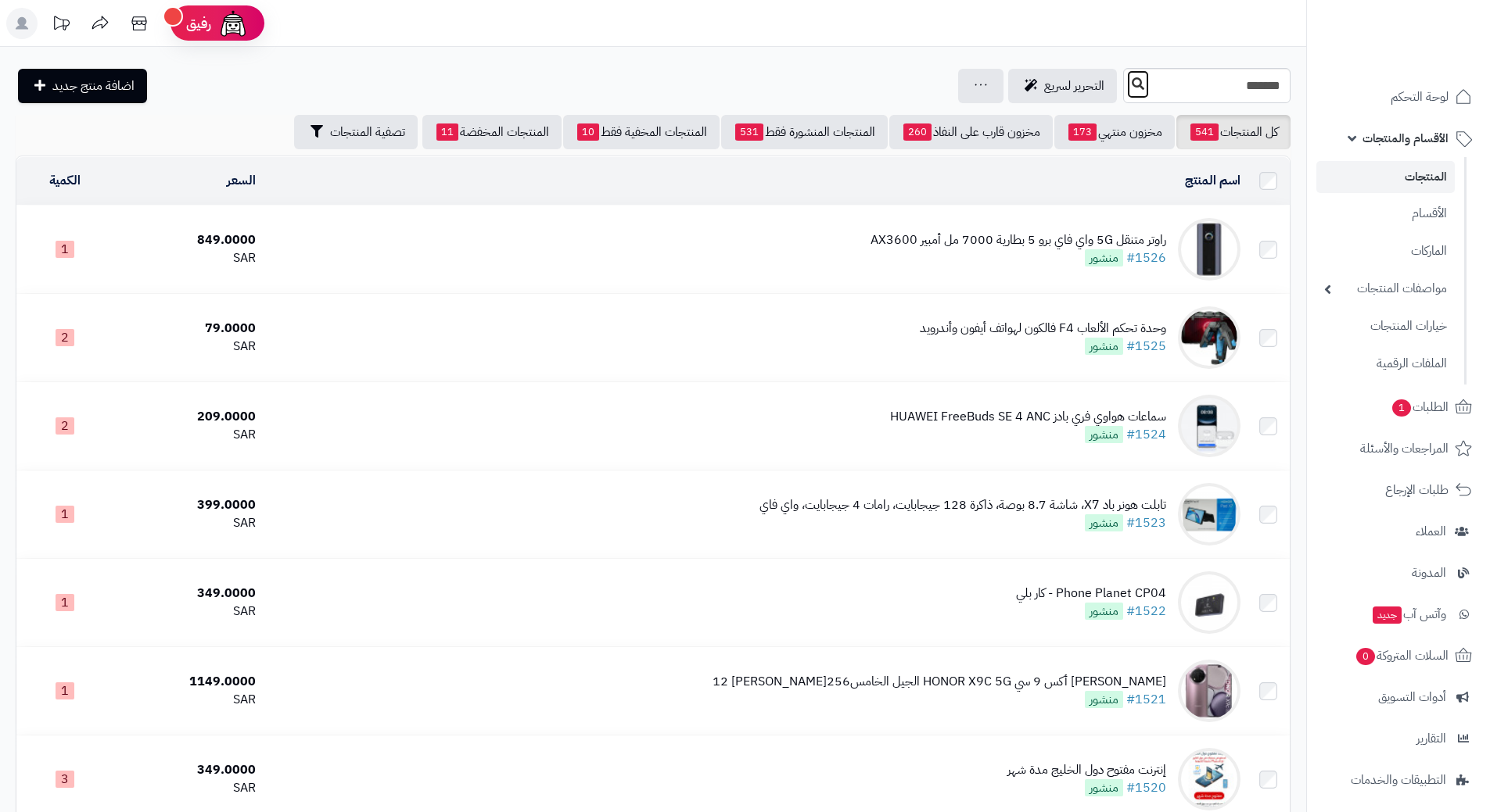
click at [1126, 83] on button at bounding box center [1138, 84] width 24 height 30
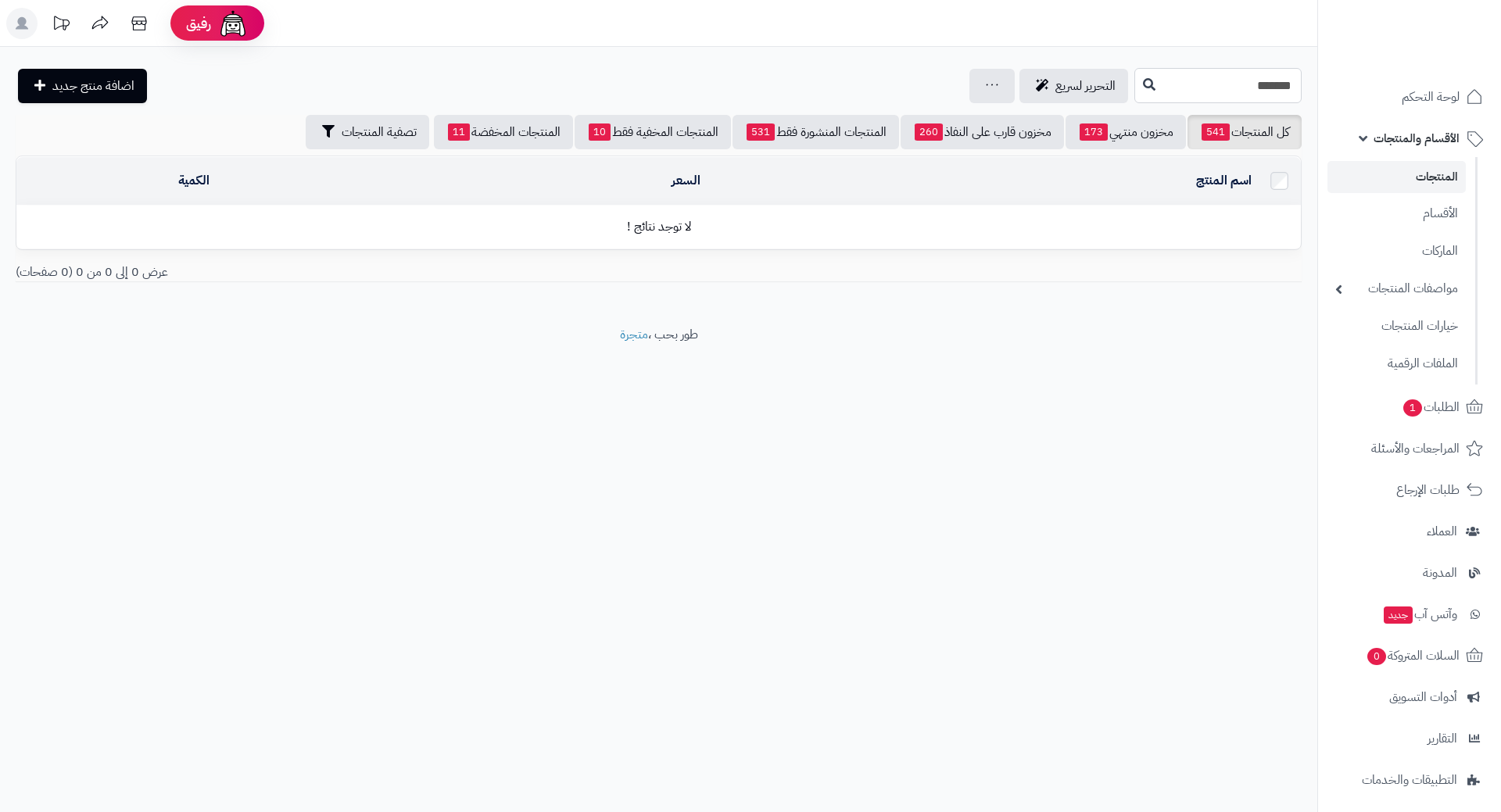
click at [1228, 84] on input "*******" at bounding box center [1218, 86] width 167 height 35
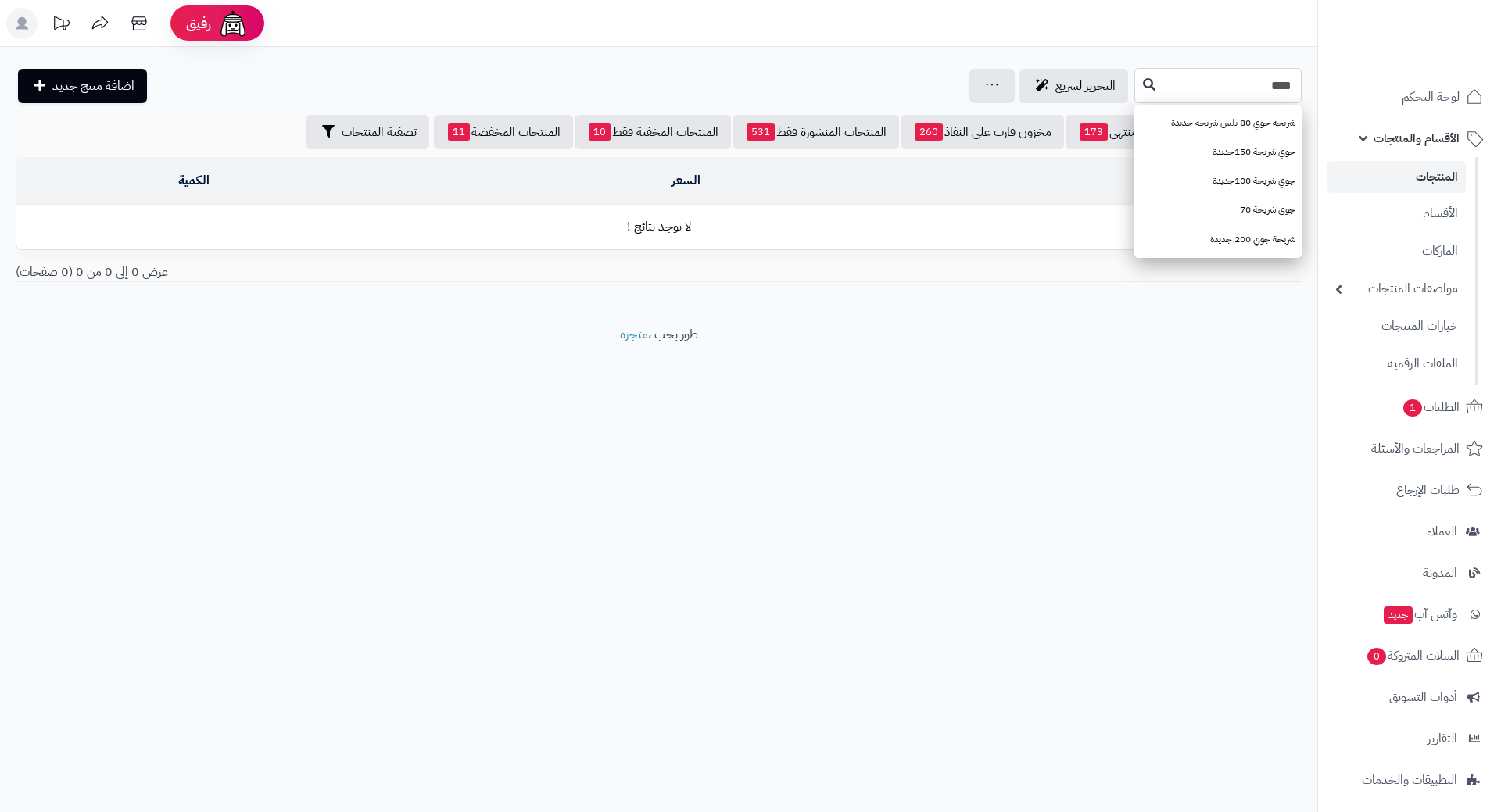
type input "***"
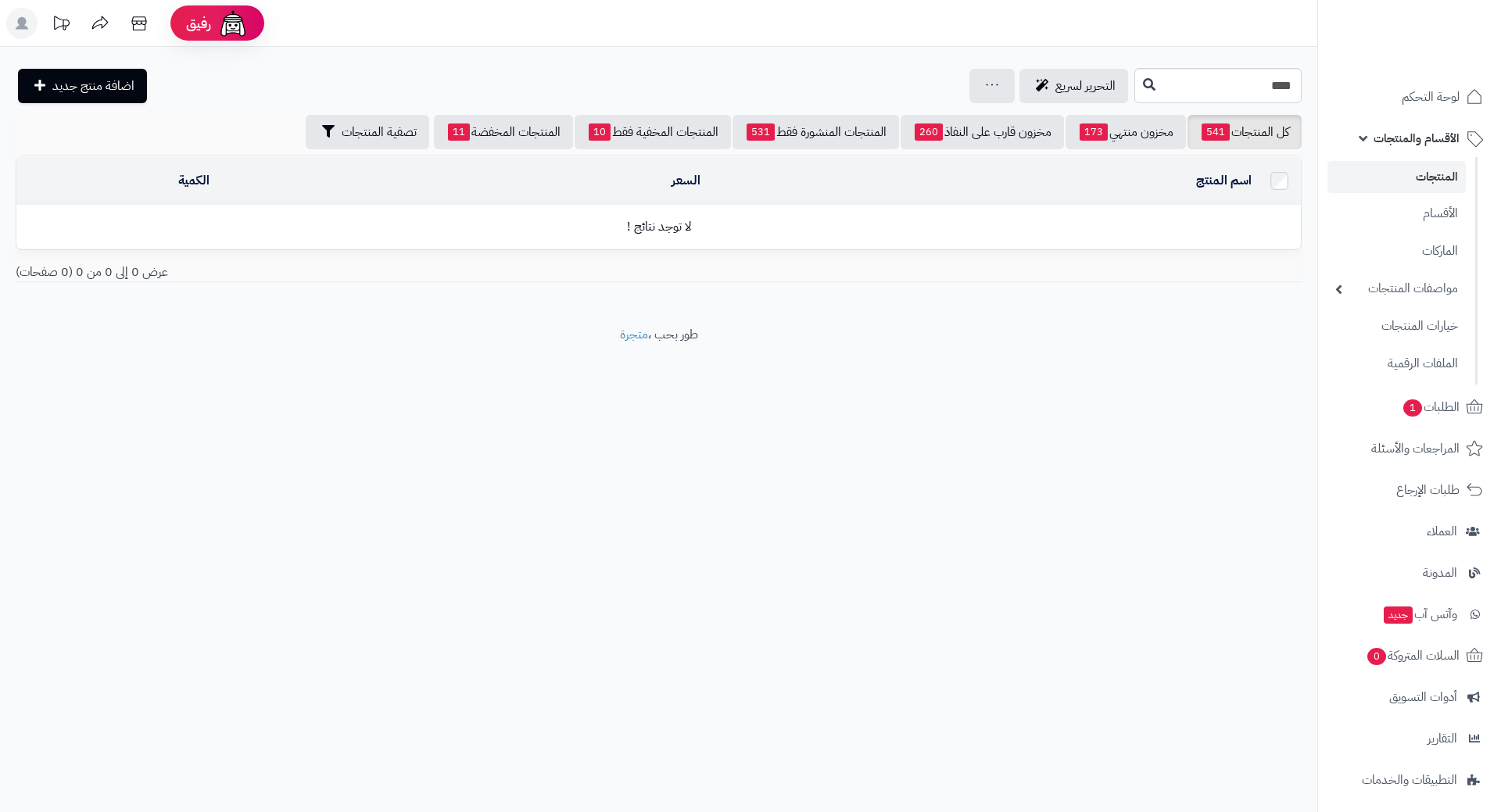
click at [1396, 133] on span "الأقسام والمنتجات" at bounding box center [1417, 138] width 86 height 22
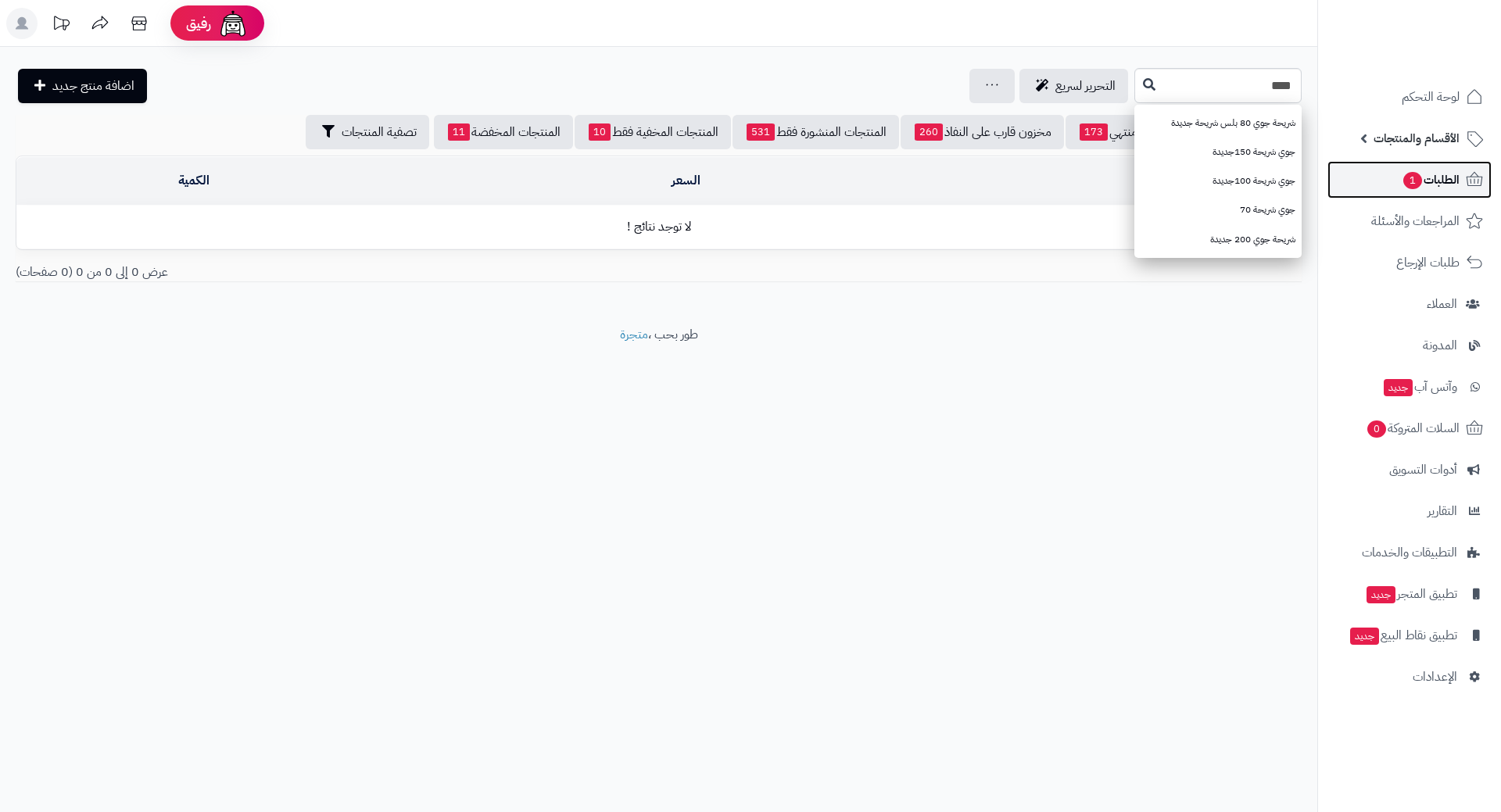
click at [1398, 168] on link "الطلبات 1" at bounding box center [1409, 180] width 164 height 38
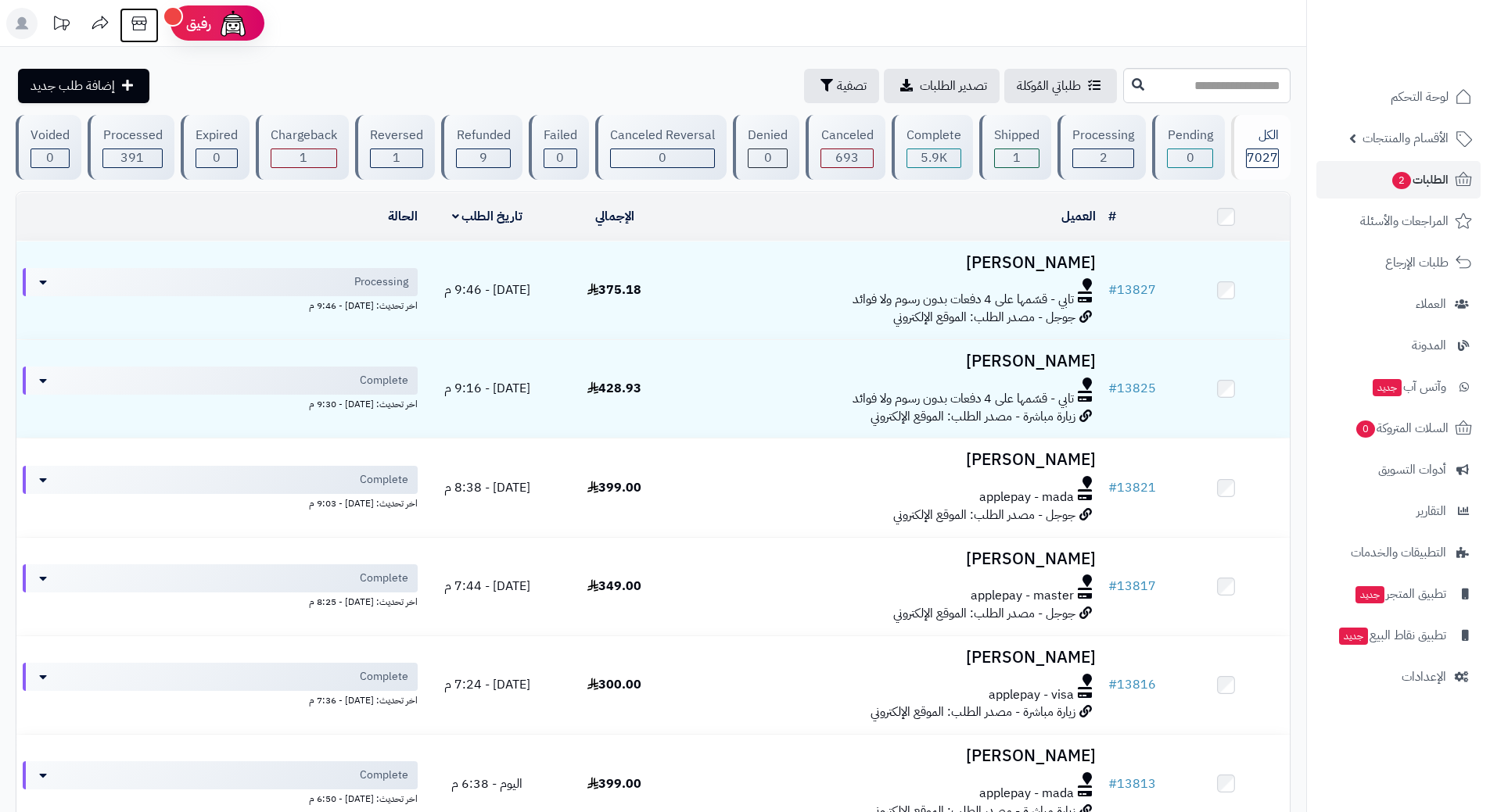
click at [135, 26] on icon at bounding box center [139, 24] width 32 height 32
click at [1398, 181] on span "2" at bounding box center [1401, 180] width 19 height 18
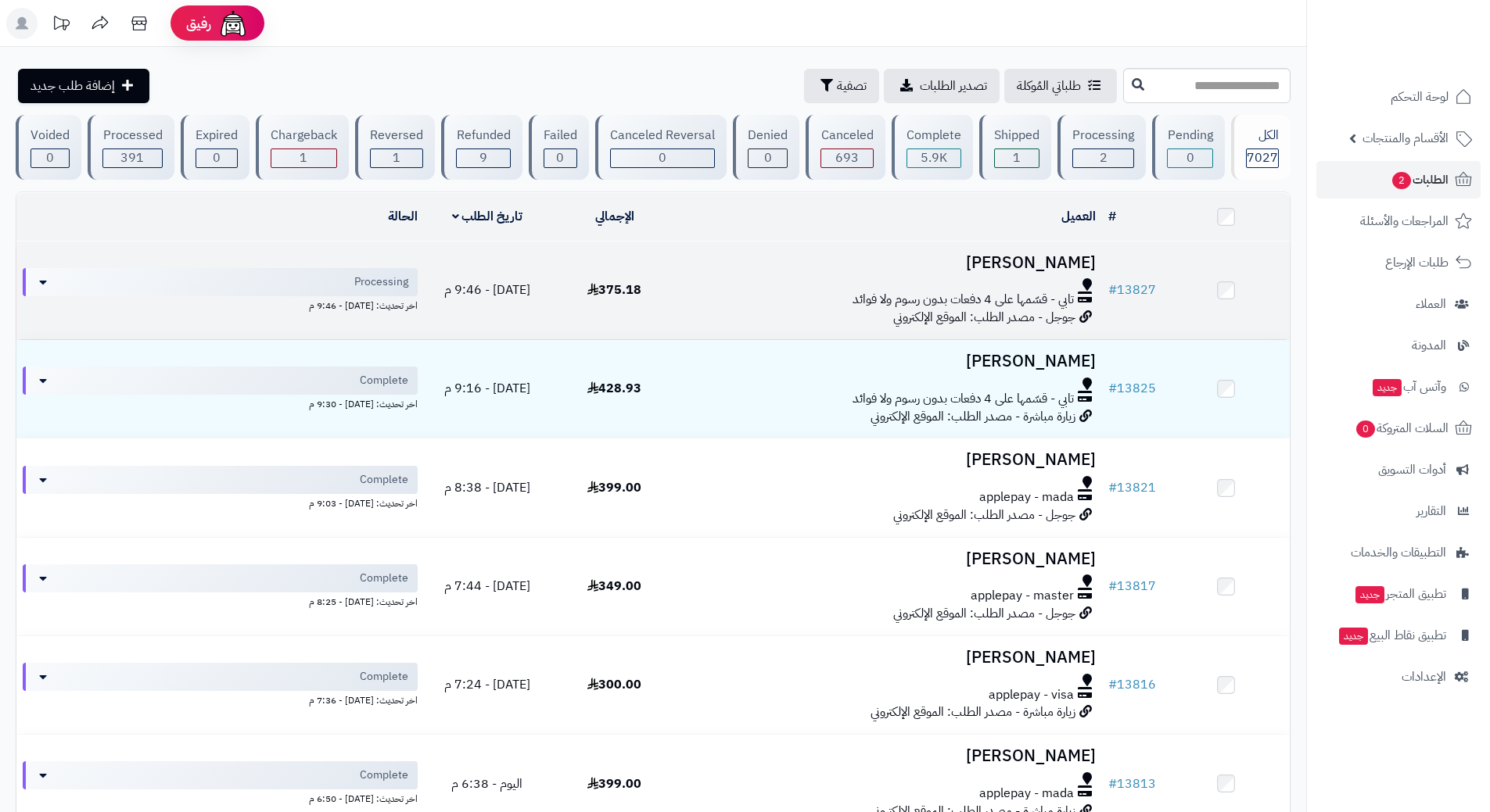
click at [756, 269] on h3 "Hawas Alshammari" at bounding box center [890, 263] width 411 height 18
click at [755, 270] on td "Hawas Alshammari تابي - قسّمها على 4 دفعات بدون رسوم ولا فوائد جوجل - مصدر الطل…" at bounding box center [890, 291] width 424 height 98
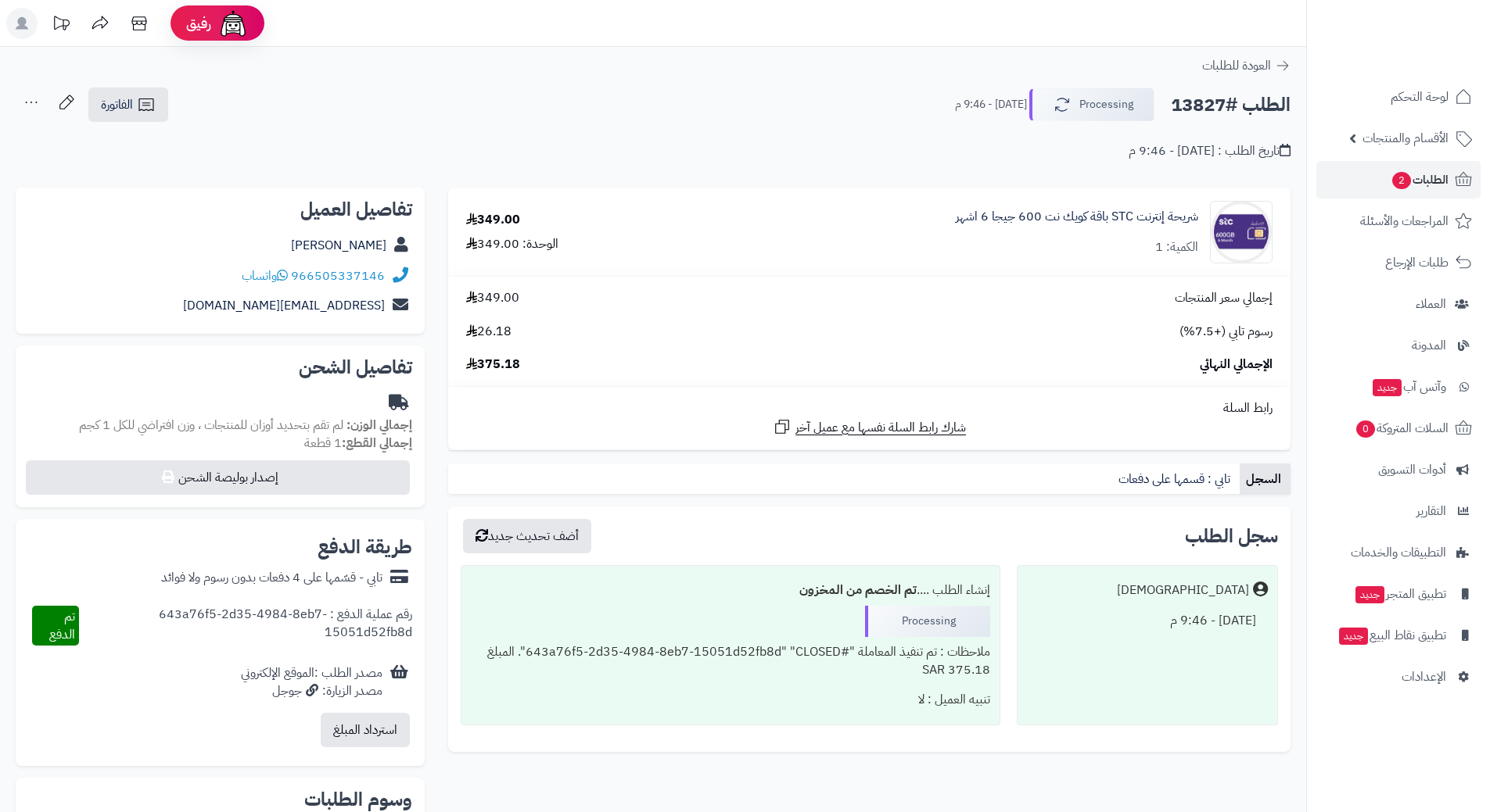
click at [1220, 97] on h2 "الطلب #13827" at bounding box center [1231, 105] width 120 height 32
click at [1221, 105] on h2 "الطلب #13827" at bounding box center [1231, 105] width 120 height 32
copy div "الطلب #13827 Processing"
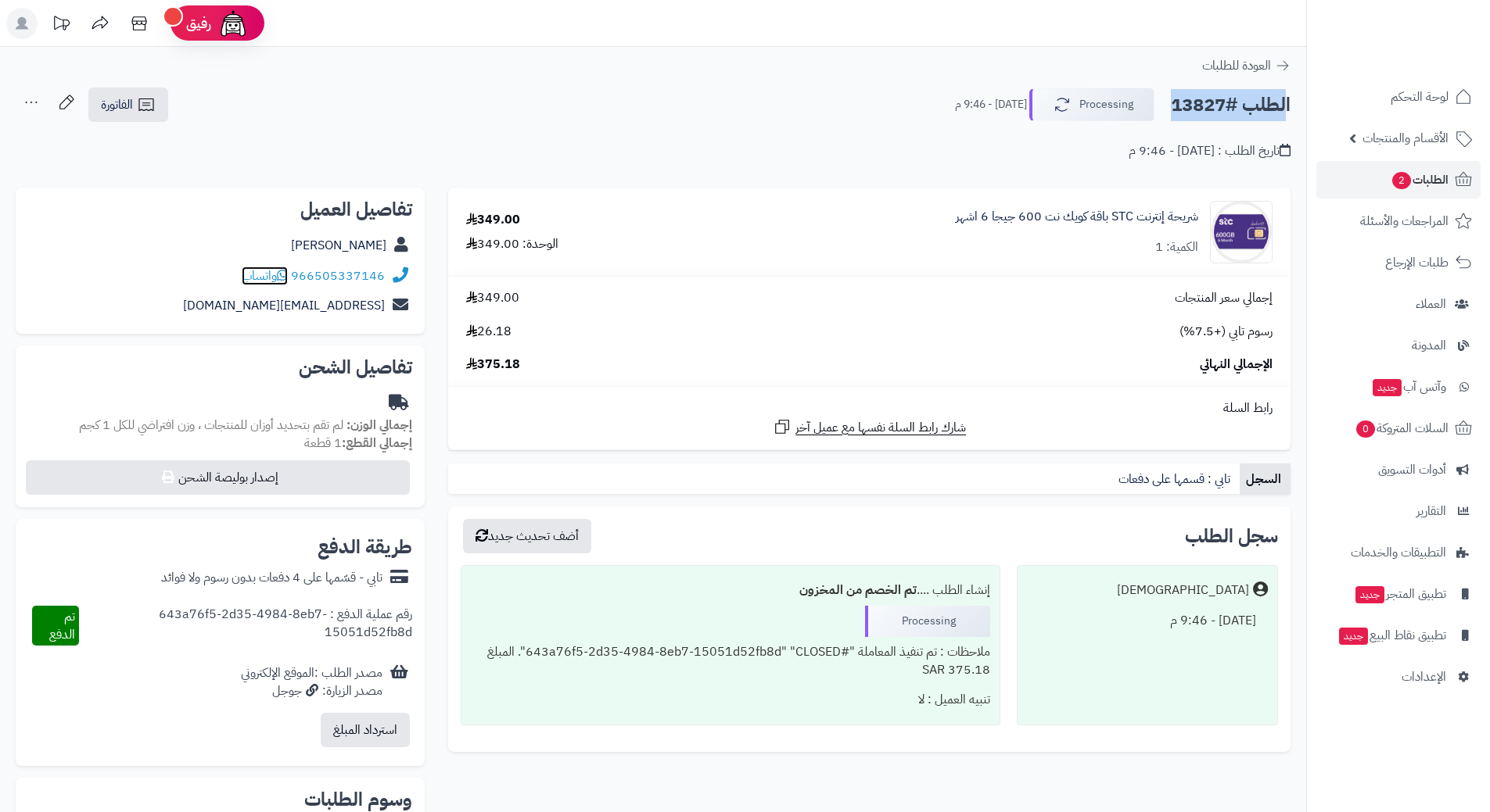
click at [276, 273] on span "واتساب" at bounding box center [265, 275] width 46 height 18
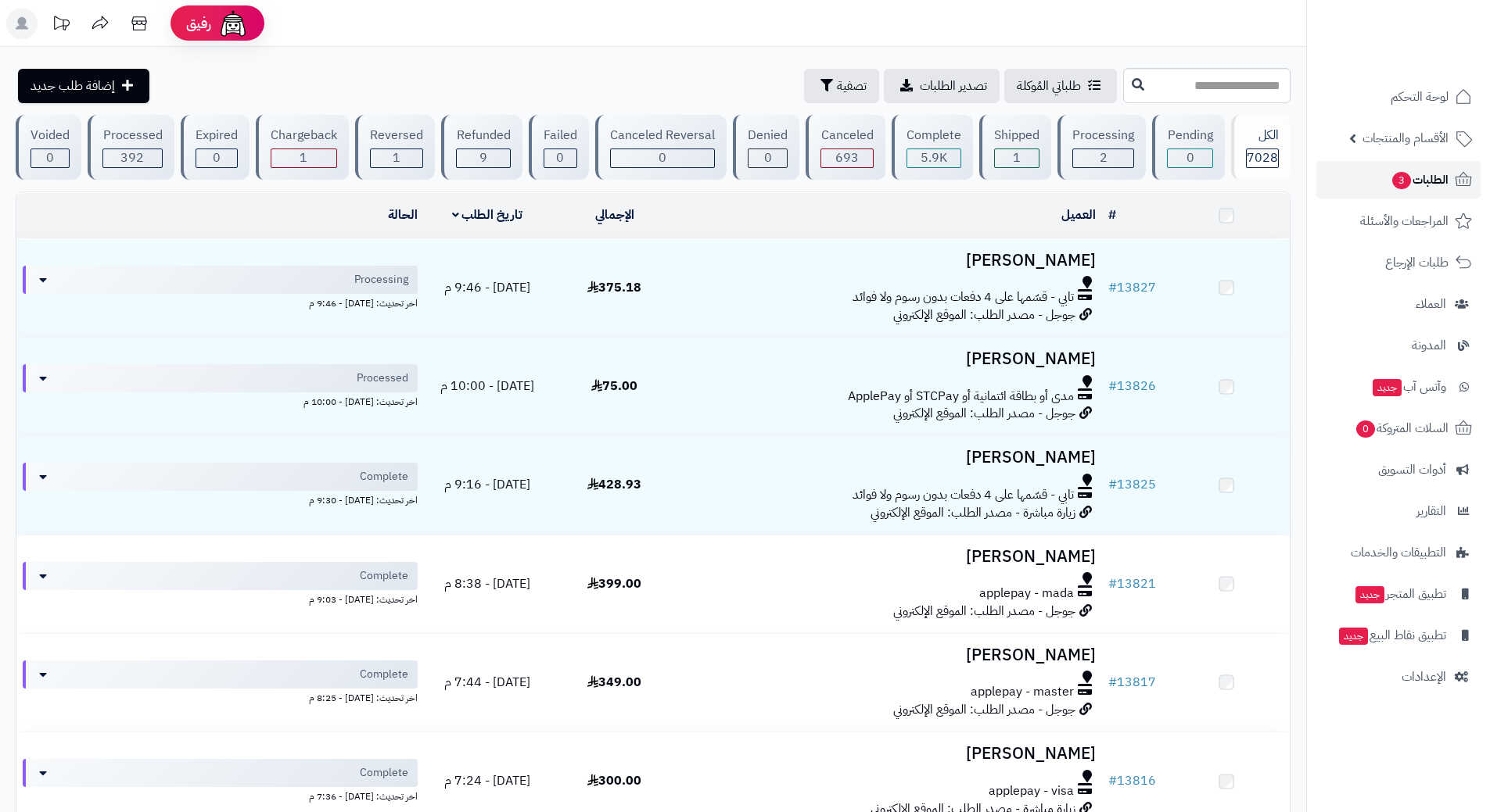
click at [1385, 173] on link "الطلبات 3" at bounding box center [1398, 180] width 164 height 38
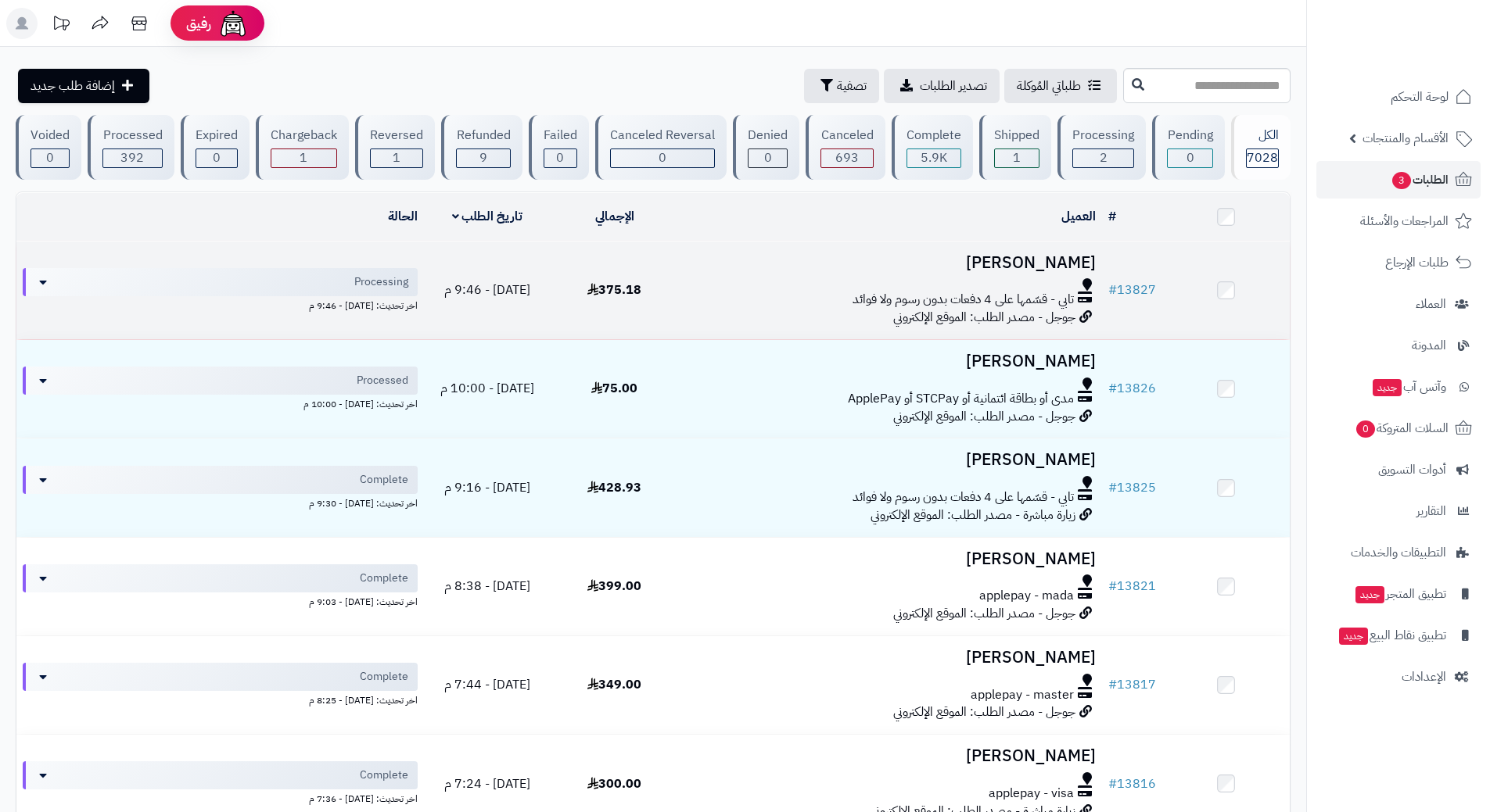
click at [752, 282] on div at bounding box center [890, 285] width 411 height 12
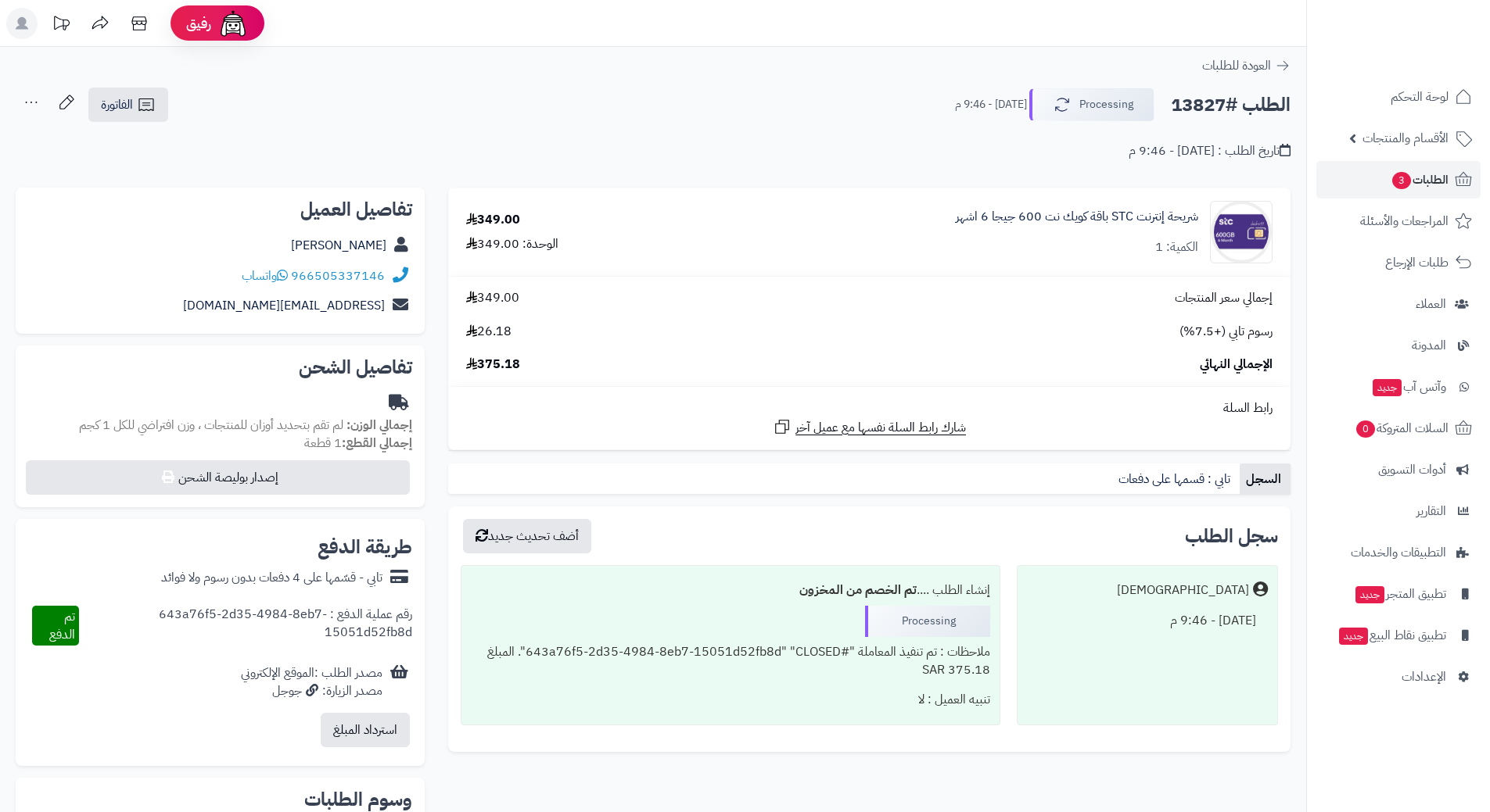
click at [1203, 104] on h2 "الطلب #13827" at bounding box center [1231, 105] width 120 height 32
copy div "الطلب #13827 Processing"
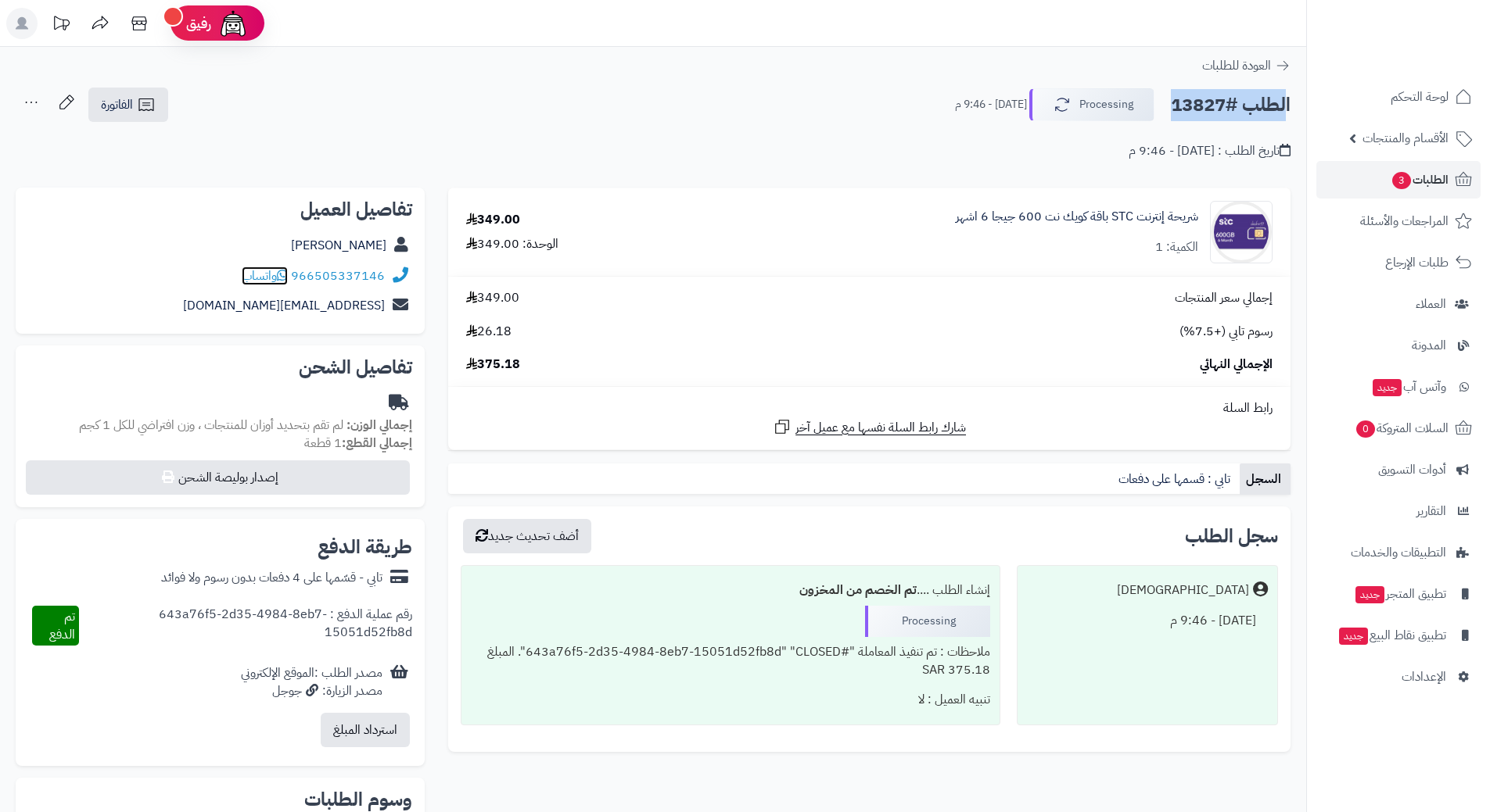
click at [279, 273] on span "واتساب" at bounding box center [265, 275] width 46 height 18
click at [1084, 109] on button "Processing" at bounding box center [1091, 103] width 125 height 32
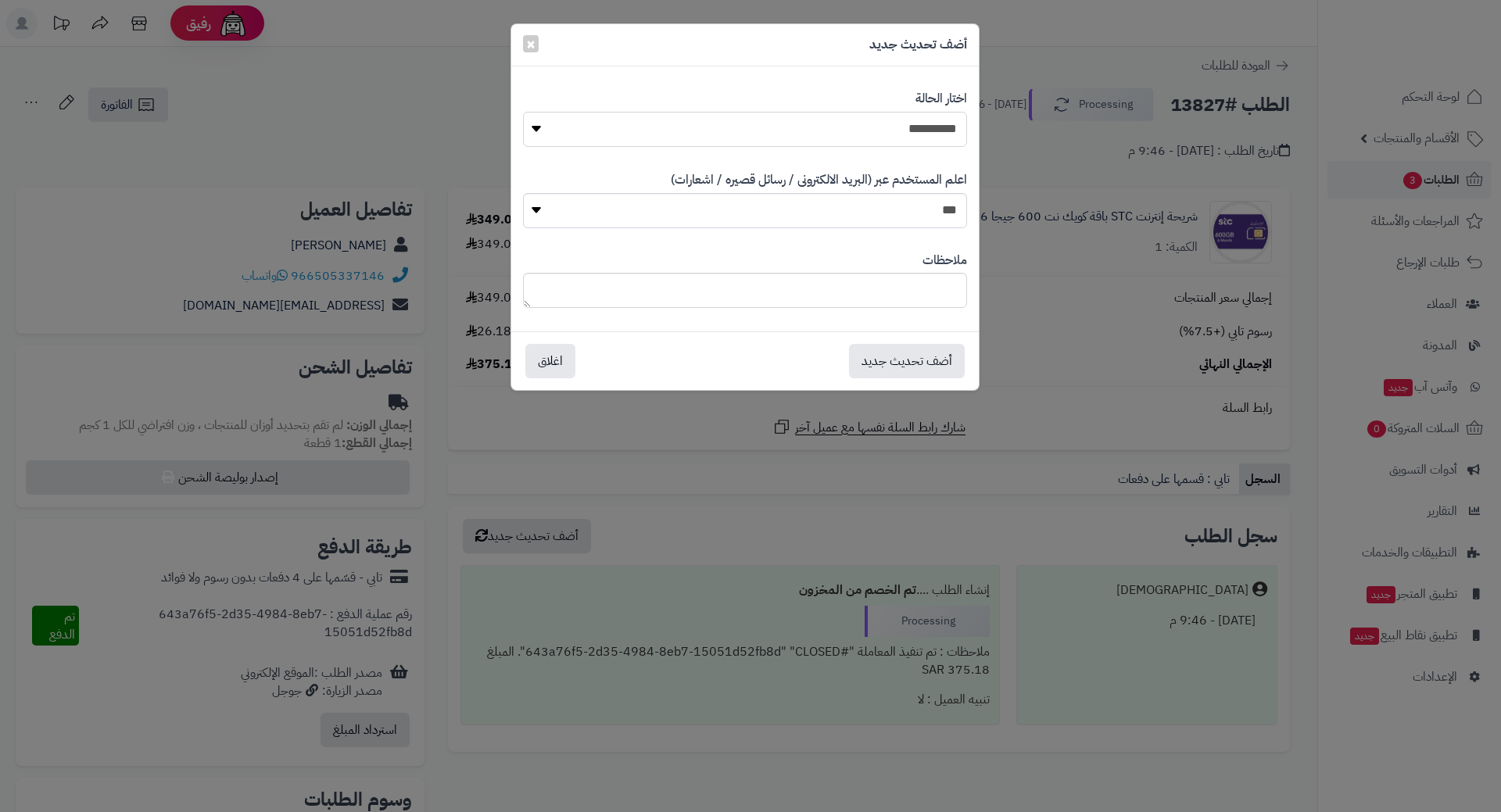
click at [924, 121] on select "**********" at bounding box center [745, 130] width 444 height 35
select select "*"
click at [523, 112] on select "**********" at bounding box center [745, 130] width 444 height 35
click at [898, 357] on button "أضف تحديث جديد" at bounding box center [907, 360] width 116 height 34
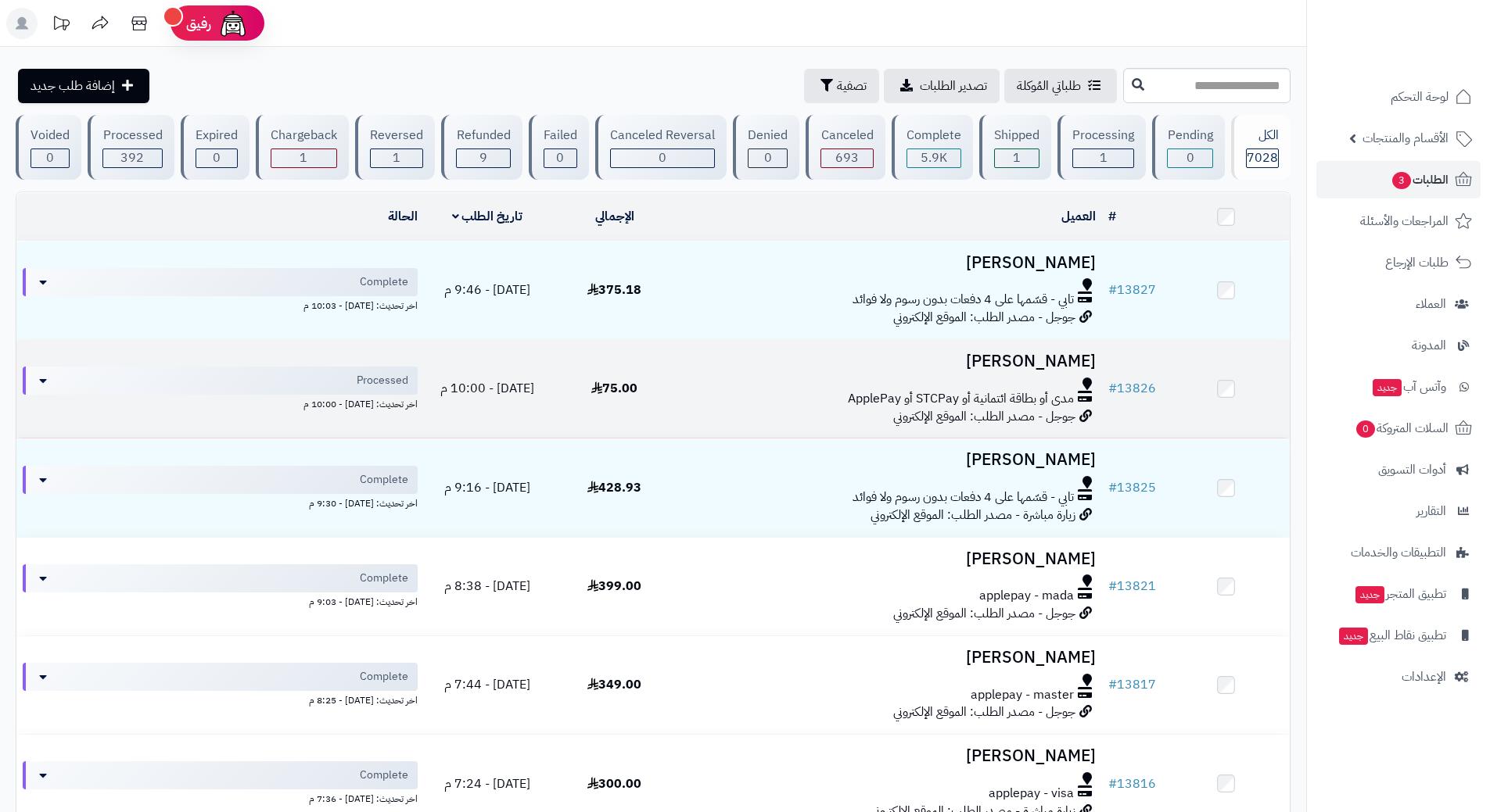
click at [700, 364] on h3 "[PERSON_NAME]" at bounding box center [890, 361] width 411 height 18
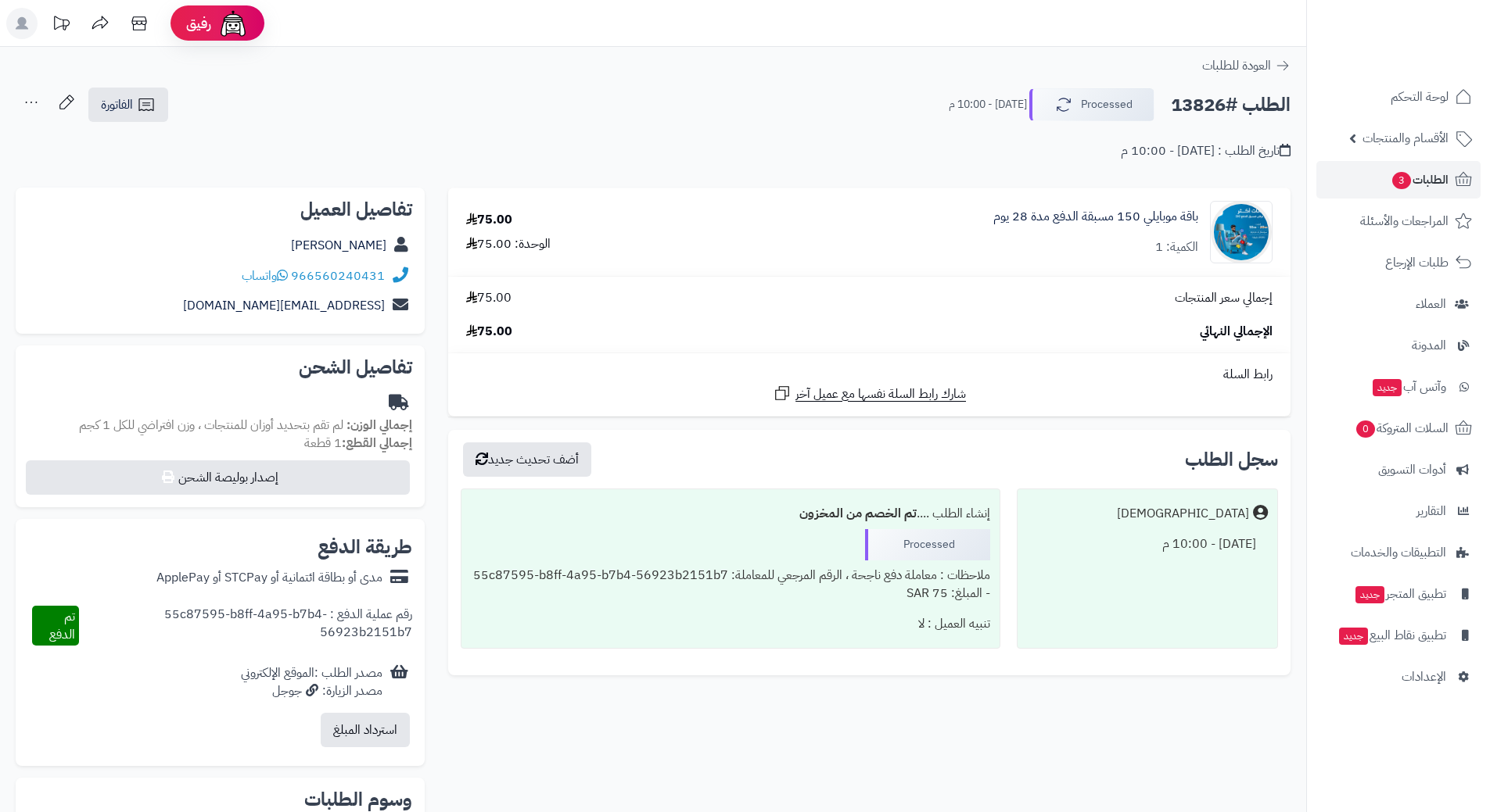
click at [1217, 101] on h2 "الطلب #13826" at bounding box center [1231, 105] width 120 height 32
copy div "الطلب #13826 Processed"
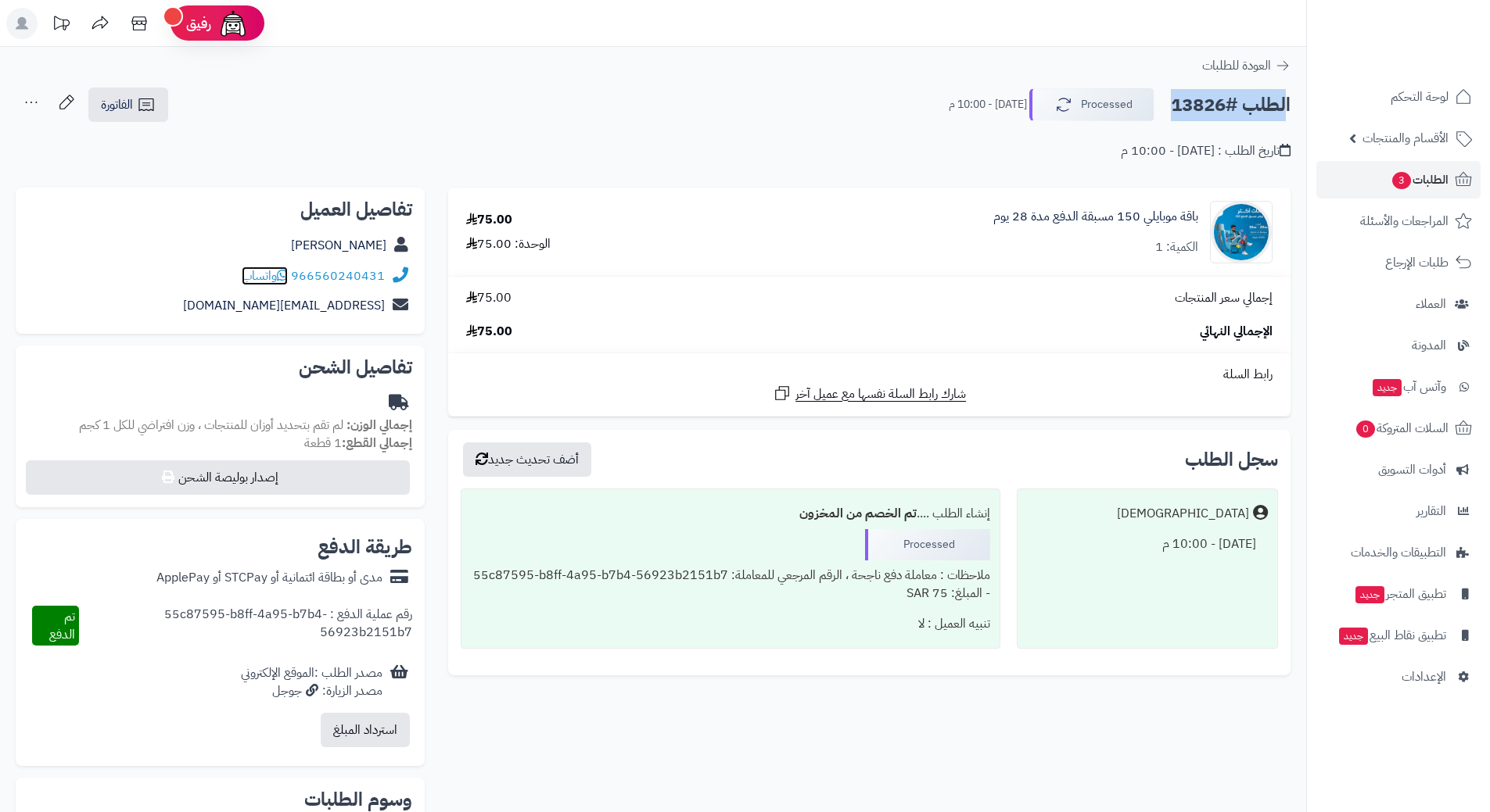
click at [287, 272] on icon at bounding box center [282, 275] width 11 height 12
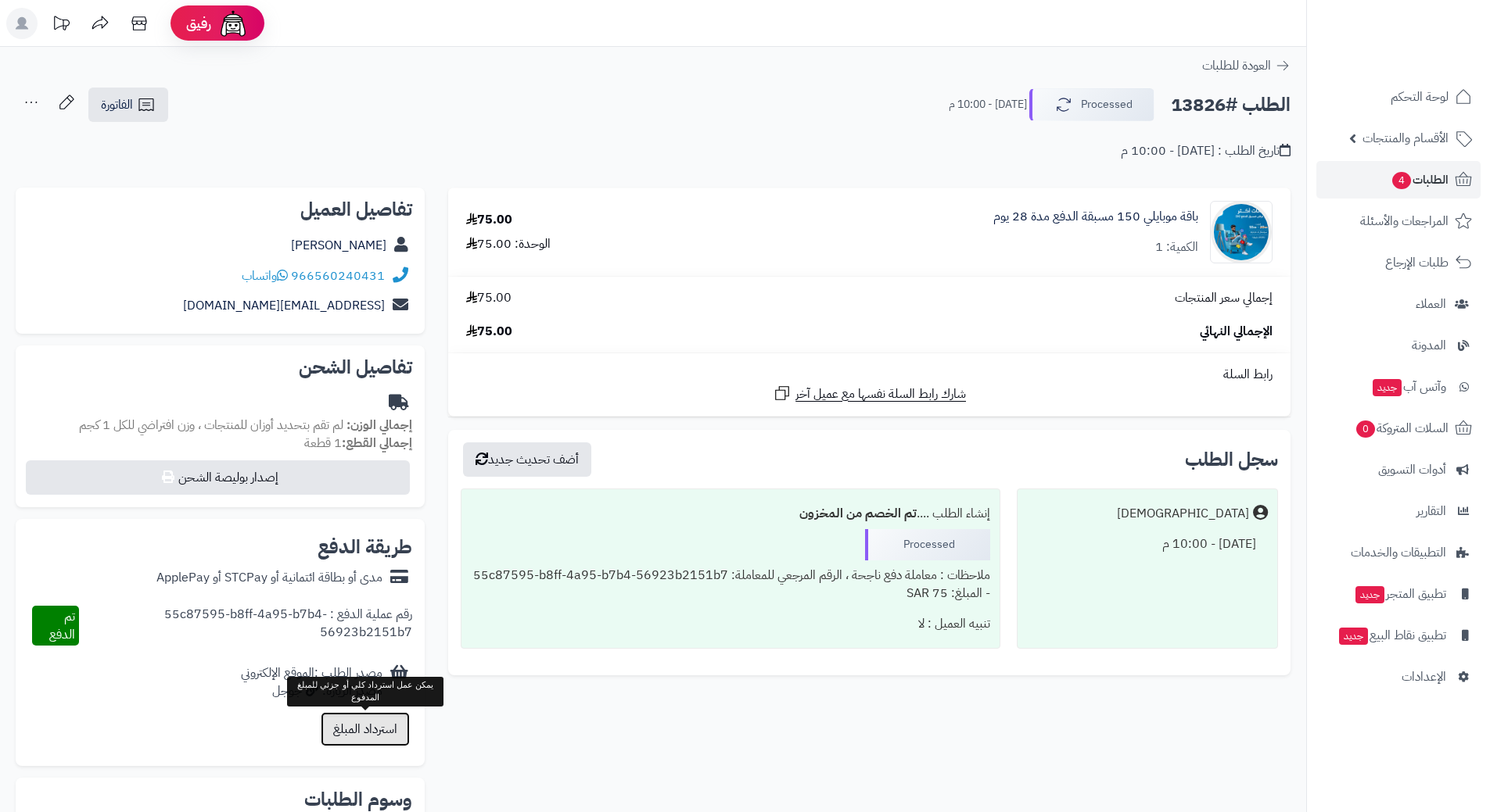
click at [384, 731] on button "استرداد المبلغ" at bounding box center [365, 729] width 89 height 34
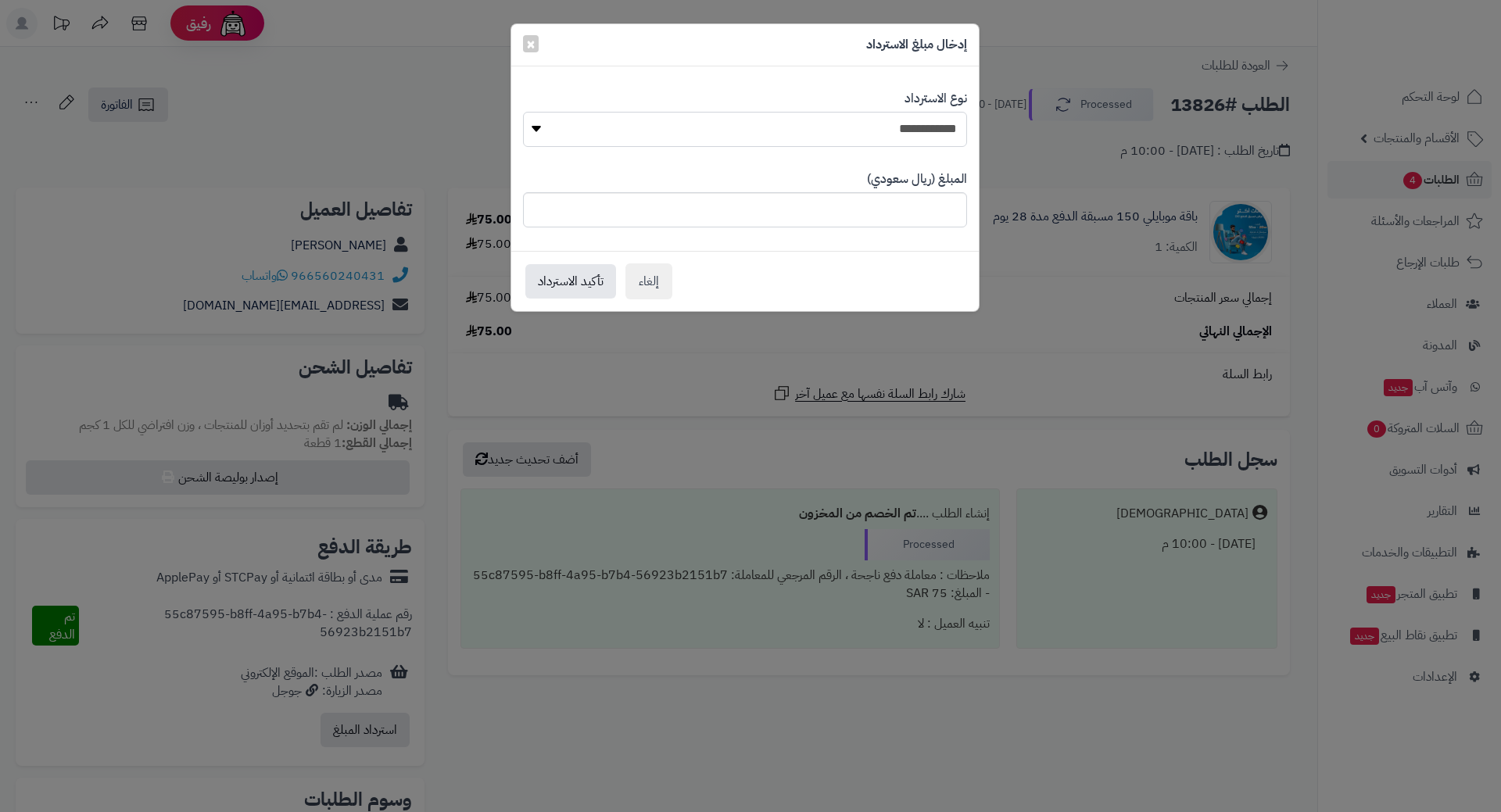
click at [611, 131] on select "**********" at bounding box center [745, 130] width 444 height 35
click at [523, 112] on select "**********" at bounding box center [745, 130] width 444 height 35
click at [585, 286] on button "تأكيد الاسترداد" at bounding box center [570, 280] width 90 height 34
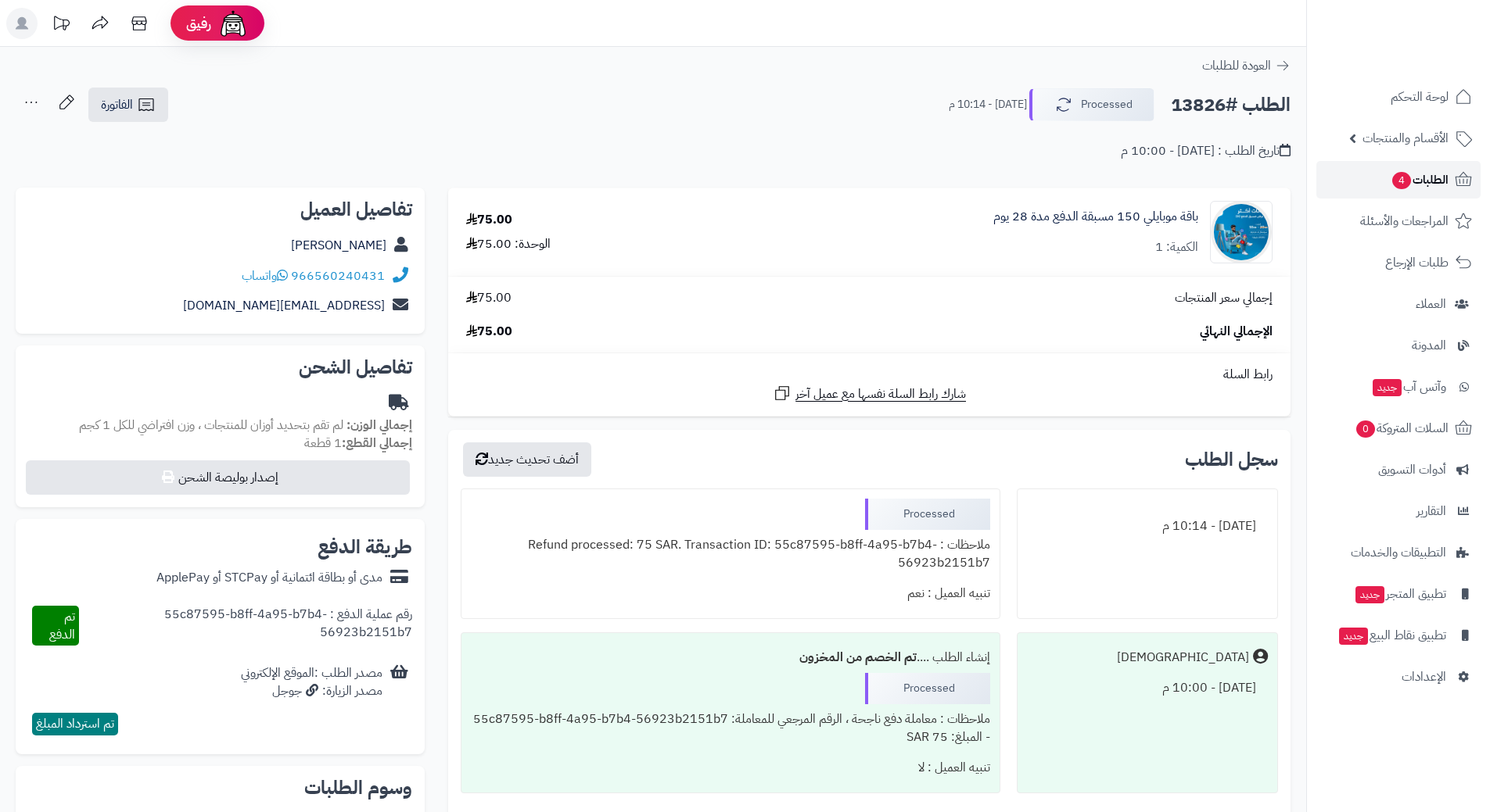
click at [1422, 180] on span "الطلبات 4" at bounding box center [1419, 180] width 58 height 22
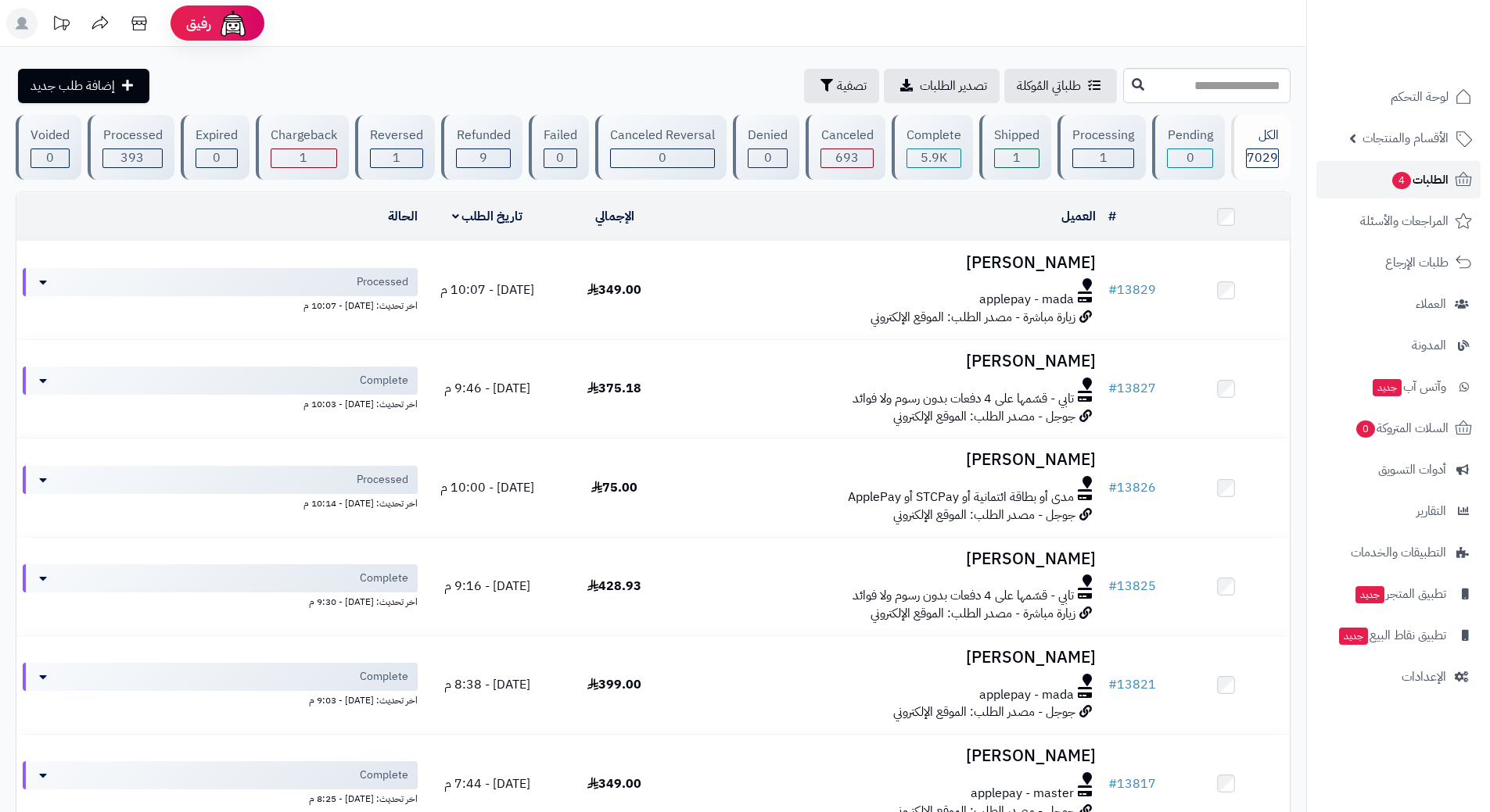
drag, startPoint x: 1388, startPoint y: 187, endPoint x: 1410, endPoint y: 171, distance: 27.2
click at [1410, 171] on span "الطلبات 4" at bounding box center [1419, 180] width 58 height 22
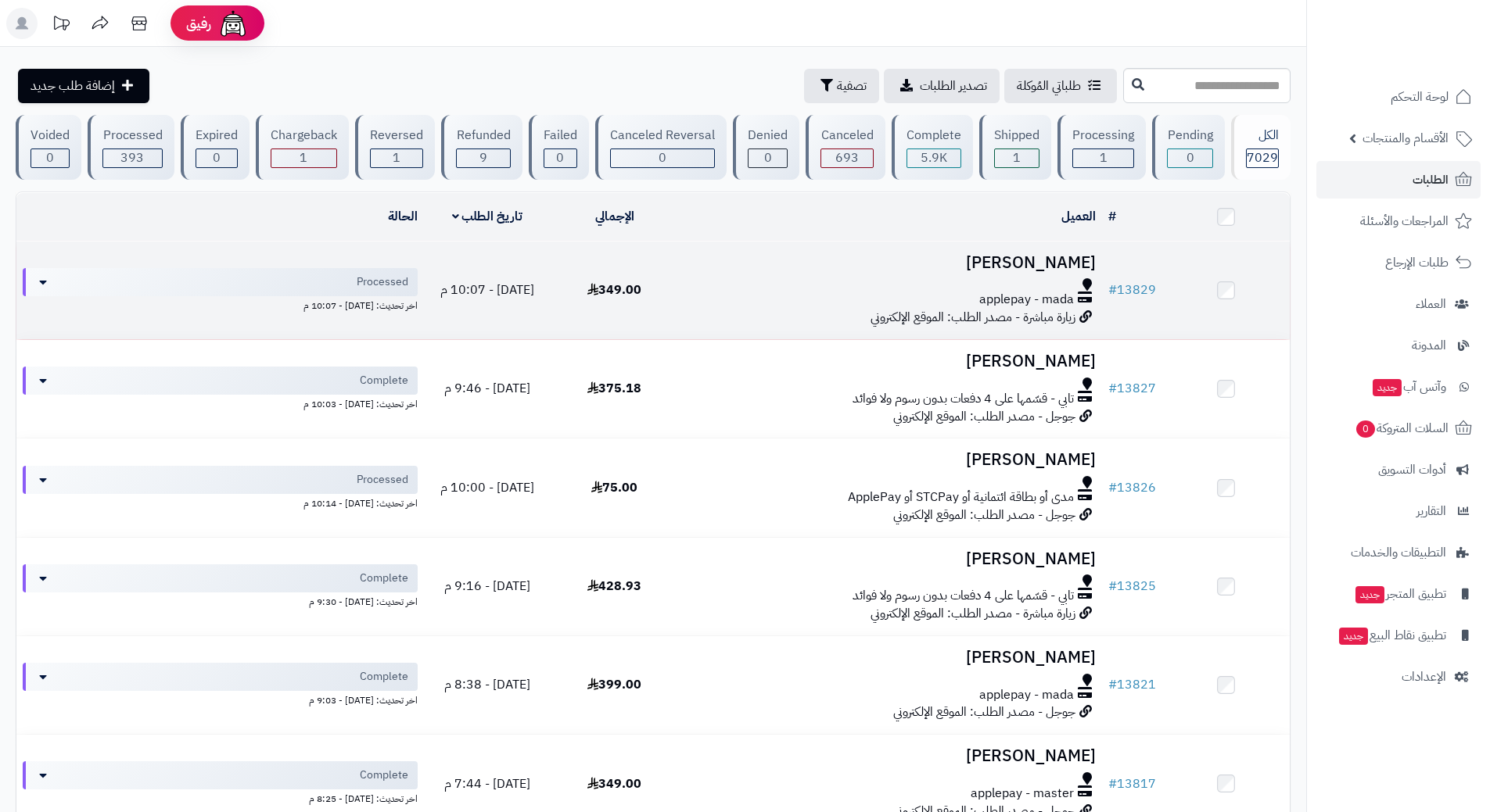
click at [766, 302] on div "applepay - mada" at bounding box center [890, 300] width 411 height 18
click at [770, 299] on div "applepay - mada" at bounding box center [890, 300] width 411 height 18
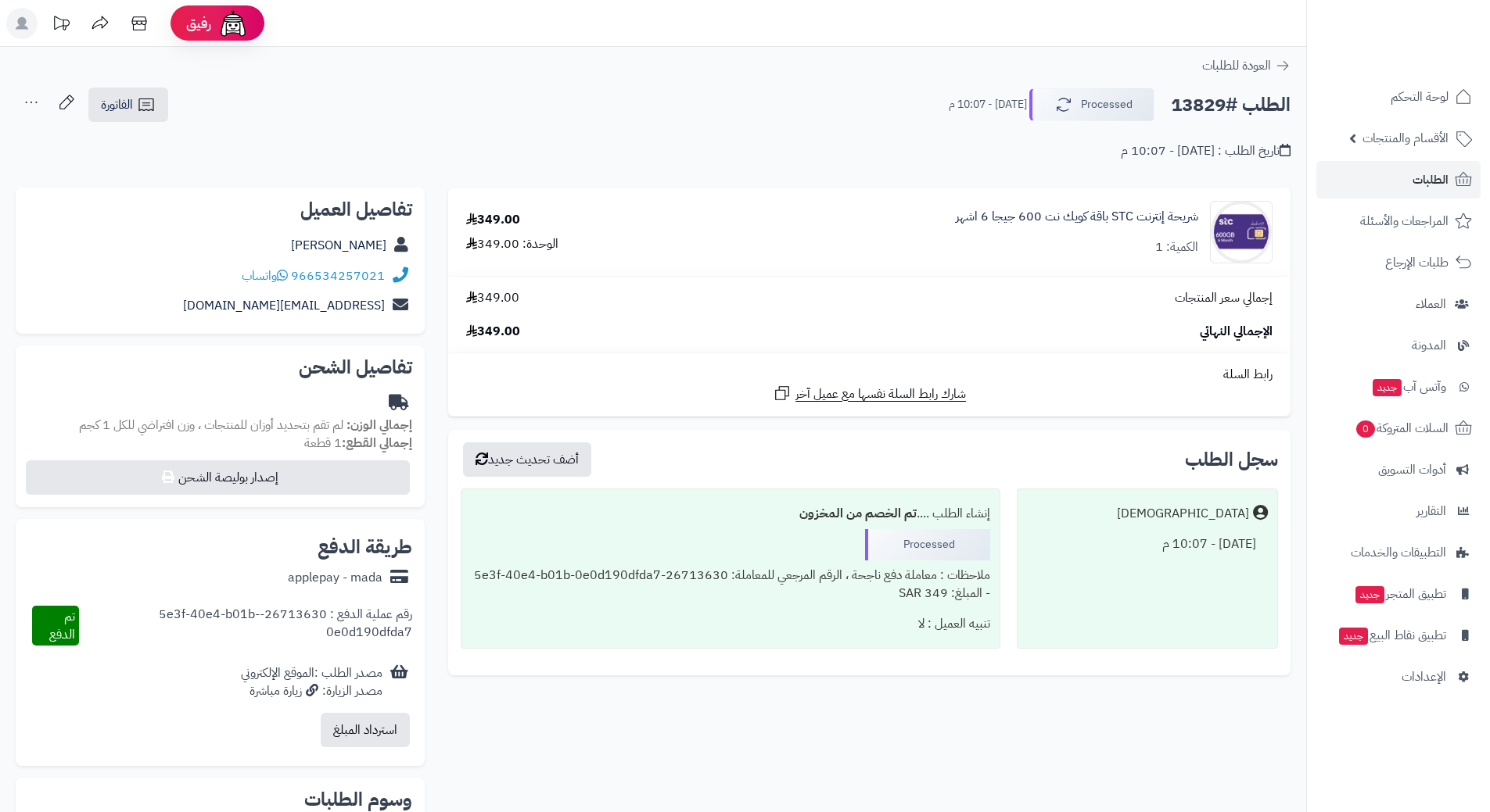
click at [1229, 103] on h2 "الطلب #13829" at bounding box center [1231, 105] width 120 height 32
click at [1227, 103] on h2 "الطلب #13829" at bounding box center [1231, 105] width 120 height 32
click at [1216, 100] on h2 "الطلب #13829" at bounding box center [1231, 105] width 120 height 32
click at [1215, 102] on h2 "الطلب #13829" at bounding box center [1231, 105] width 120 height 32
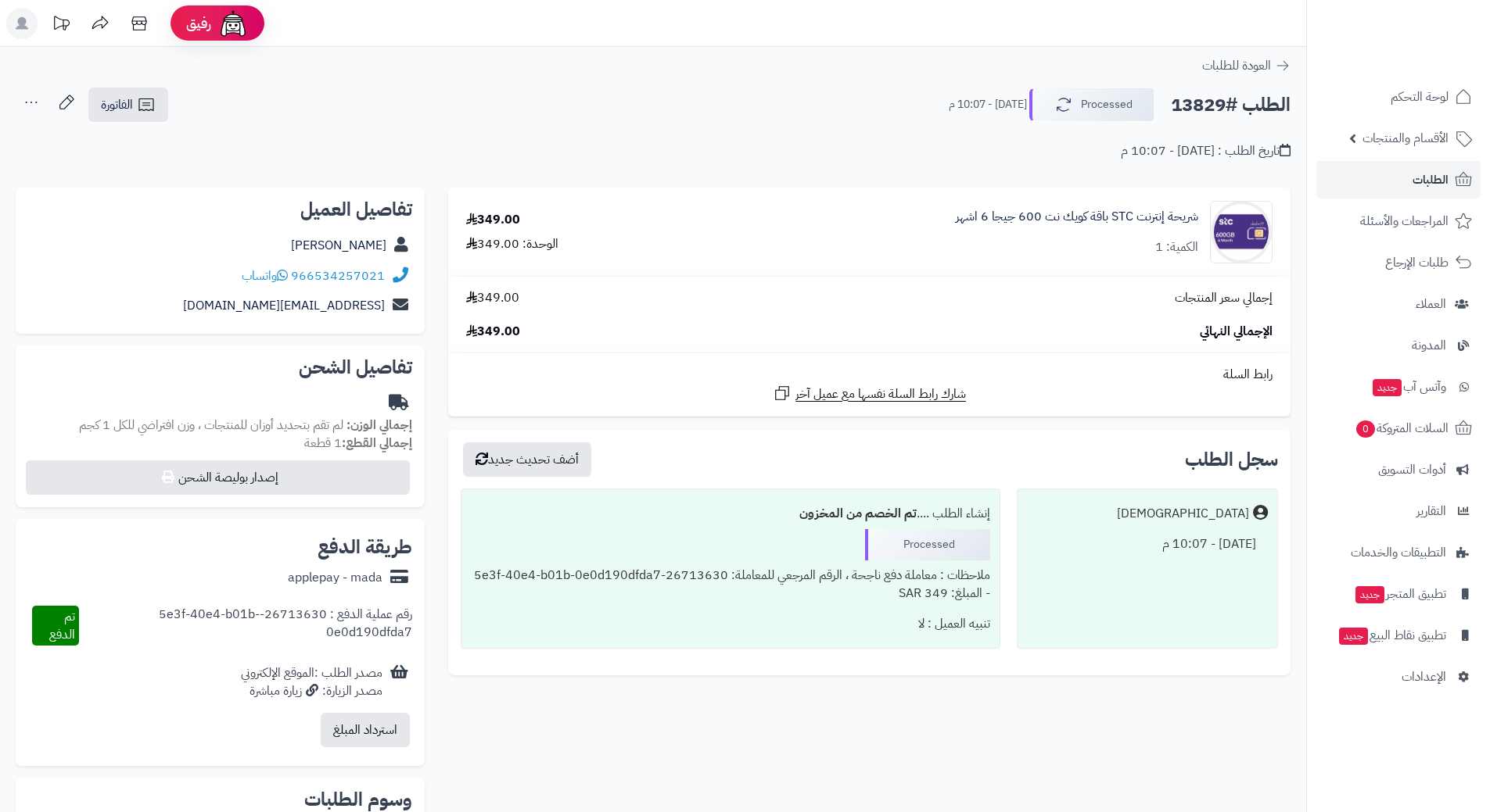
click at [1220, 111] on h2 "الطلب #13829" at bounding box center [1231, 105] width 120 height 32
drag, startPoint x: 1220, startPoint y: 111, endPoint x: 1230, endPoint y: 111, distance: 10.0
click at [1222, 112] on h2 "الطلب #13829" at bounding box center [1231, 105] width 120 height 32
click at [1230, 111] on h2 "الطلب #13829" at bounding box center [1231, 105] width 120 height 32
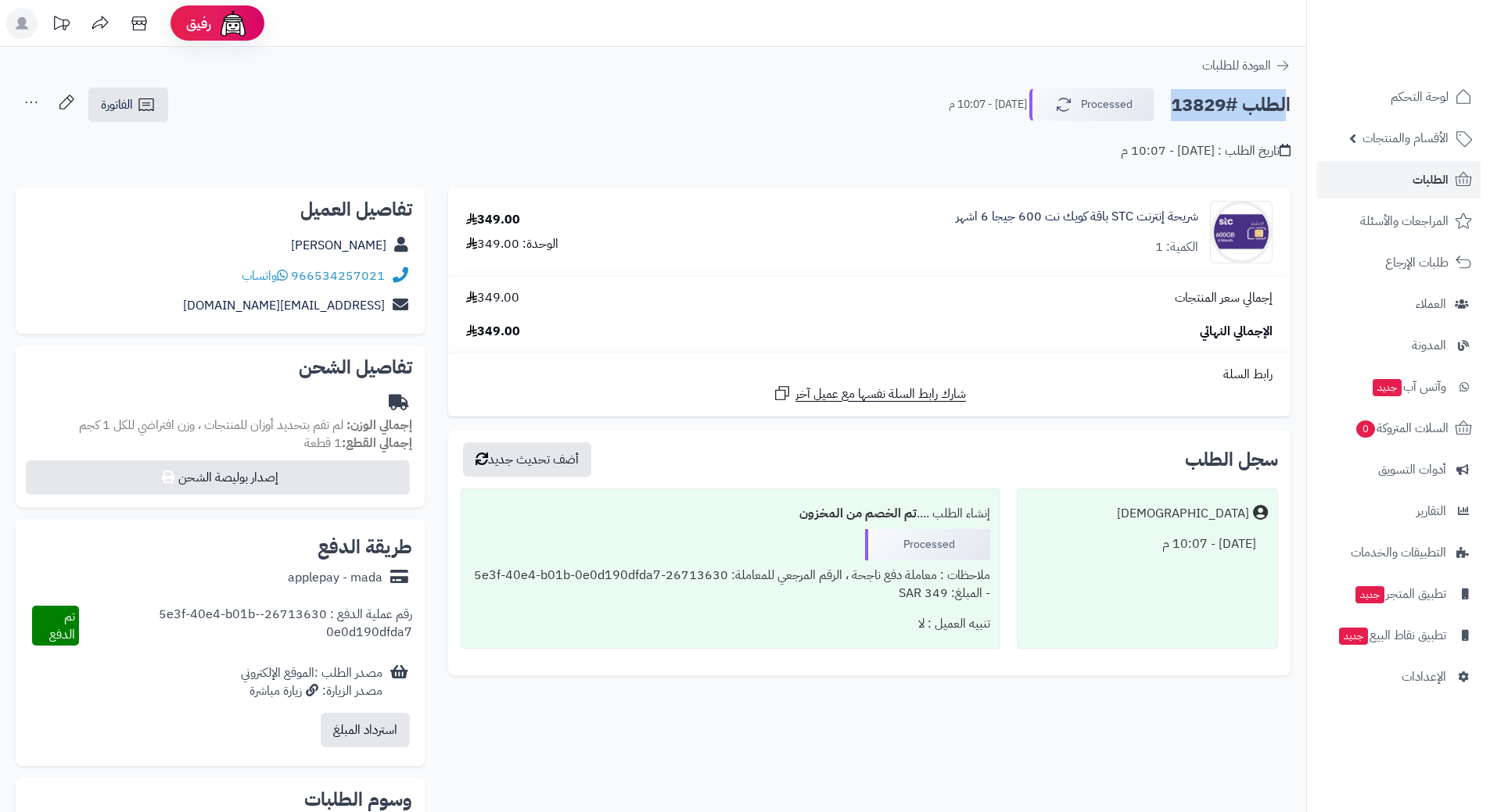
click at [1231, 110] on h2 "الطلب #13829" at bounding box center [1231, 105] width 120 height 32
click at [284, 277] on icon at bounding box center [282, 275] width 11 height 12
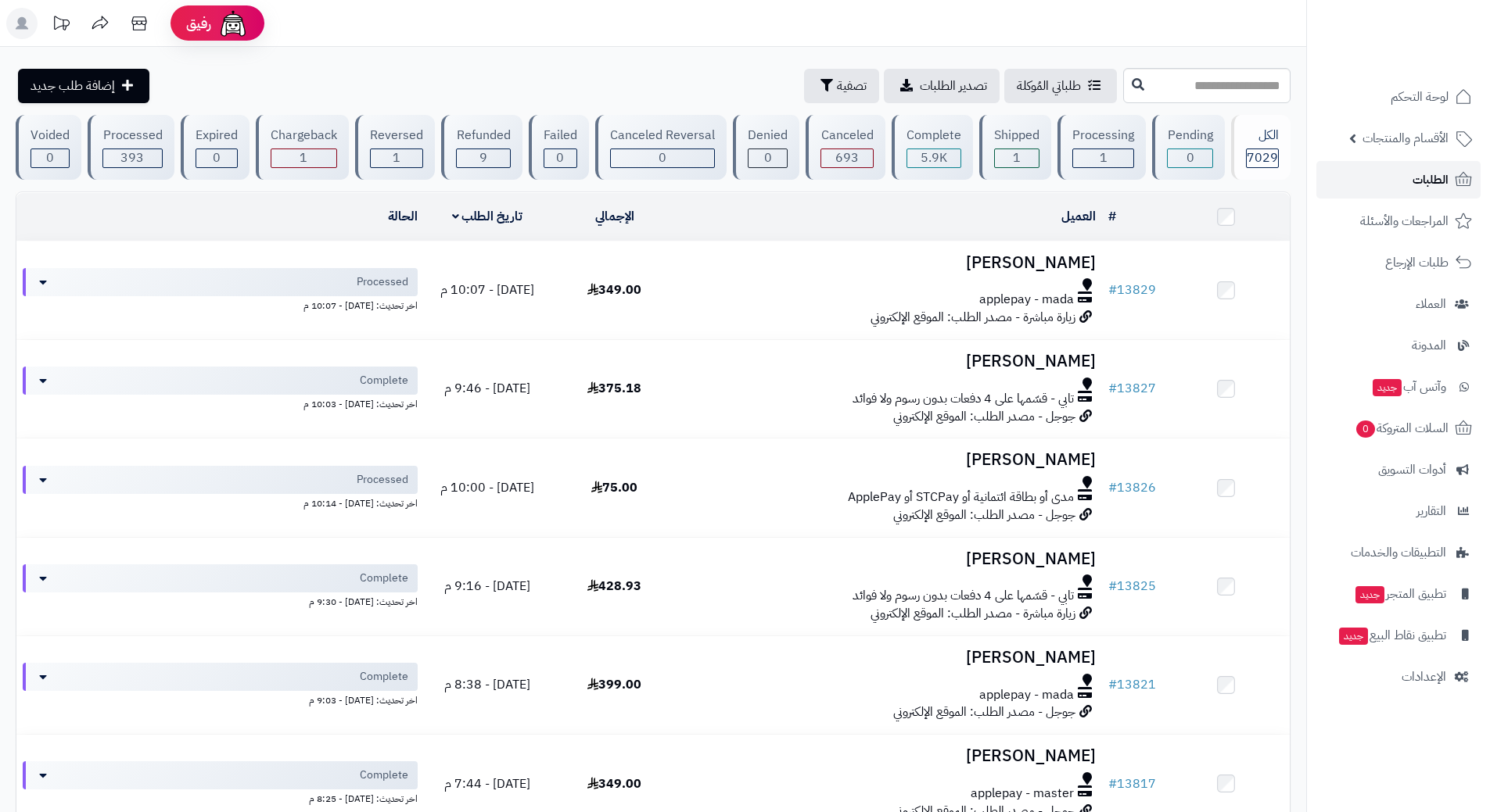
click at [1385, 179] on link "الطلبات" at bounding box center [1398, 180] width 164 height 38
drag, startPoint x: 0, startPoint y: 0, endPoint x: 1385, endPoint y: 179, distance: 1396.5
click at [1385, 179] on link "الطلبات" at bounding box center [1398, 180] width 164 height 38
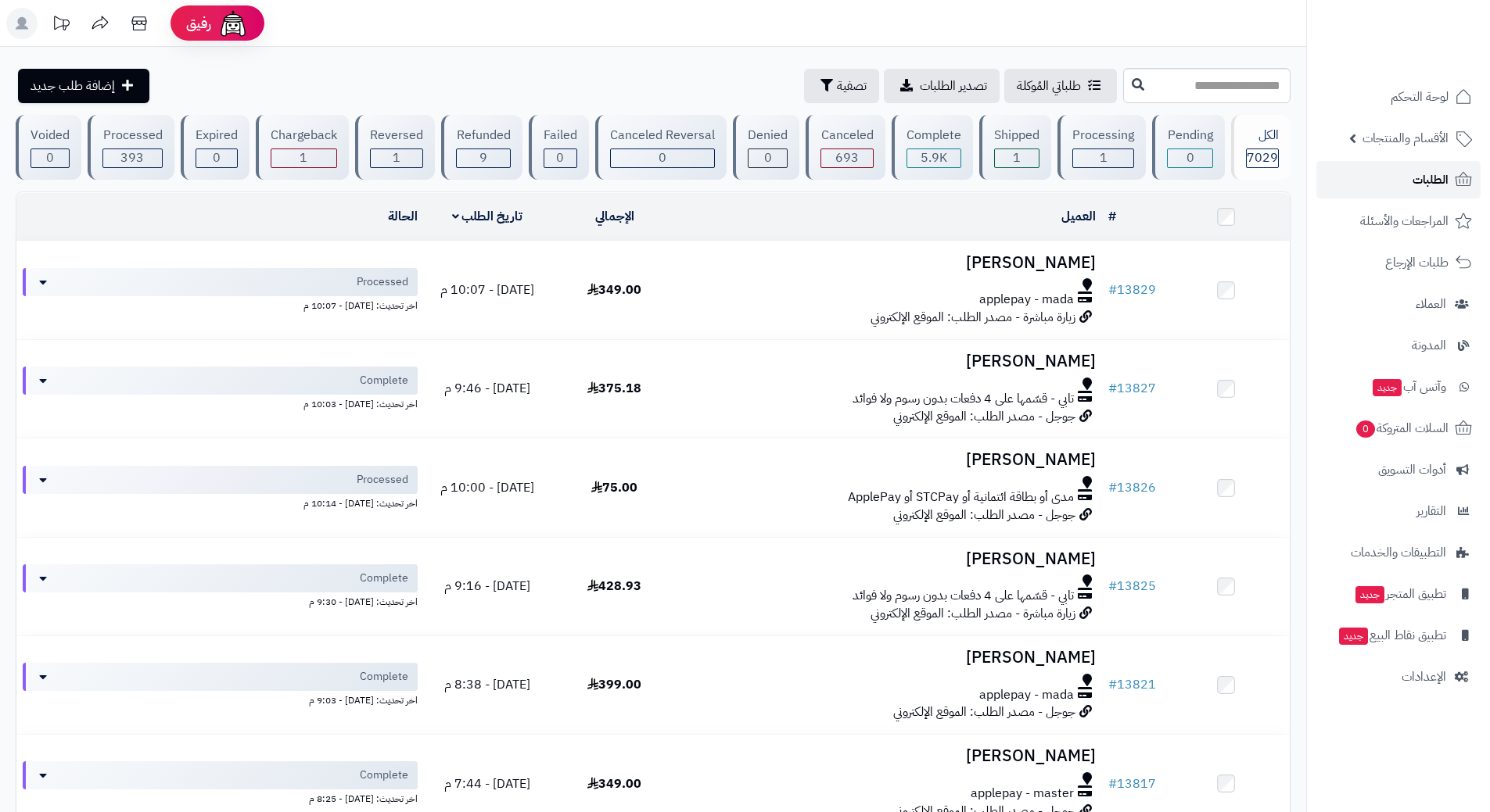
click at [1425, 192] on link "الطلبات" at bounding box center [1398, 180] width 164 height 38
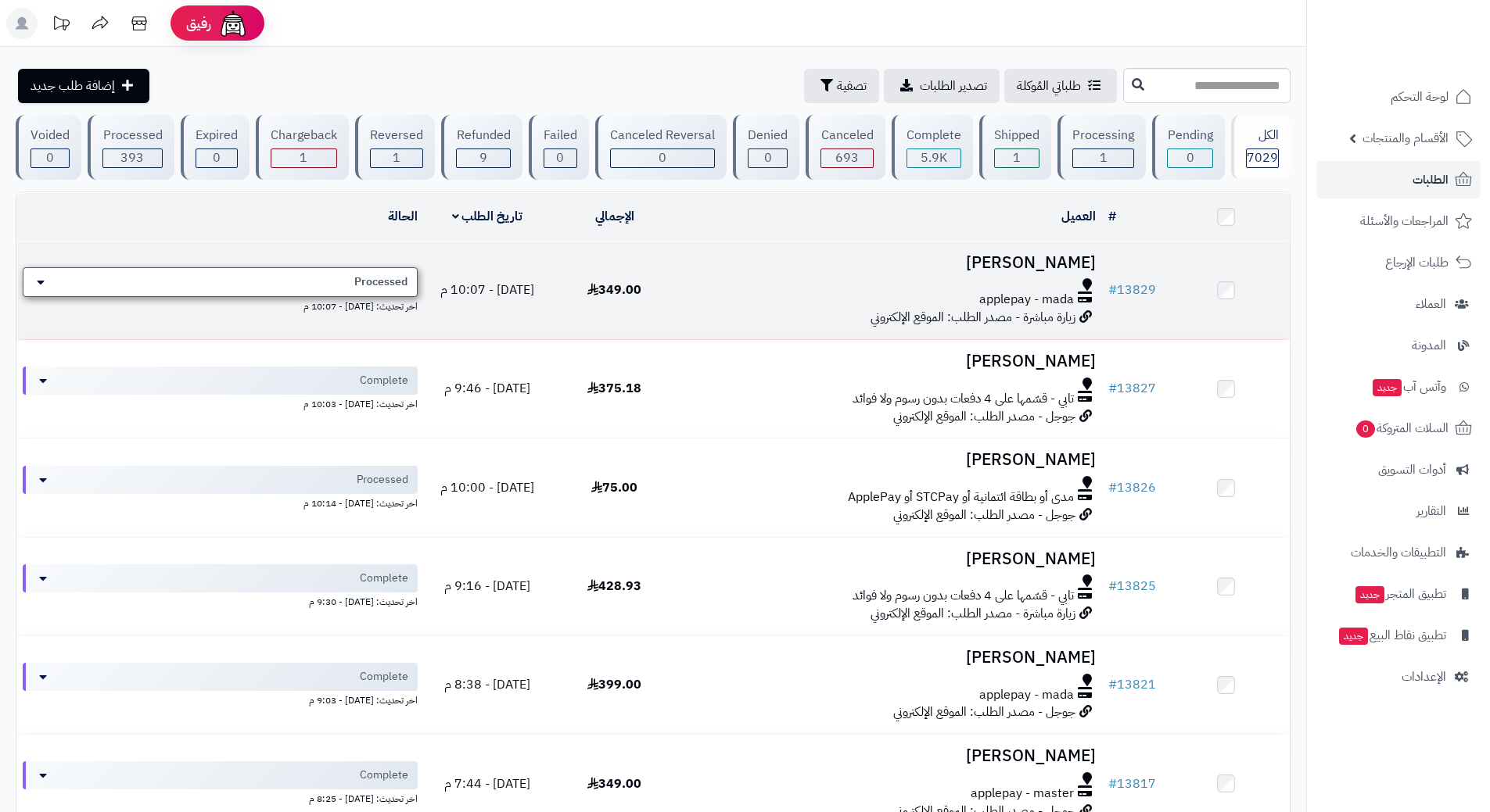
click at [379, 279] on span "Processed" at bounding box center [380, 282] width 53 height 16
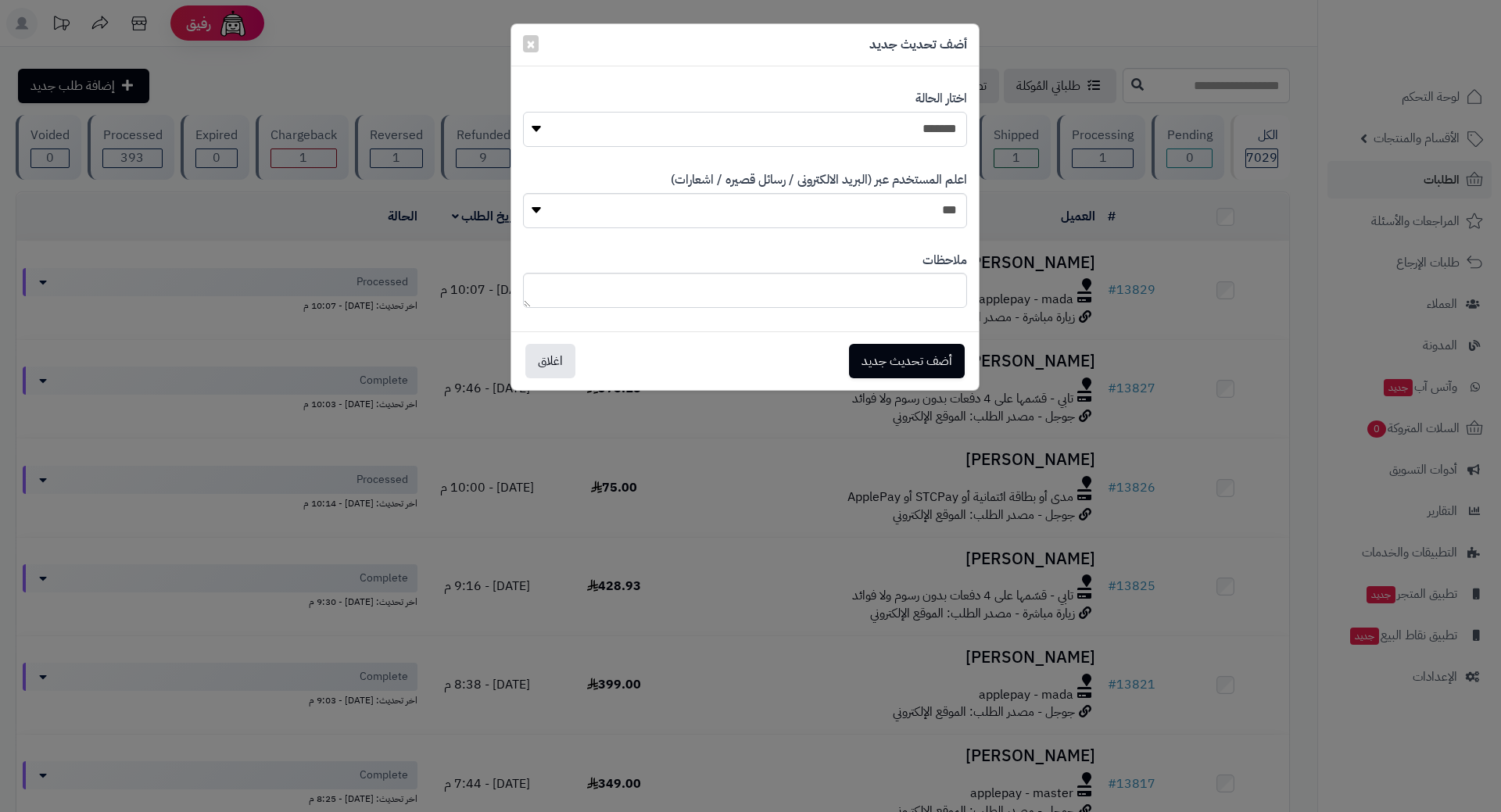
click at [772, 119] on select "**********" at bounding box center [745, 130] width 444 height 35
select select "*"
click at [523, 112] on select "**********" at bounding box center [745, 130] width 444 height 35
click at [903, 360] on button "أضف تحديث جديد" at bounding box center [907, 360] width 116 height 34
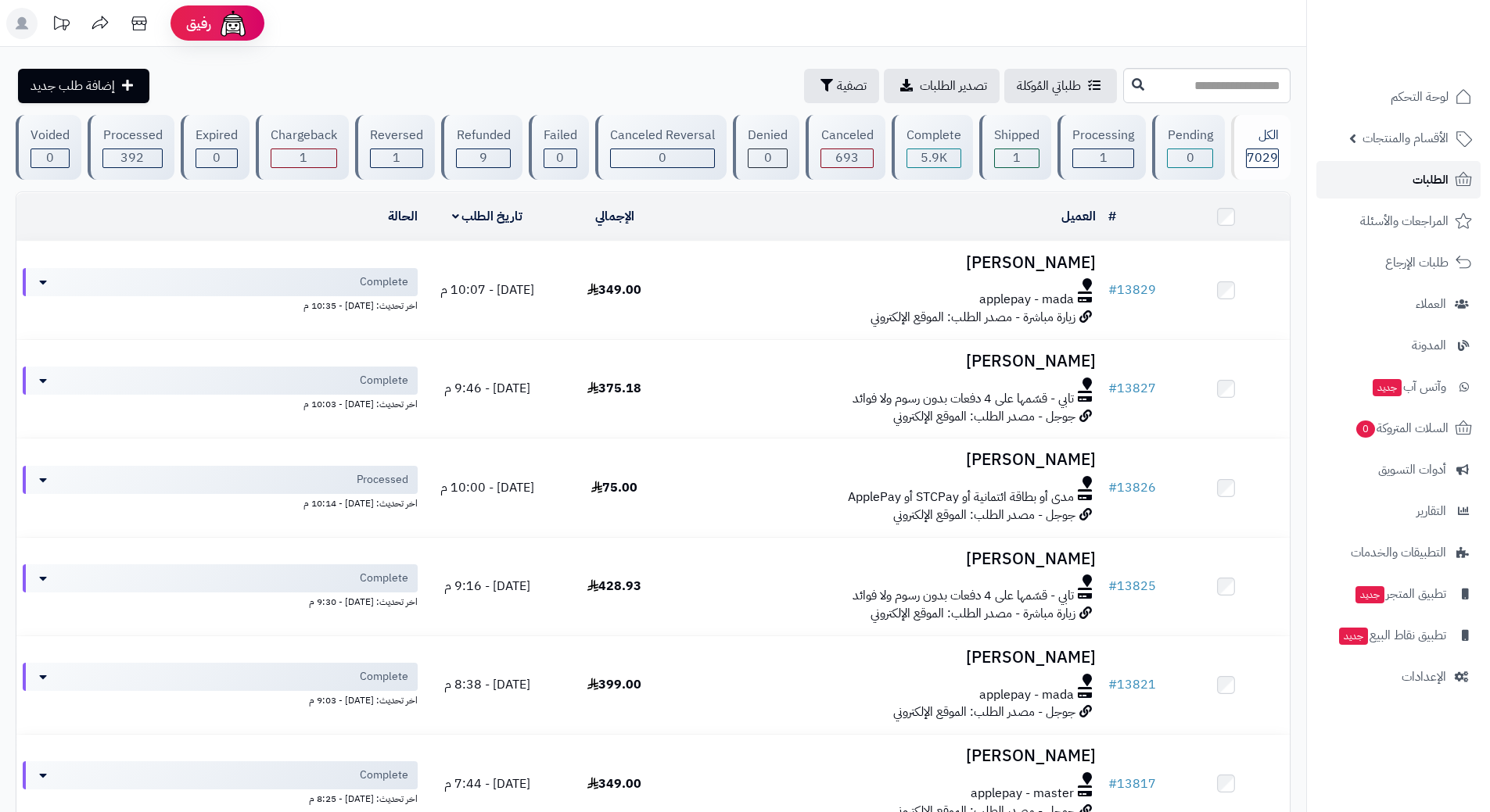
click at [1352, 188] on link "الطلبات" at bounding box center [1398, 180] width 164 height 38
click at [1154, 77] on input "text" at bounding box center [1206, 86] width 167 height 35
type input "****"
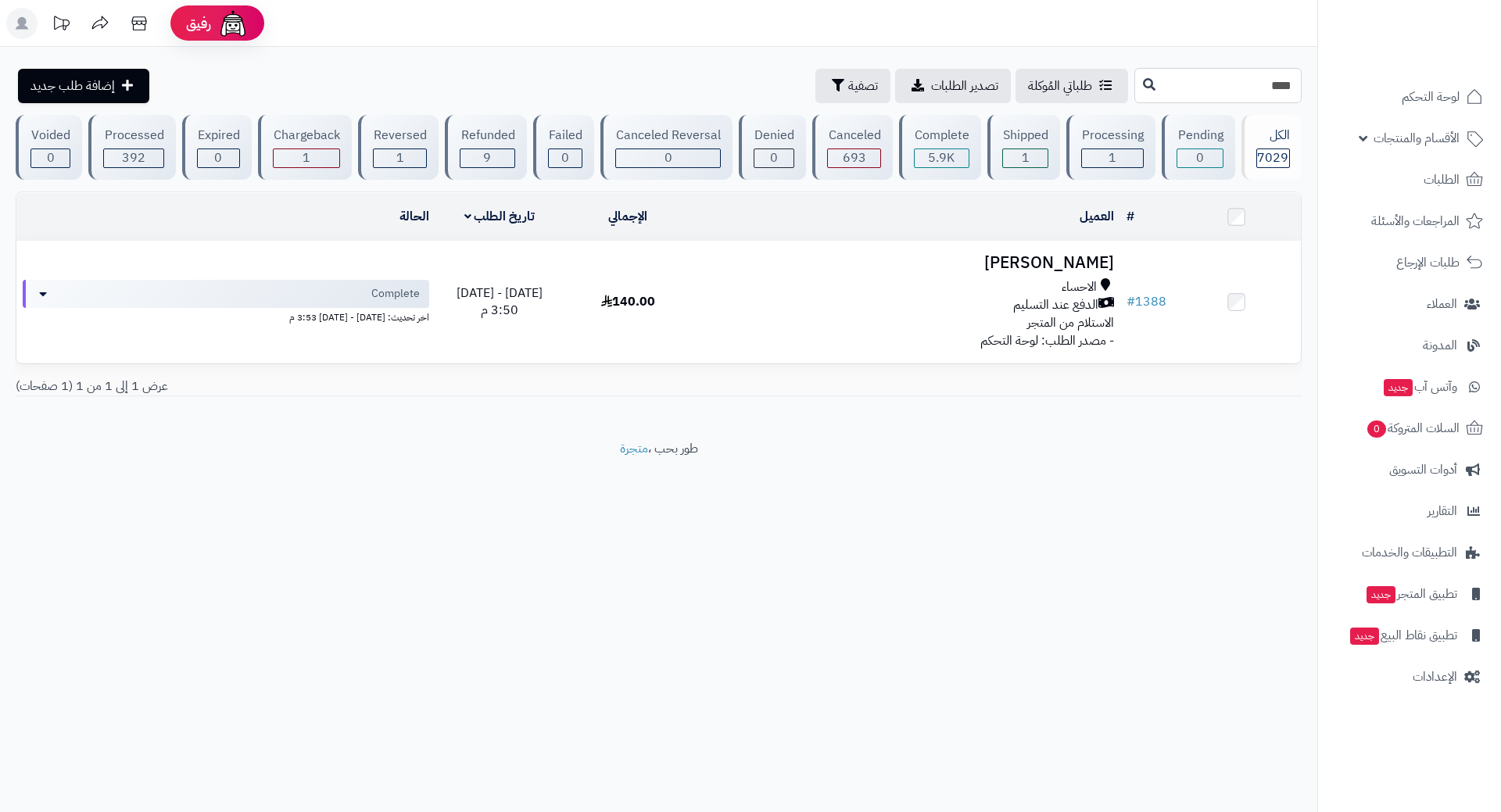
click at [1162, 92] on input "****" at bounding box center [1218, 86] width 167 height 35
type input "*********"
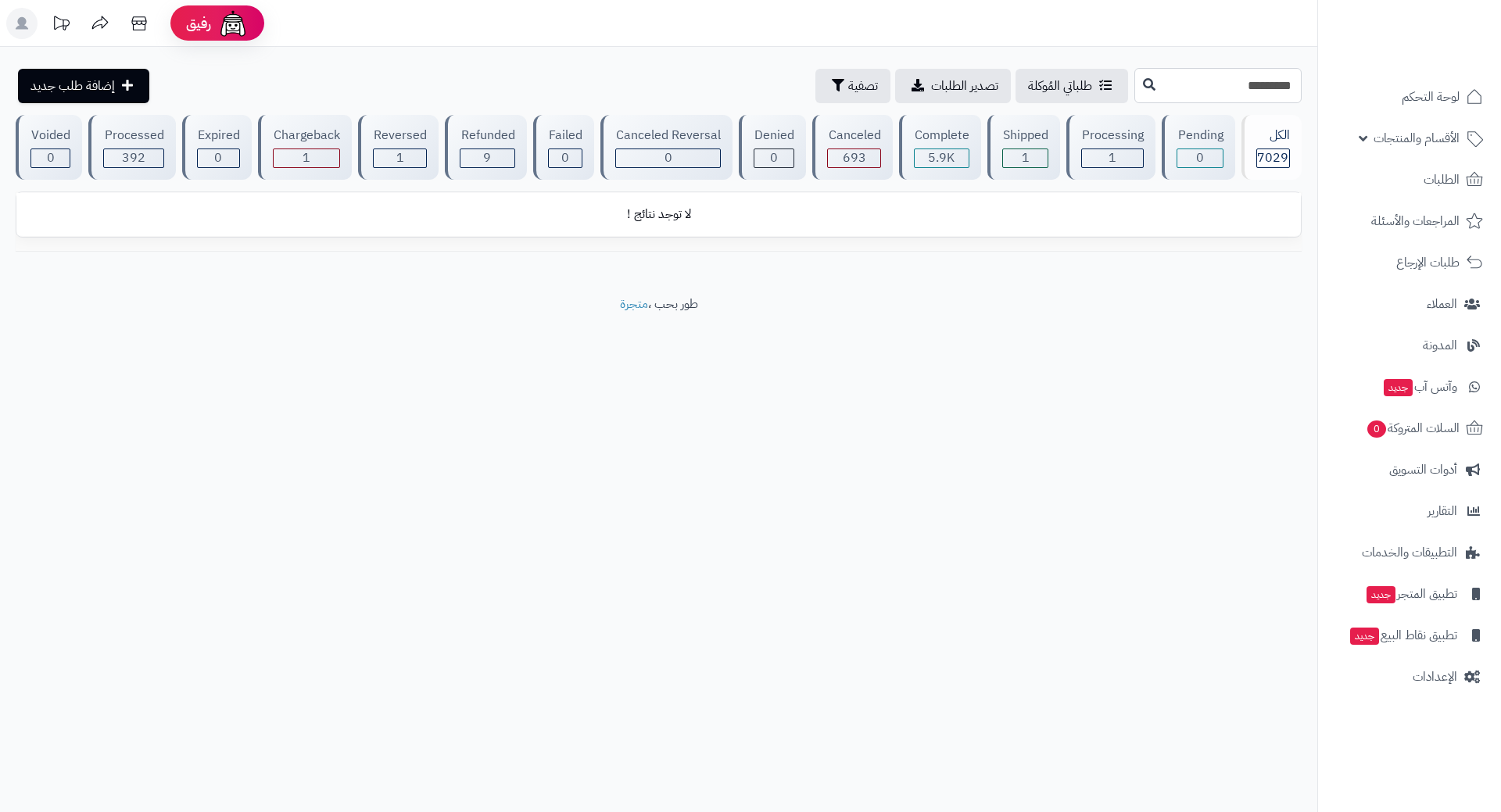
click at [1249, 94] on input "*********" at bounding box center [1218, 86] width 167 height 35
type input "*****"
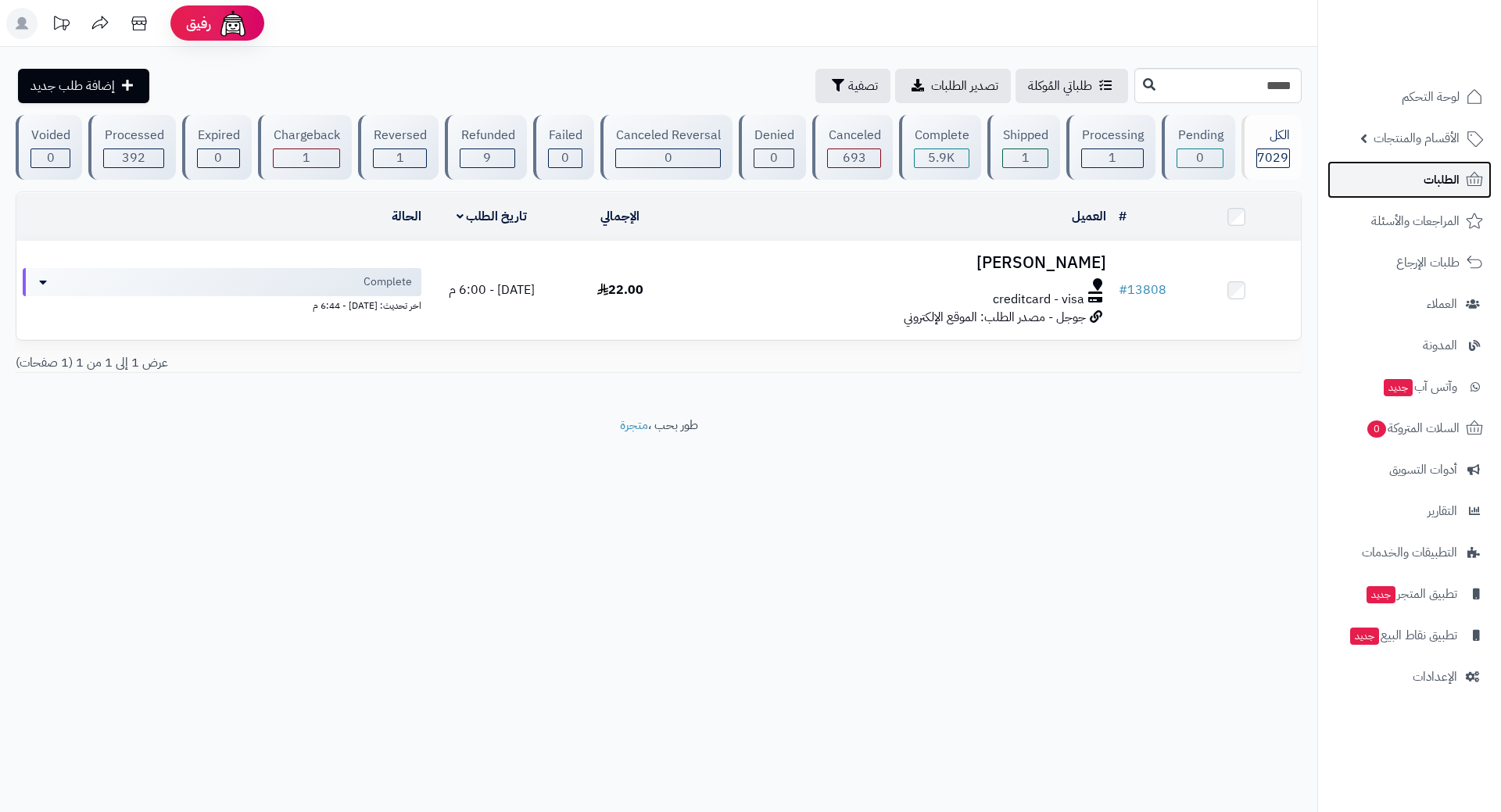
click at [1422, 190] on link "الطلبات" at bounding box center [1409, 180] width 164 height 38
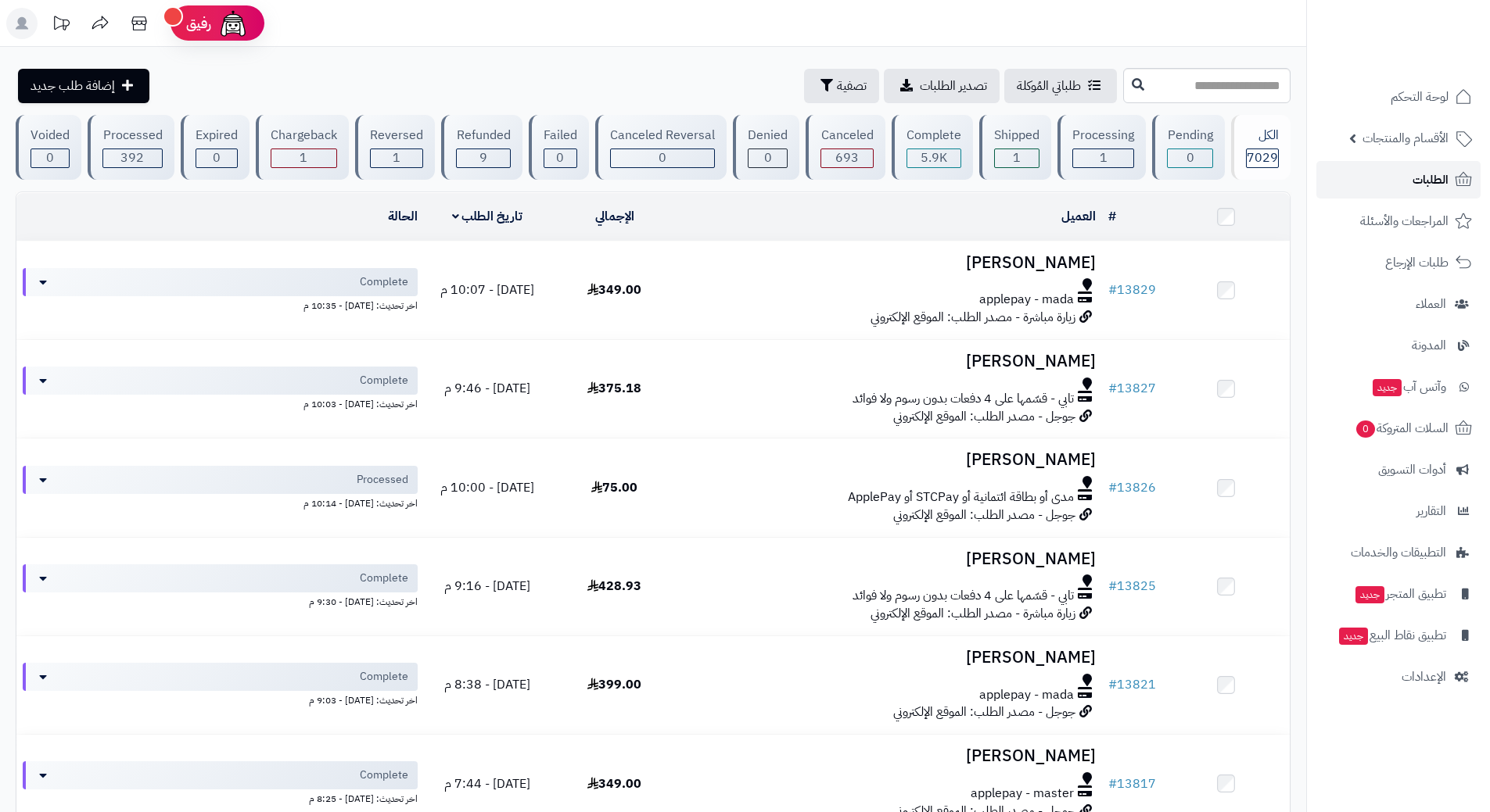
drag, startPoint x: 0, startPoint y: 0, endPoint x: 1418, endPoint y: 183, distance: 1429.8
click at [1418, 194] on link "الطلبات" at bounding box center [1398, 180] width 164 height 38
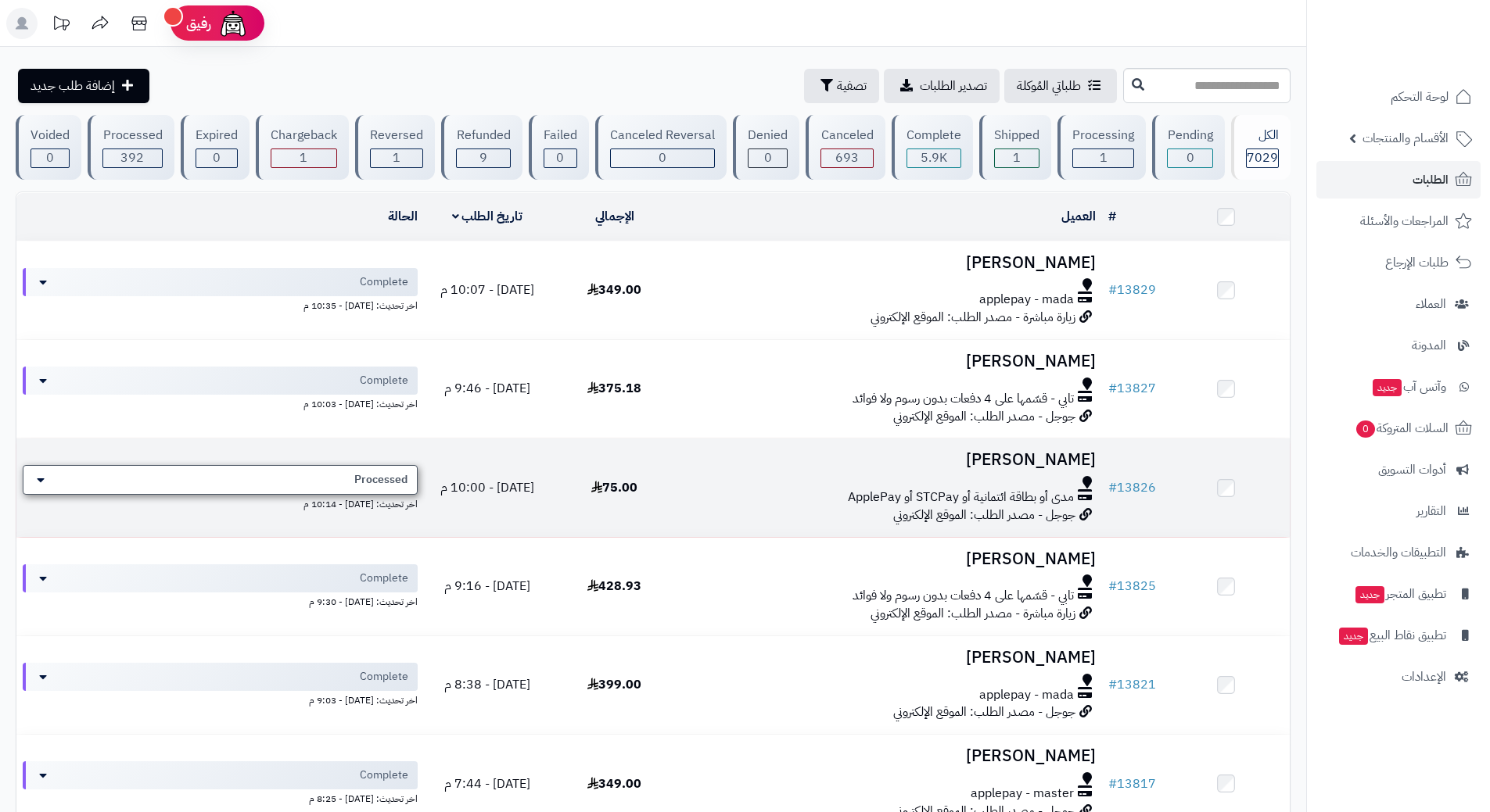
click at [337, 473] on div "Processed" at bounding box center [220, 480] width 395 height 30
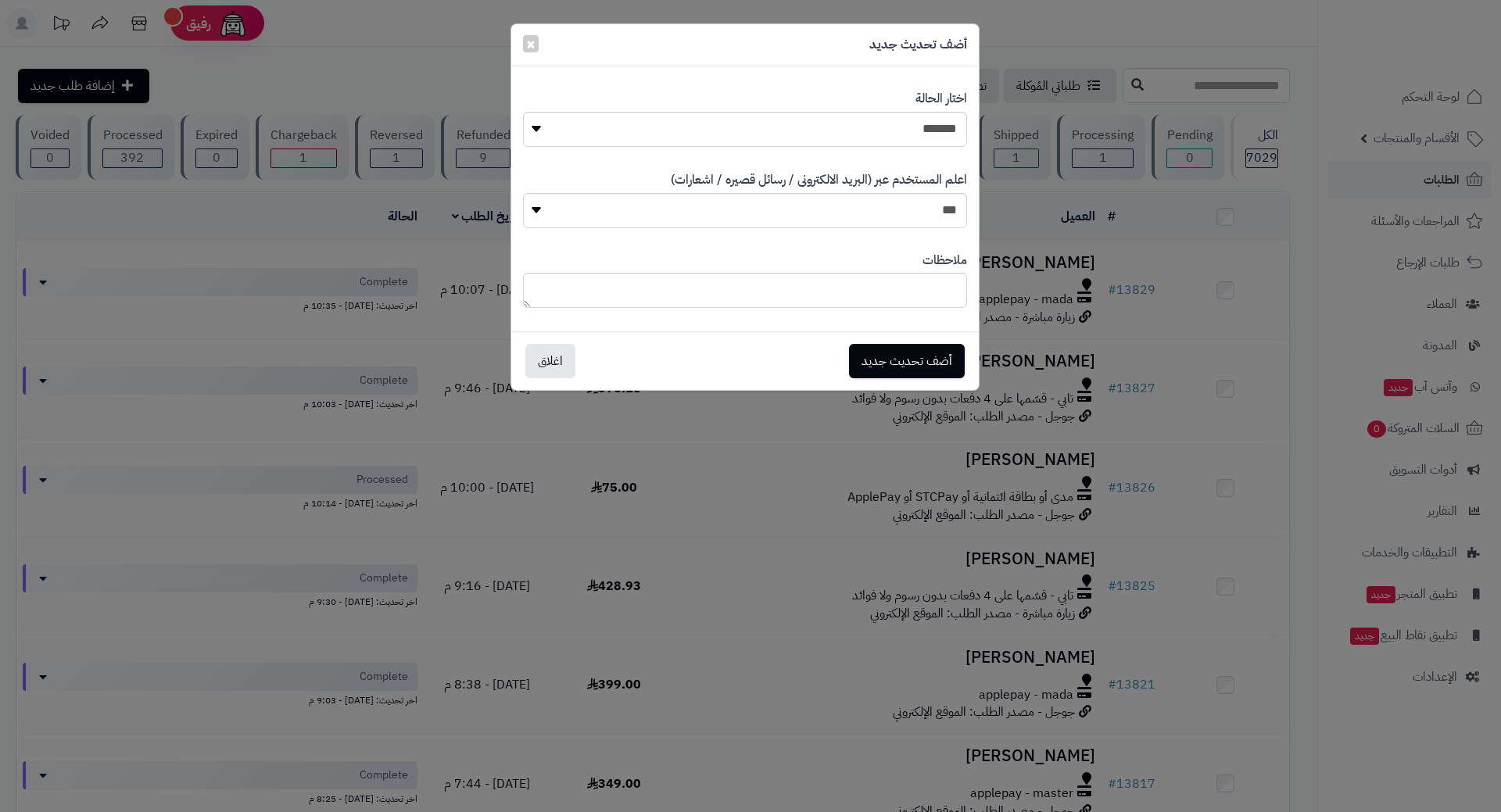
drag, startPoint x: 587, startPoint y: 523, endPoint x: 620, endPoint y: 492, distance: 45.3
click at [587, 523] on div "**********" at bounding box center [750, 406] width 1501 height 812
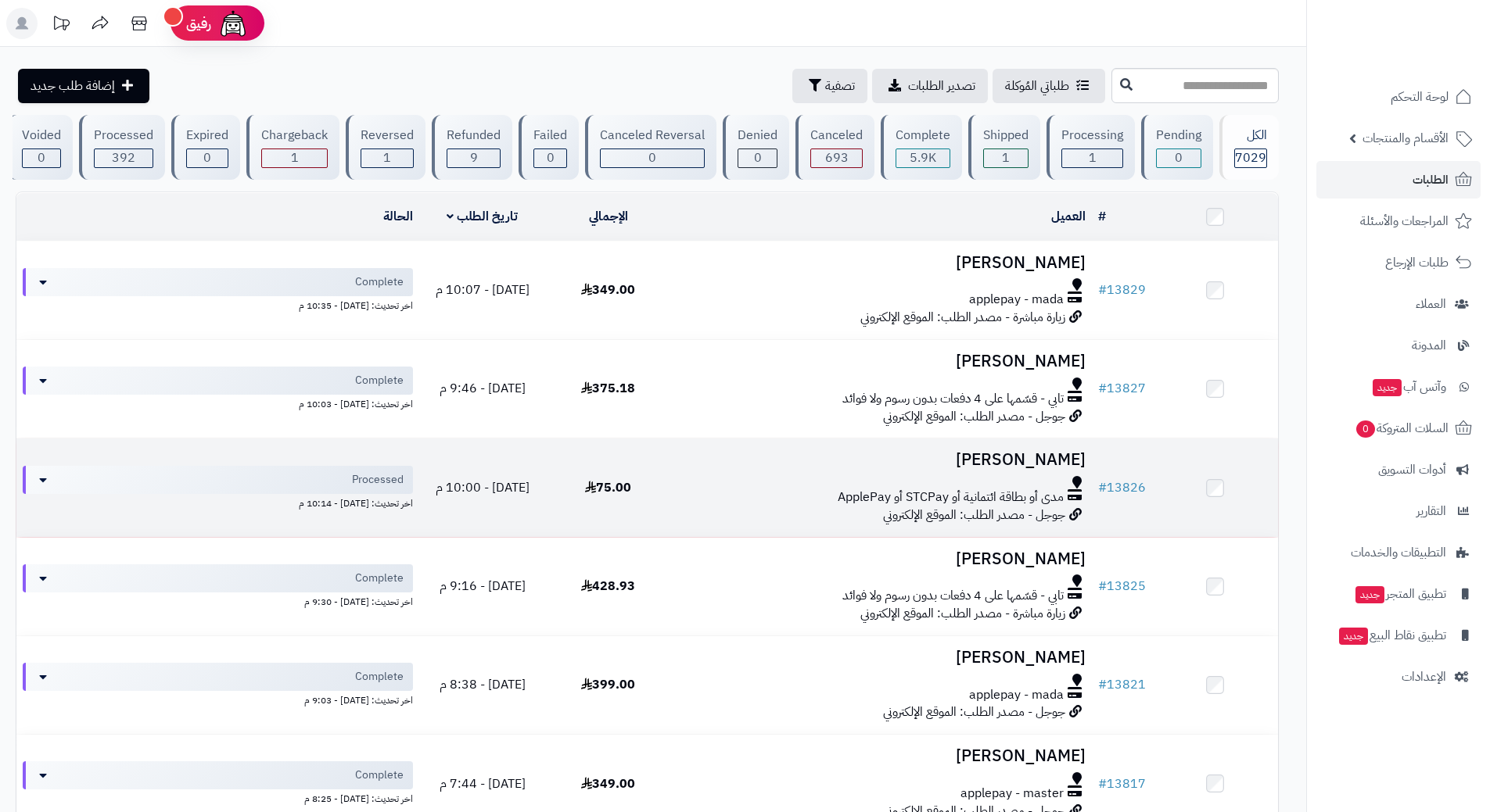
click at [692, 476] on div at bounding box center [882, 482] width 408 height 12
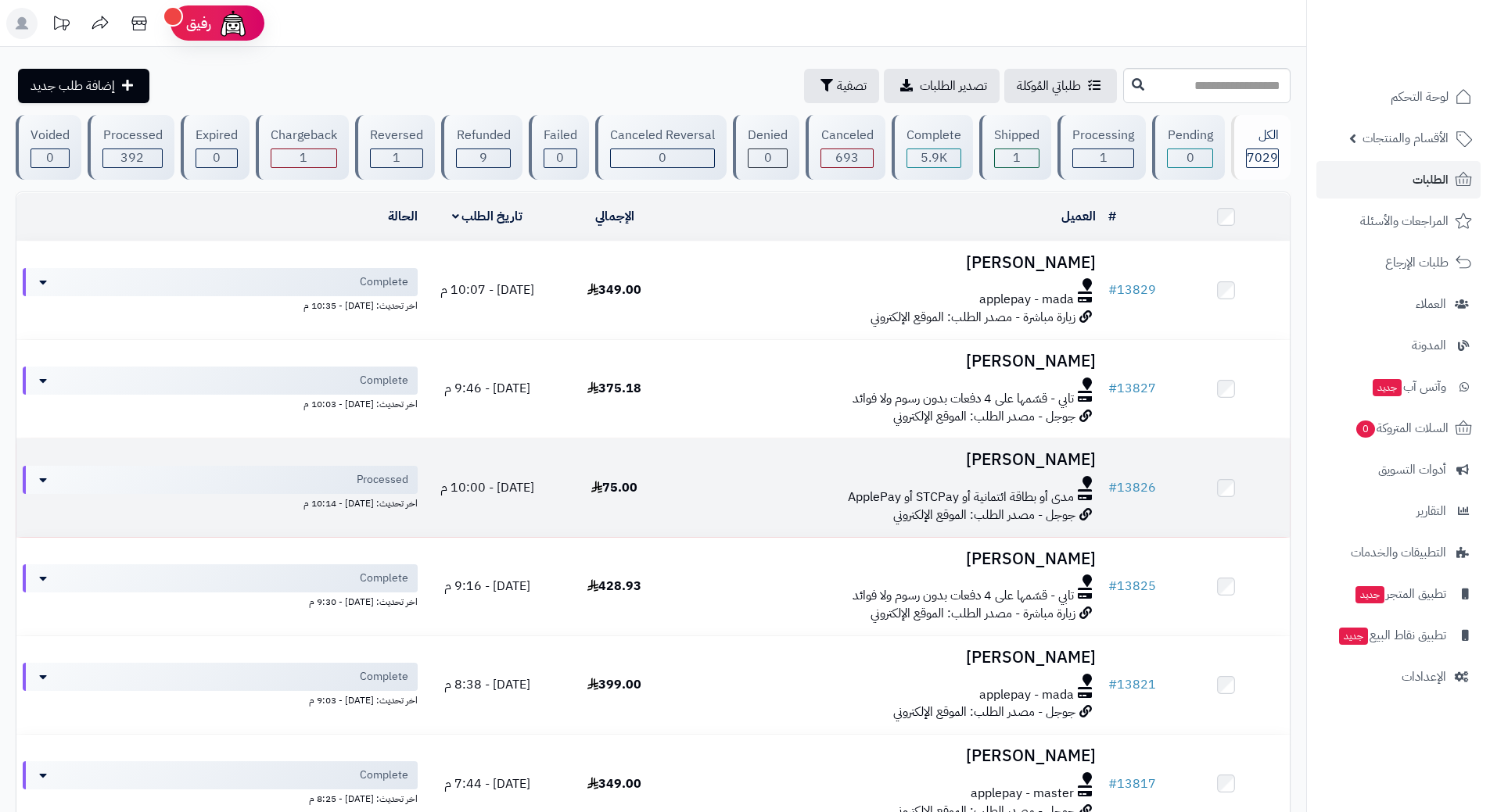
click at [692, 476] on div at bounding box center [890, 482] width 411 height 12
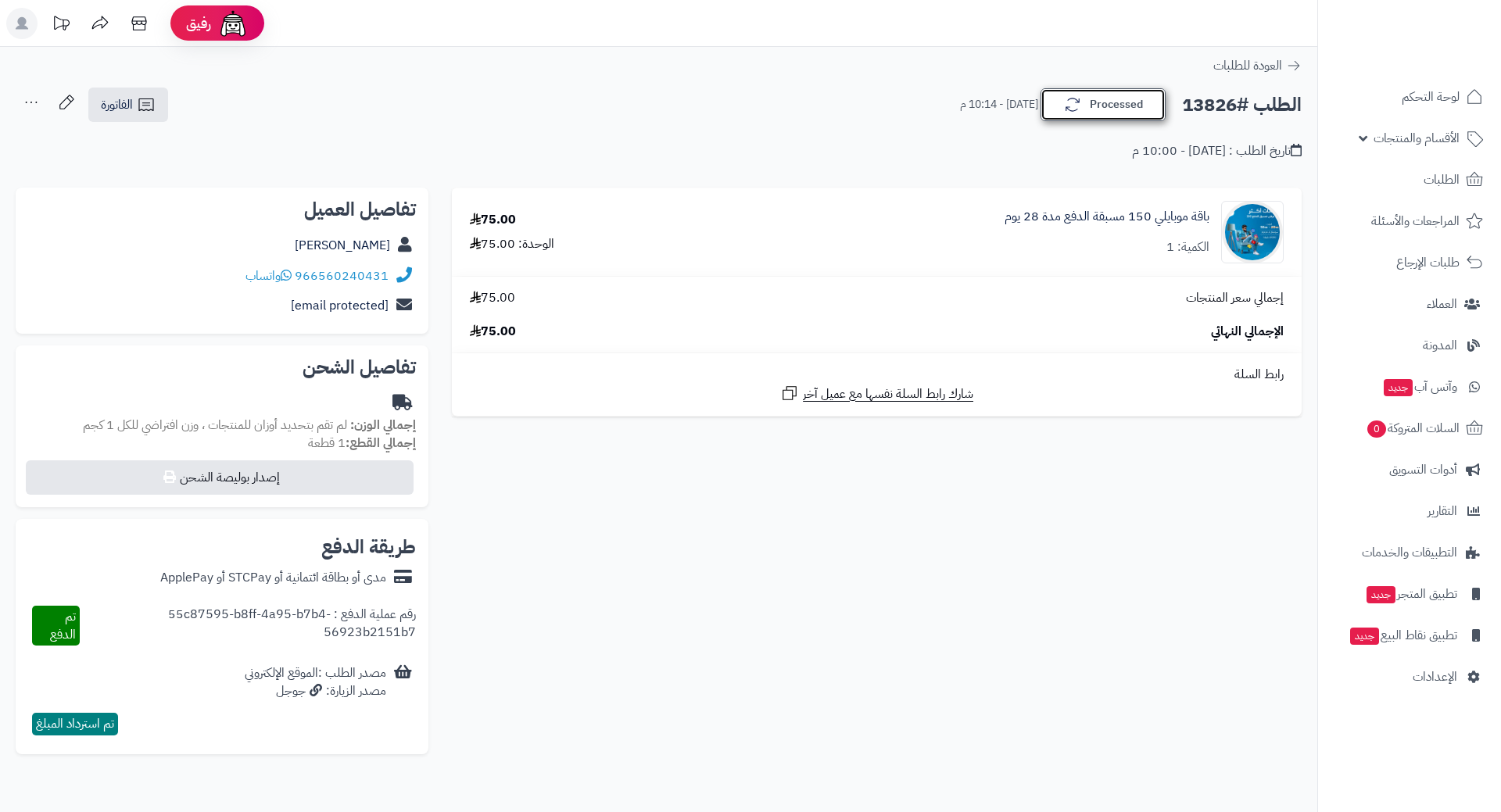
click at [1099, 104] on button "Processed" at bounding box center [1102, 104] width 125 height 32
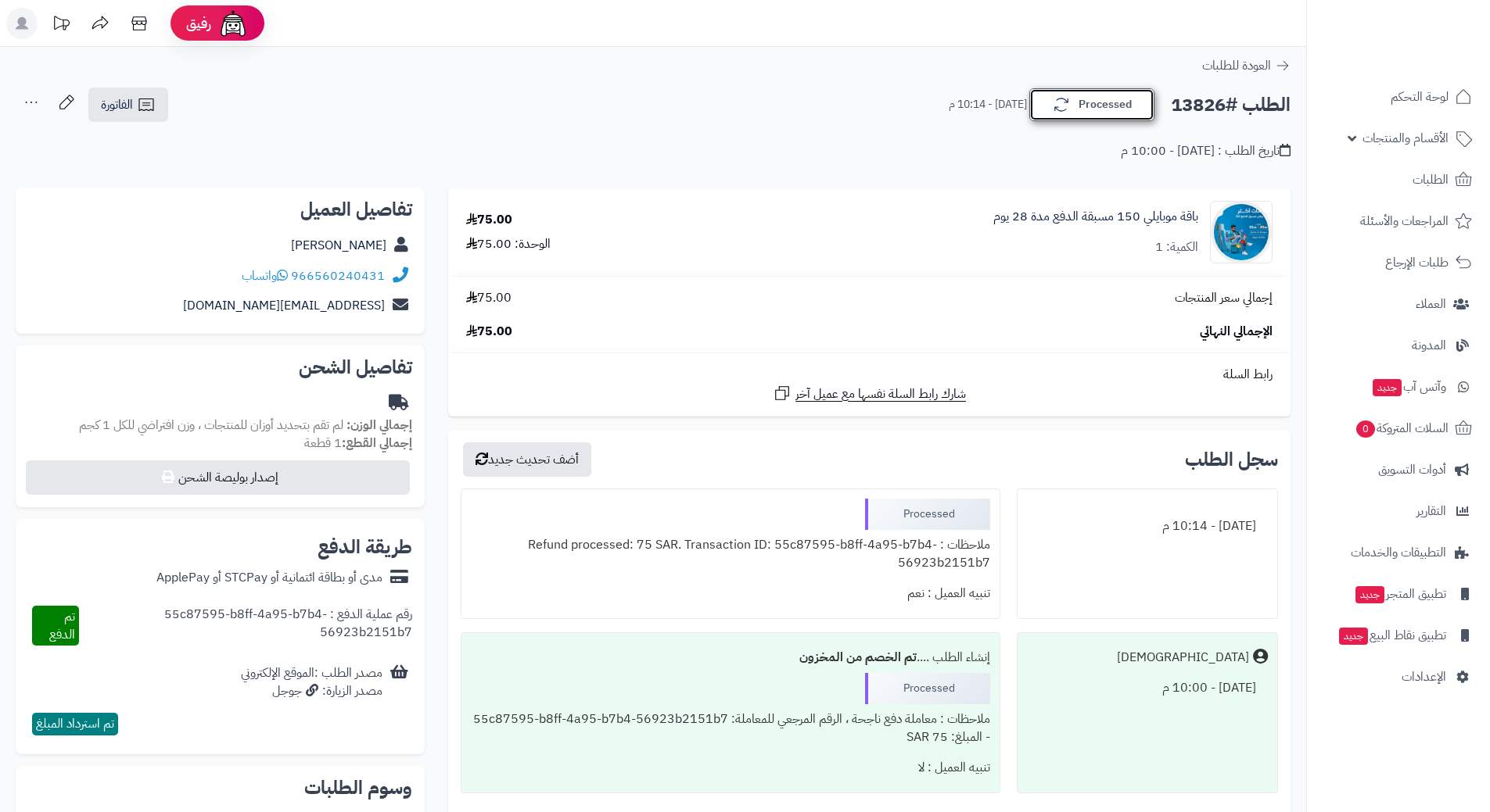
click at [1088, 105] on button "Processed" at bounding box center [1091, 104] width 125 height 32
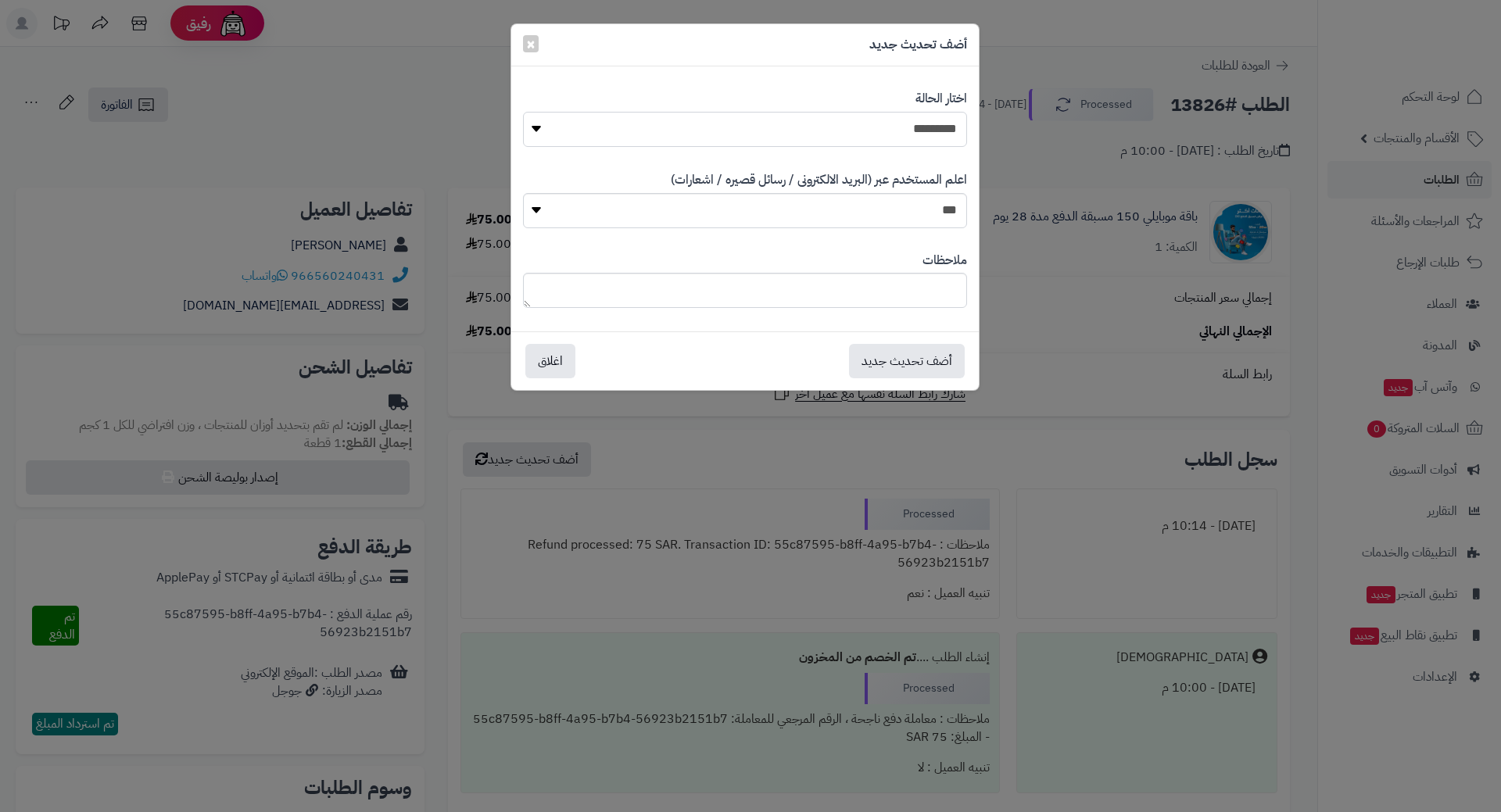
click at [896, 114] on select "**********" at bounding box center [745, 130] width 444 height 35
select select "**"
click at [523, 112] on select "**********" at bounding box center [745, 130] width 444 height 35
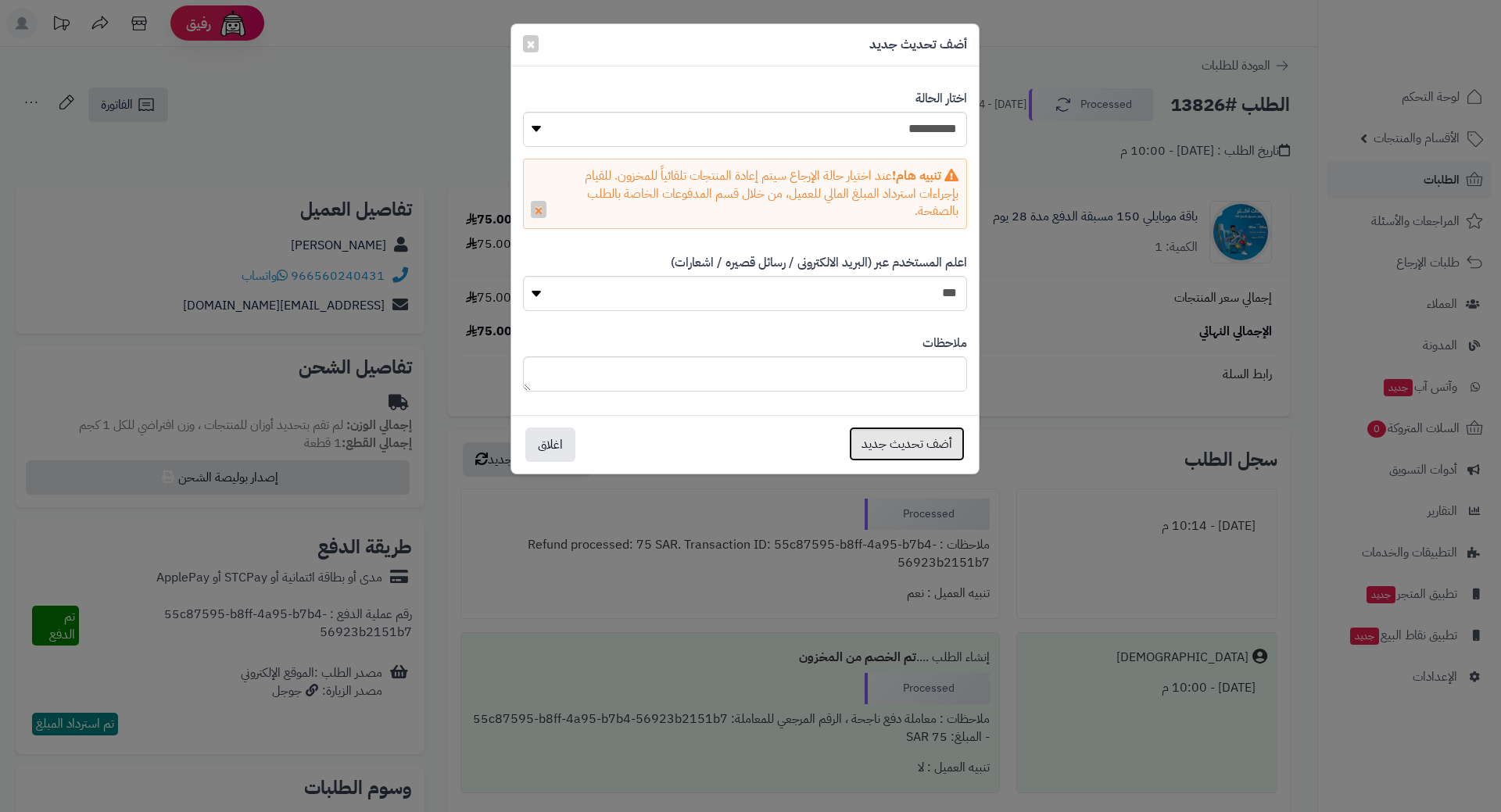
click at [897, 439] on button "أضف تحديث جديد" at bounding box center [907, 443] width 116 height 34
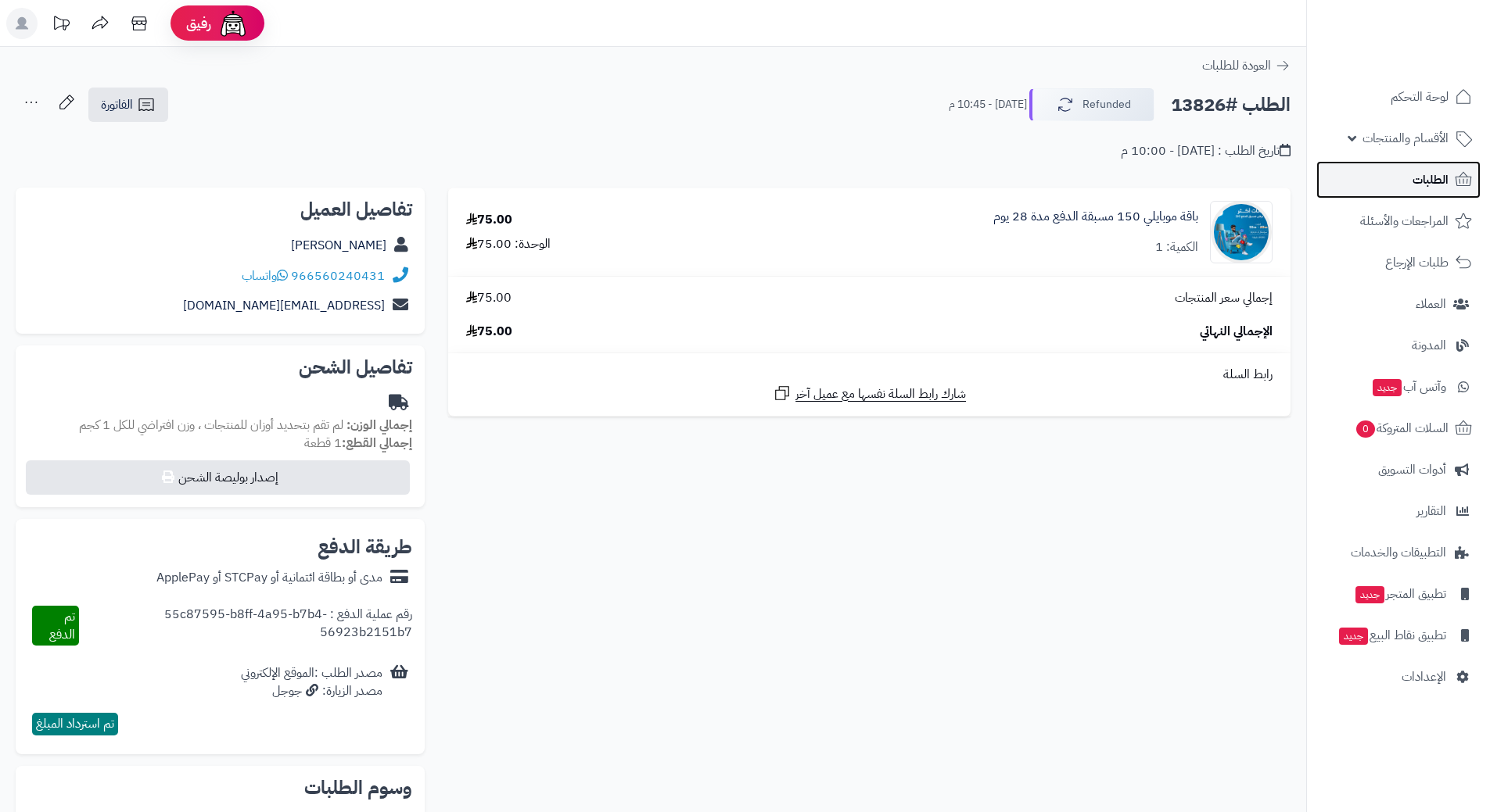
click at [1410, 170] on link "الطلبات" at bounding box center [1398, 180] width 164 height 38
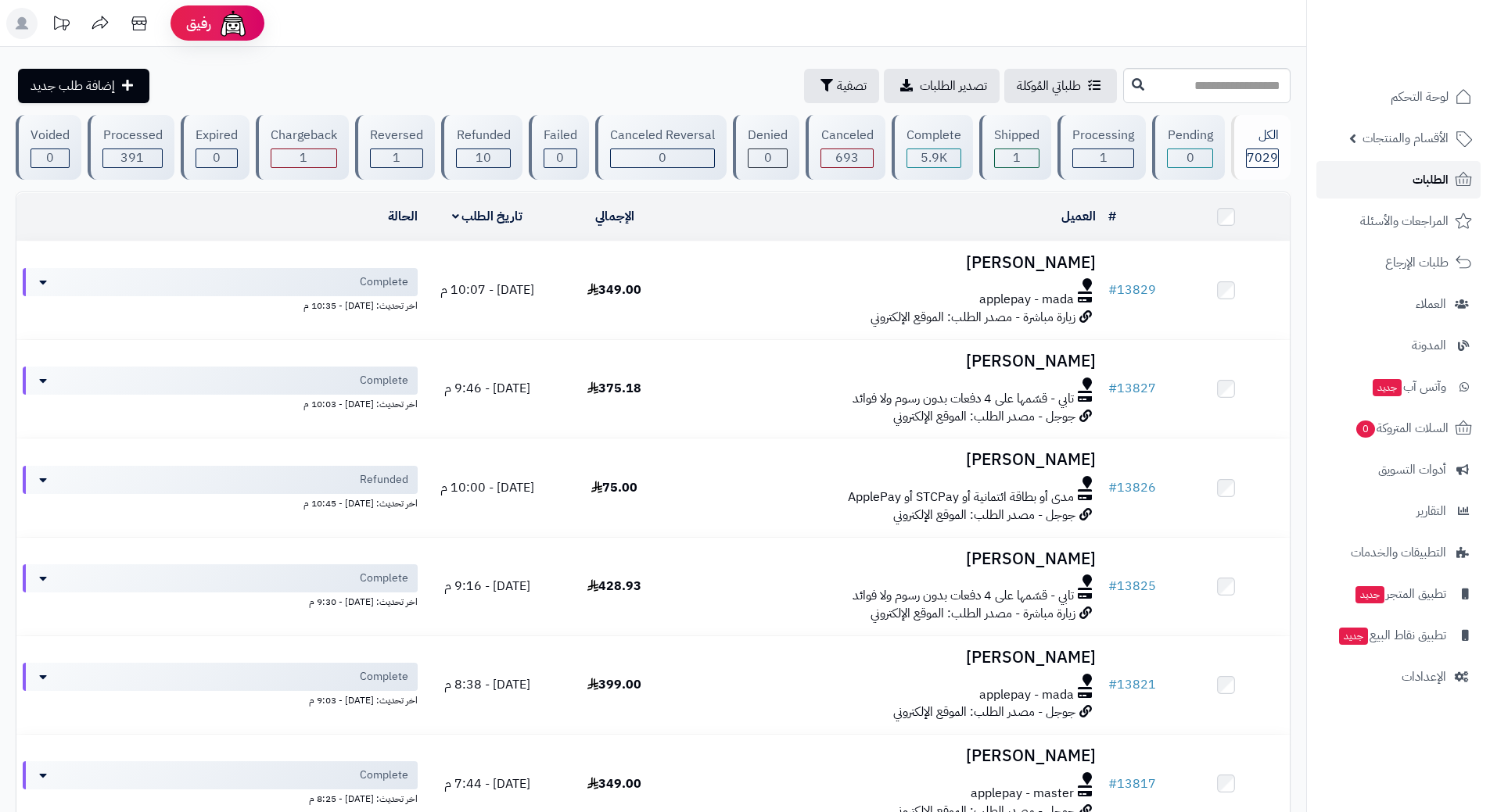
click at [1406, 178] on link "الطلبات" at bounding box center [1398, 180] width 164 height 38
click at [1355, 178] on link "الطلبات" at bounding box center [1398, 180] width 164 height 38
